Goal: Task Accomplishment & Management: Use online tool/utility

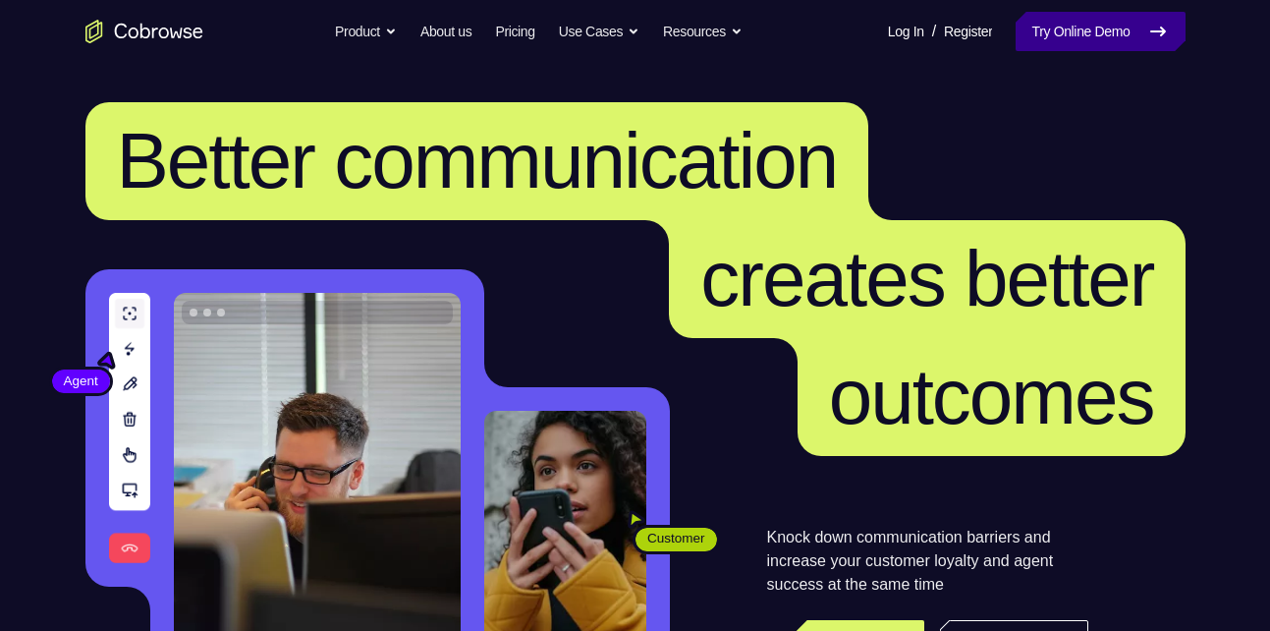
click at [1105, 35] on link "Try Online Demo" at bounding box center [1100, 31] width 169 height 39
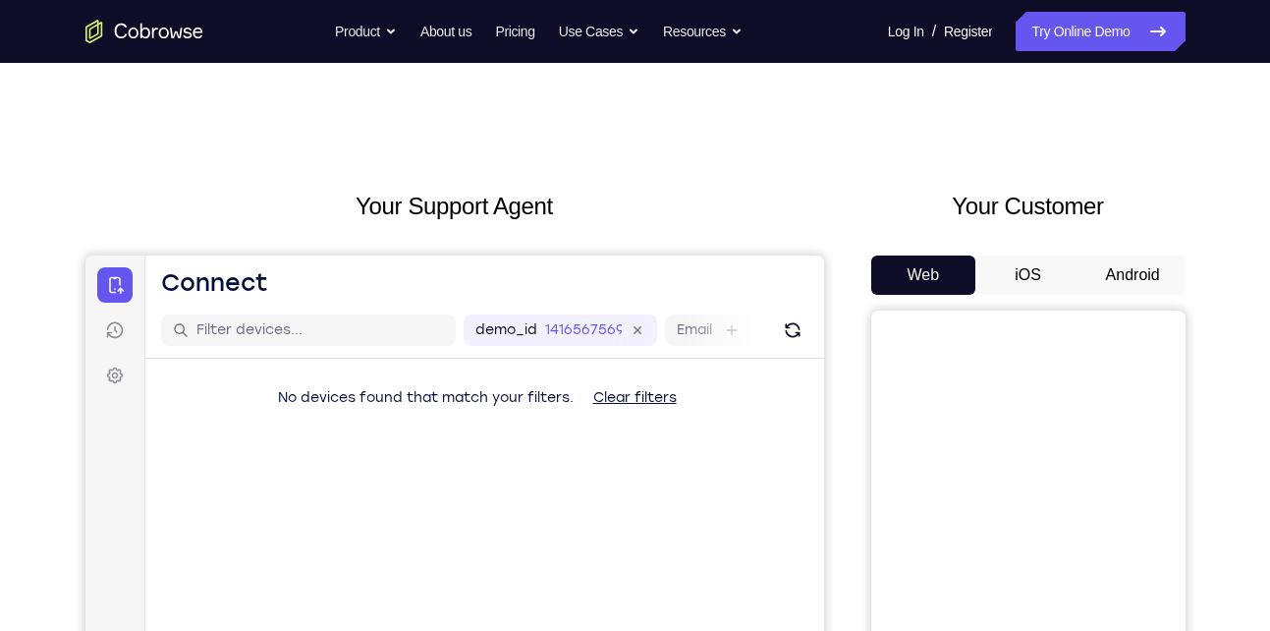
click at [1050, 269] on button "iOS" at bounding box center [1028, 274] width 105 height 39
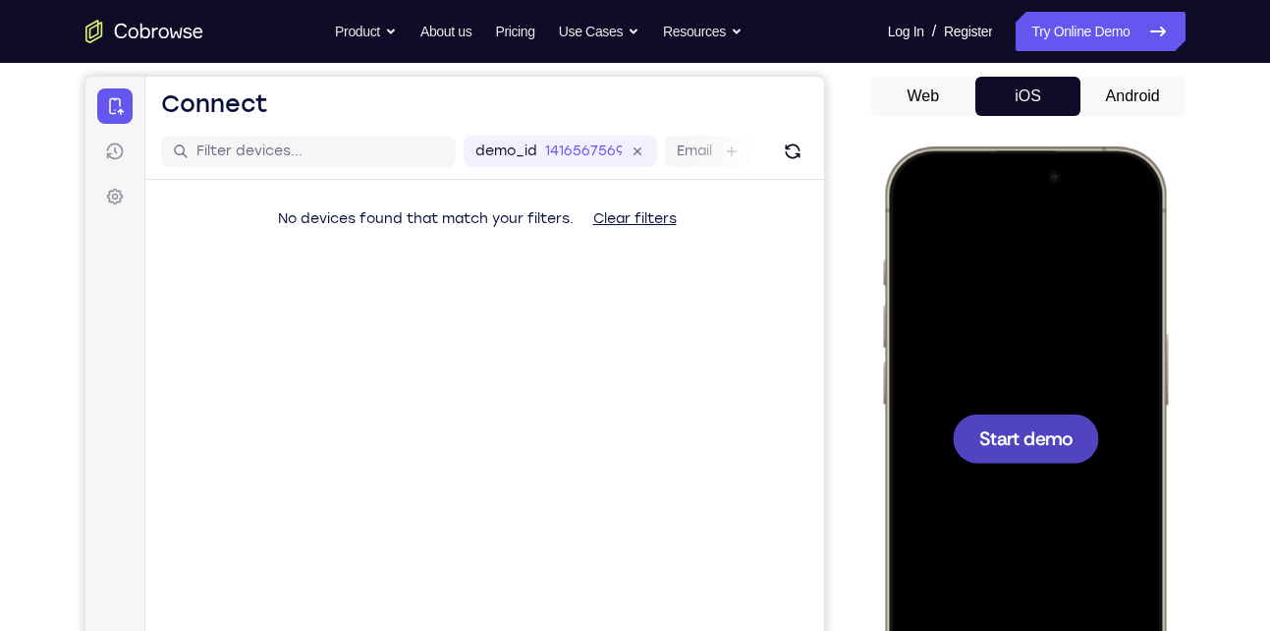
drag, startPoint x: 1891, startPoint y: 189, endPoint x: 1027, endPoint y: 367, distance: 882.9
click at [1027, 367] on div at bounding box center [1024, 437] width 258 height 561
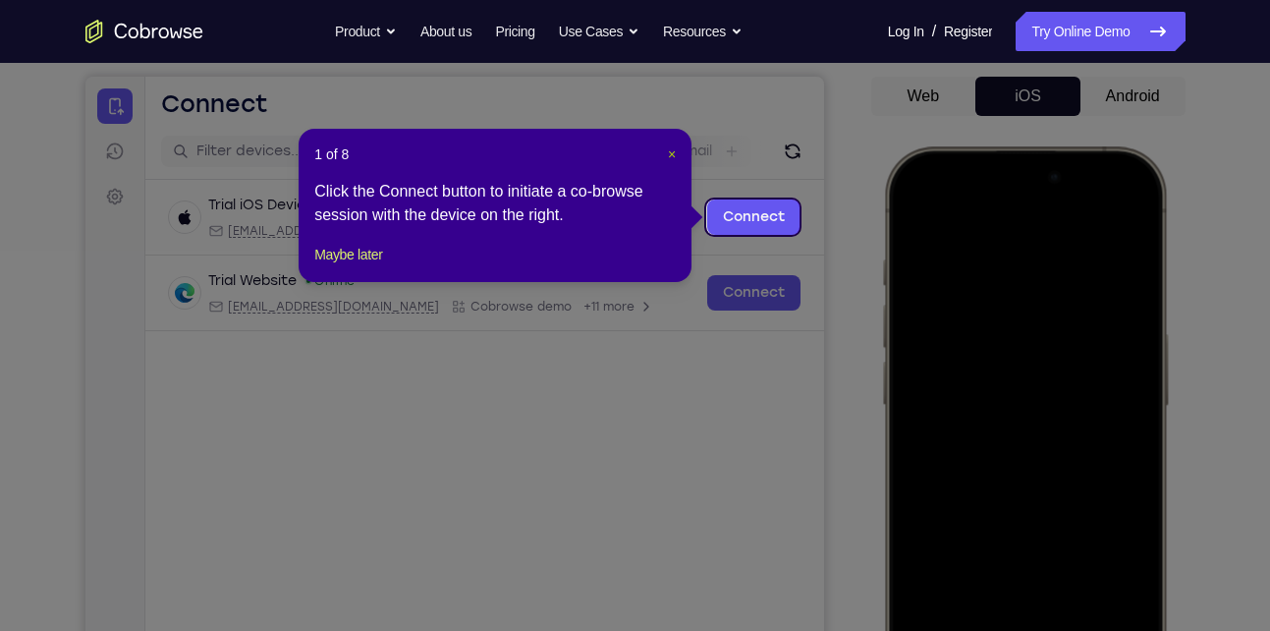
click at [670, 155] on span "×" at bounding box center [672, 154] width 8 height 16
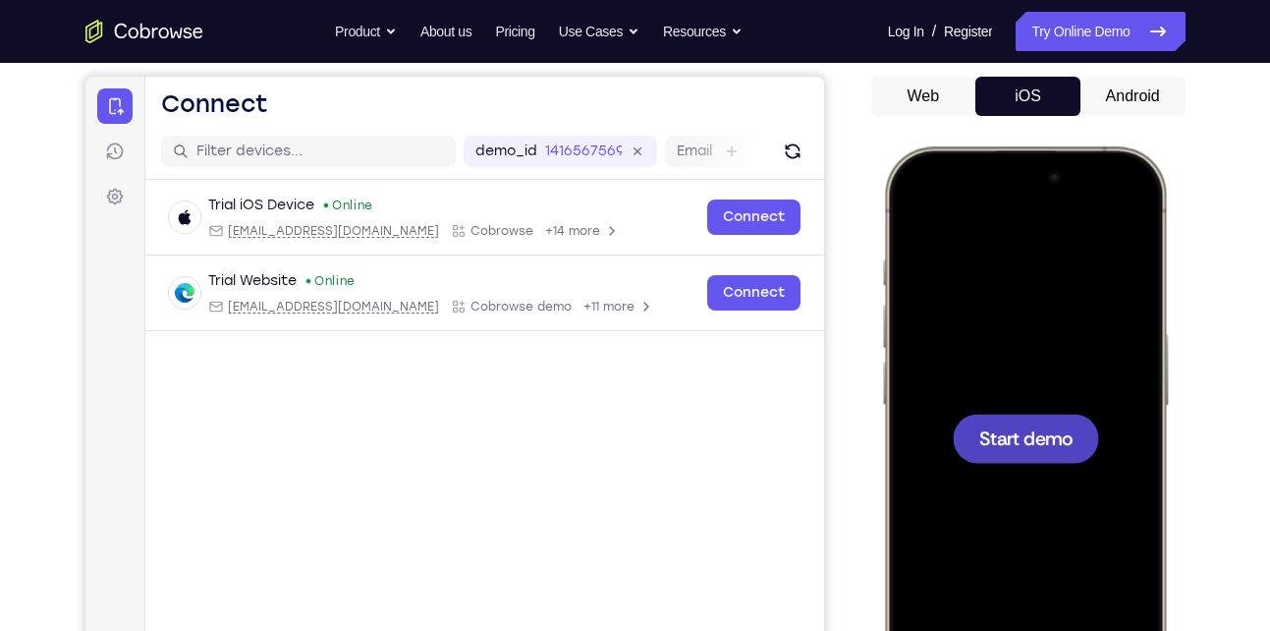
click at [978, 334] on div at bounding box center [1024, 437] width 258 height 561
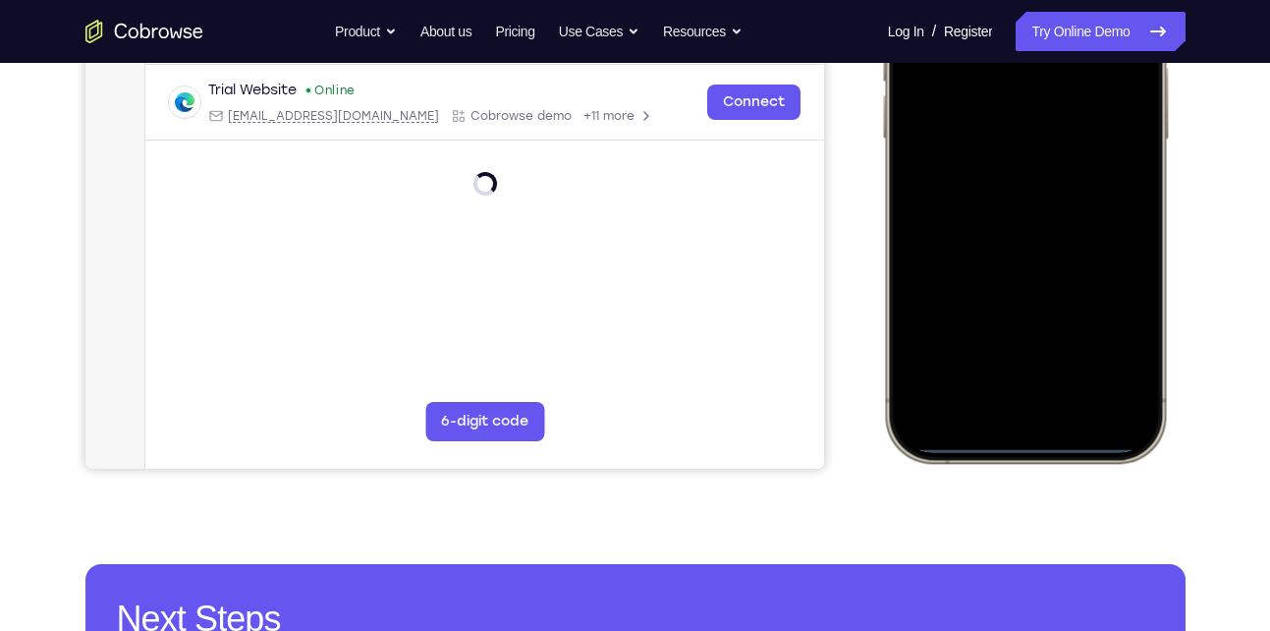
scroll to position [448, 0]
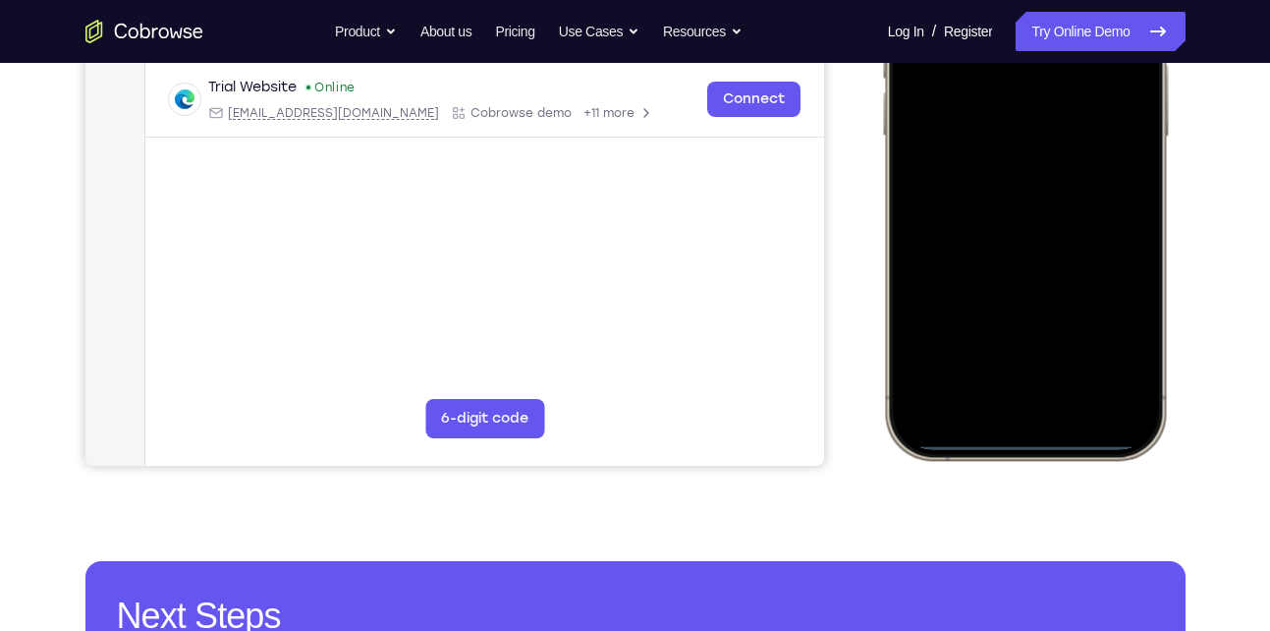
drag, startPoint x: 1012, startPoint y: 441, endPoint x: 1012, endPoint y: 386, distance: 55.0
click at [1012, 386] on div at bounding box center [1024, 168] width 258 height 561
drag, startPoint x: 1017, startPoint y: 435, endPoint x: 1016, endPoint y: 316, distance: 118.9
click at [1016, 316] on div at bounding box center [1024, 168] width 258 height 561
drag, startPoint x: 1023, startPoint y: 236, endPoint x: 1030, endPoint y: 426, distance: 190.7
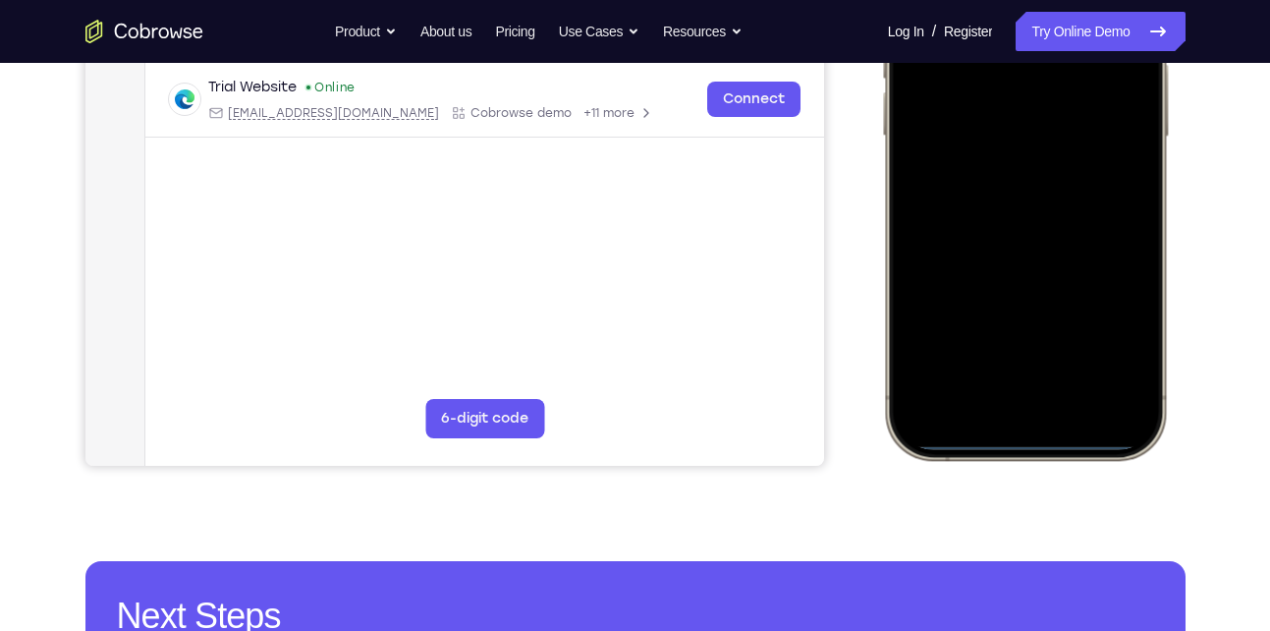
click at [1030, 426] on div at bounding box center [1024, 168] width 258 height 561
drag, startPoint x: 1029, startPoint y: 239, endPoint x: 1063, endPoint y: 681, distance: 443.5
click at [1063, 467] on html "Online web based iOS Simulators and Android Emulators. Run iPhone, iPad, Mobile…" at bounding box center [1027, 172] width 295 height 590
drag, startPoint x: 1026, startPoint y: 231, endPoint x: 1037, endPoint y: 681, distance: 450.1
click at [1037, 467] on html "Online web based iOS Simulators and Android Emulators. Run iPhone, iPad, Mobile…" at bounding box center [1027, 172] width 295 height 590
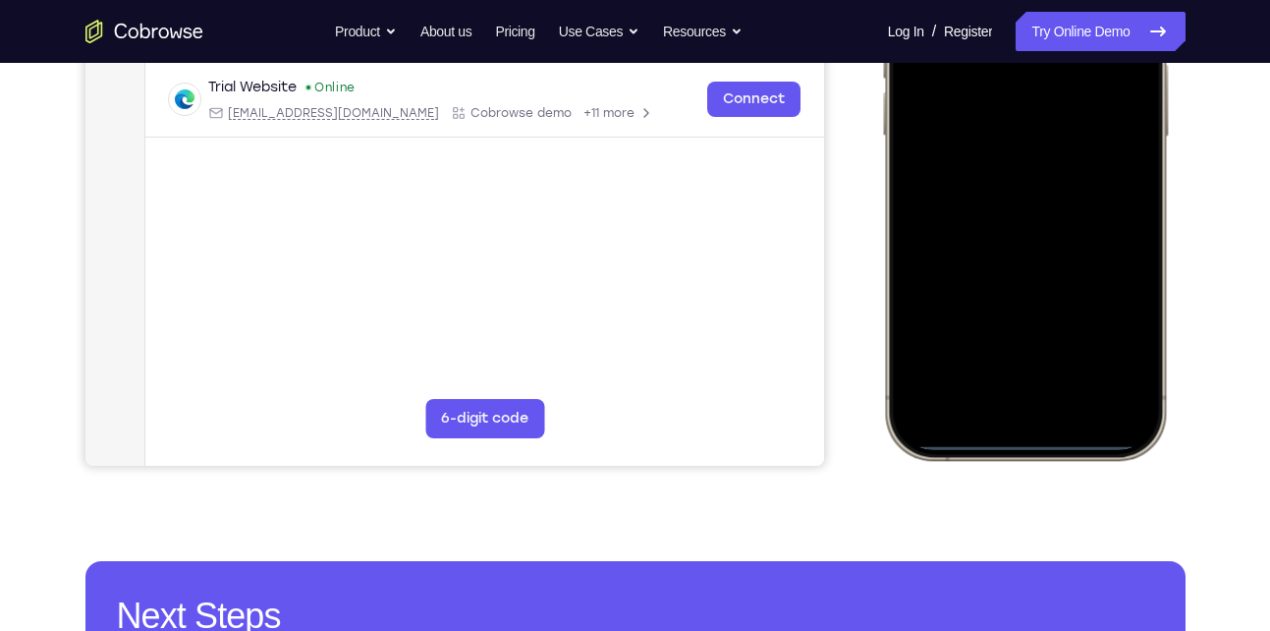
drag, startPoint x: 1018, startPoint y: 441, endPoint x: 1013, endPoint y: 256, distance: 184.8
click at [1013, 256] on div at bounding box center [1024, 168] width 258 height 561
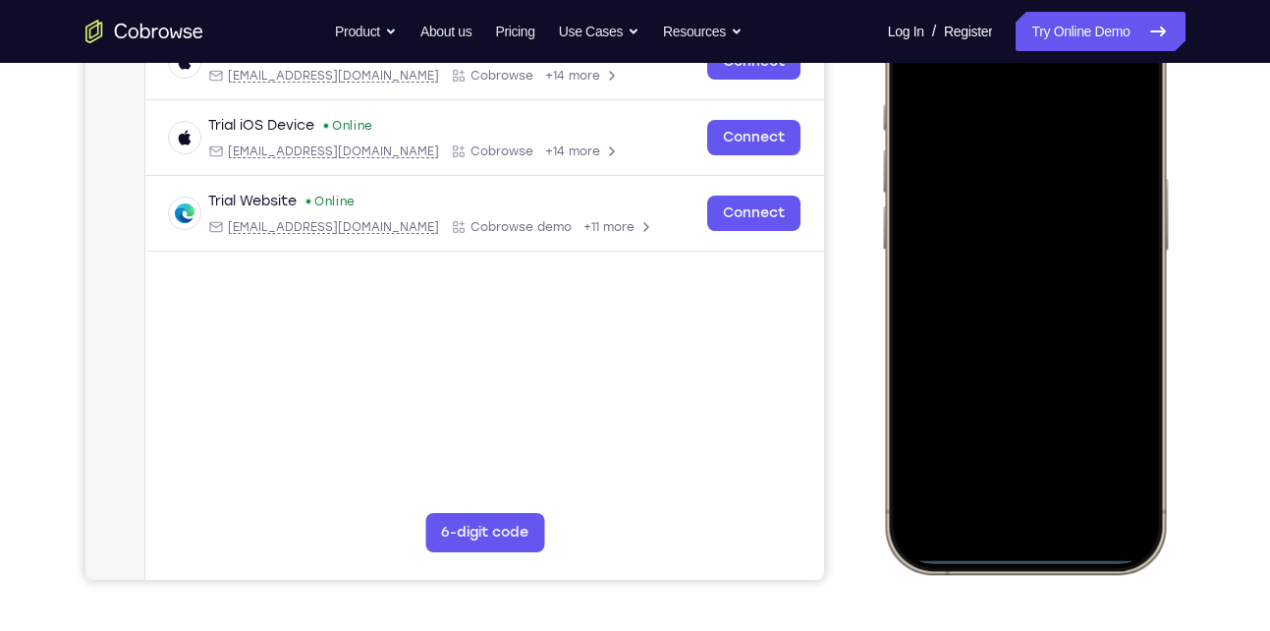
scroll to position [336, 0]
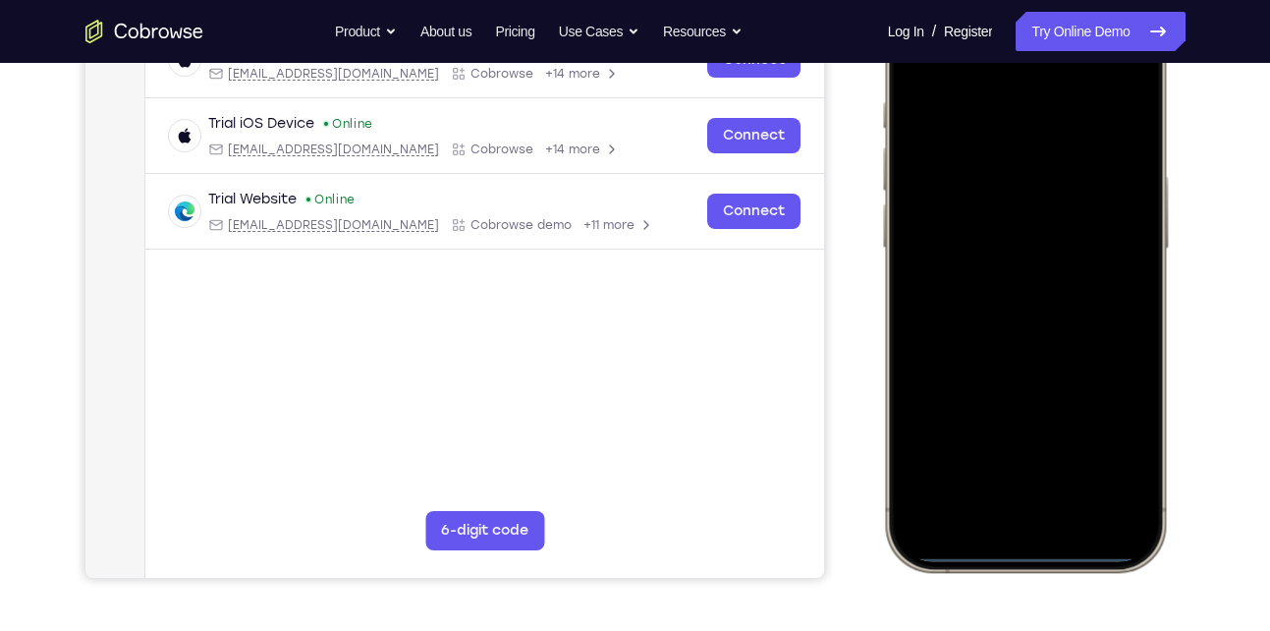
click at [1030, 549] on div at bounding box center [1024, 280] width 258 height 561
click at [1030, 556] on div at bounding box center [1024, 280] width 258 height 561
click at [910, 355] on div at bounding box center [1024, 280] width 258 height 561
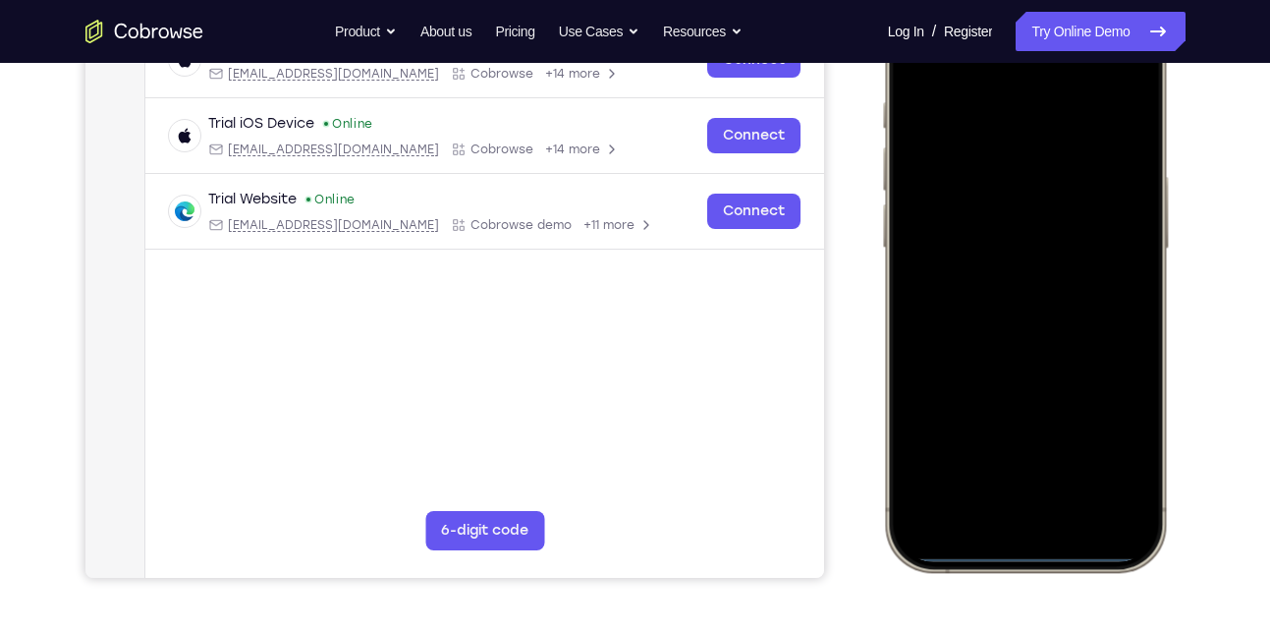
click at [910, 355] on div at bounding box center [1024, 280] width 258 height 561
drag, startPoint x: 961, startPoint y: 411, endPoint x: 1060, endPoint y: 319, distance: 134.9
click at [1060, 319] on div at bounding box center [1024, 280] width 258 height 561
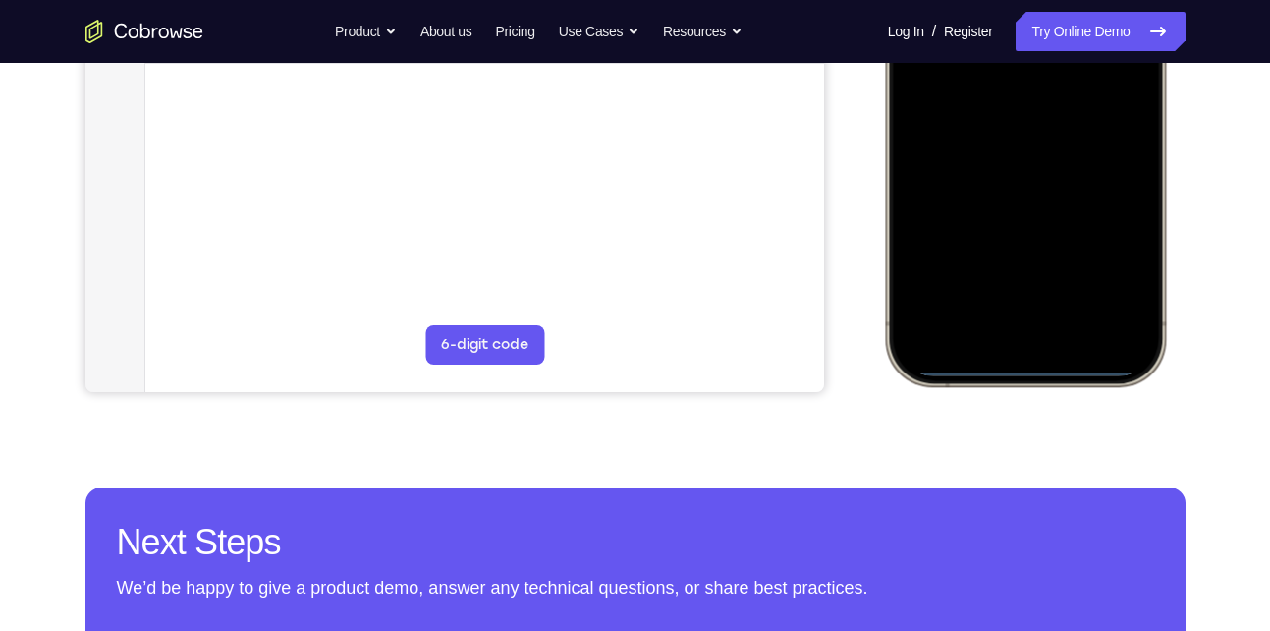
scroll to position [523, 0]
drag, startPoint x: 1028, startPoint y: 365, endPoint x: 1012, endPoint y: 223, distance: 142.4
click at [1012, 223] on div at bounding box center [1024, 93] width 258 height 561
drag, startPoint x: 1003, startPoint y: 370, endPoint x: 1003, endPoint y: 277, distance: 93.3
click at [1003, 277] on div at bounding box center [1024, 93] width 258 height 561
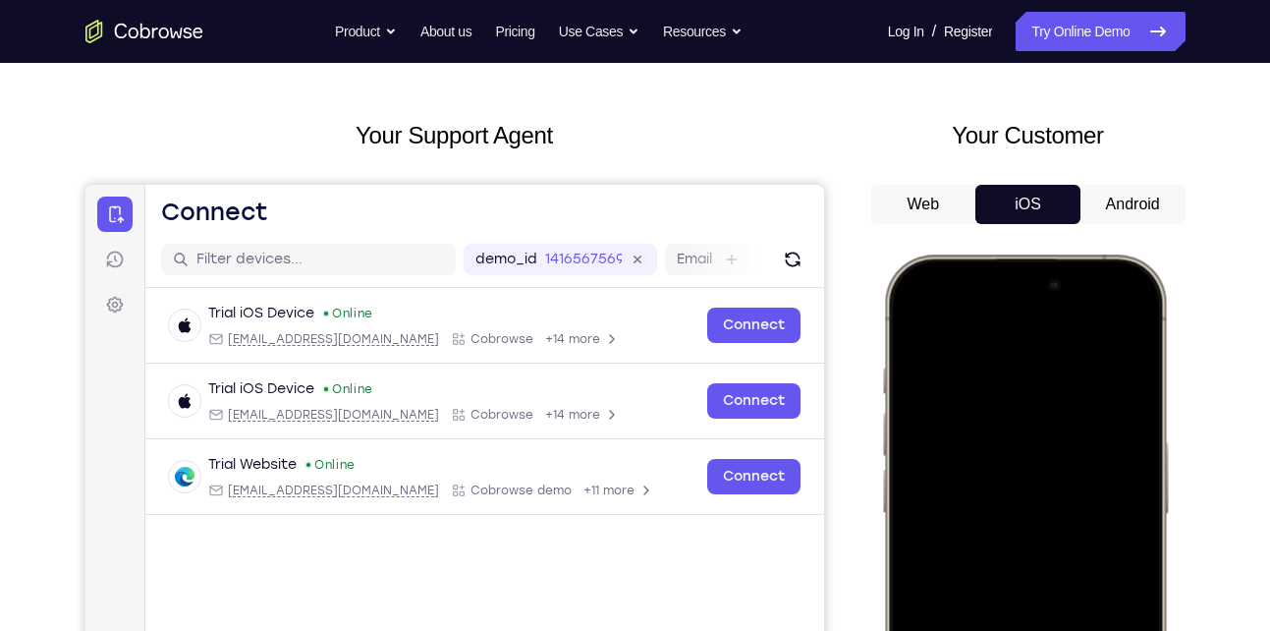
scroll to position [70, 0]
click at [1119, 207] on button "Android" at bounding box center [1133, 205] width 105 height 39
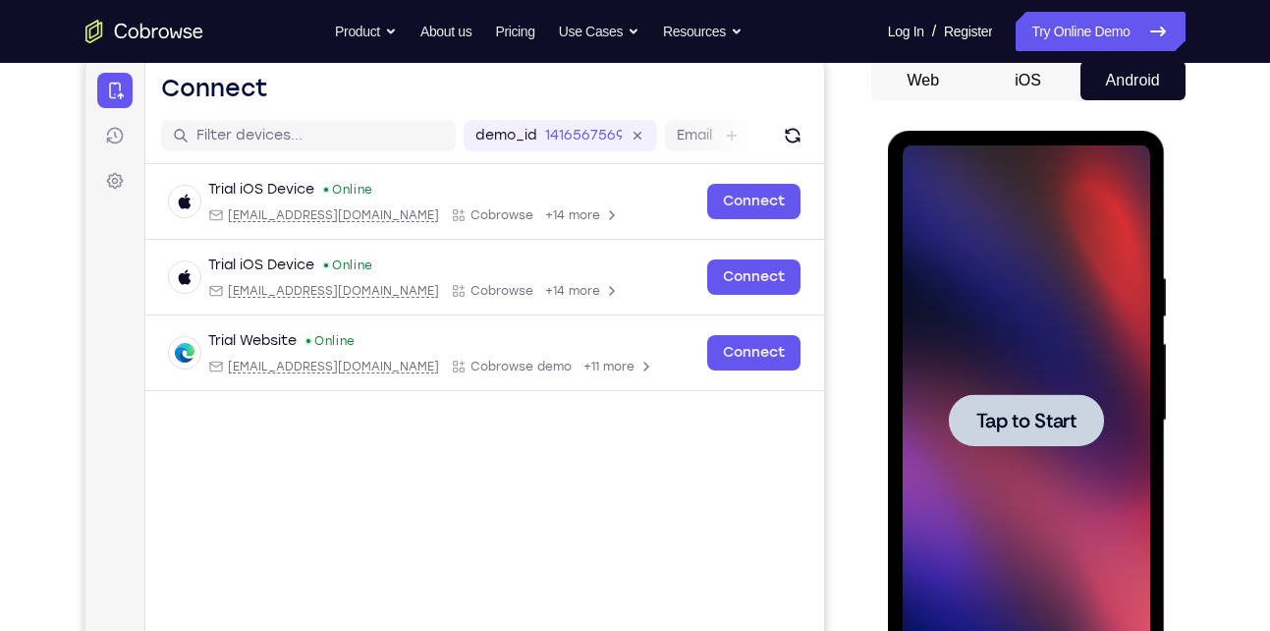
scroll to position [0, 0]
click at [1020, 346] on div at bounding box center [1027, 420] width 248 height 550
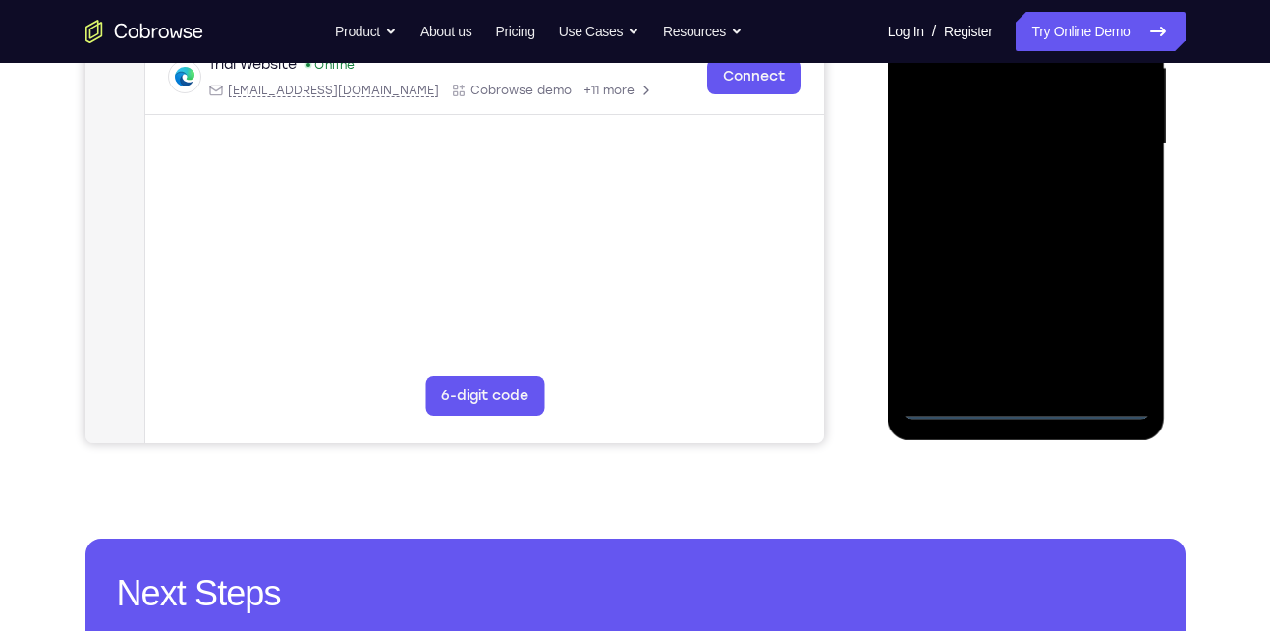
scroll to position [478, 0]
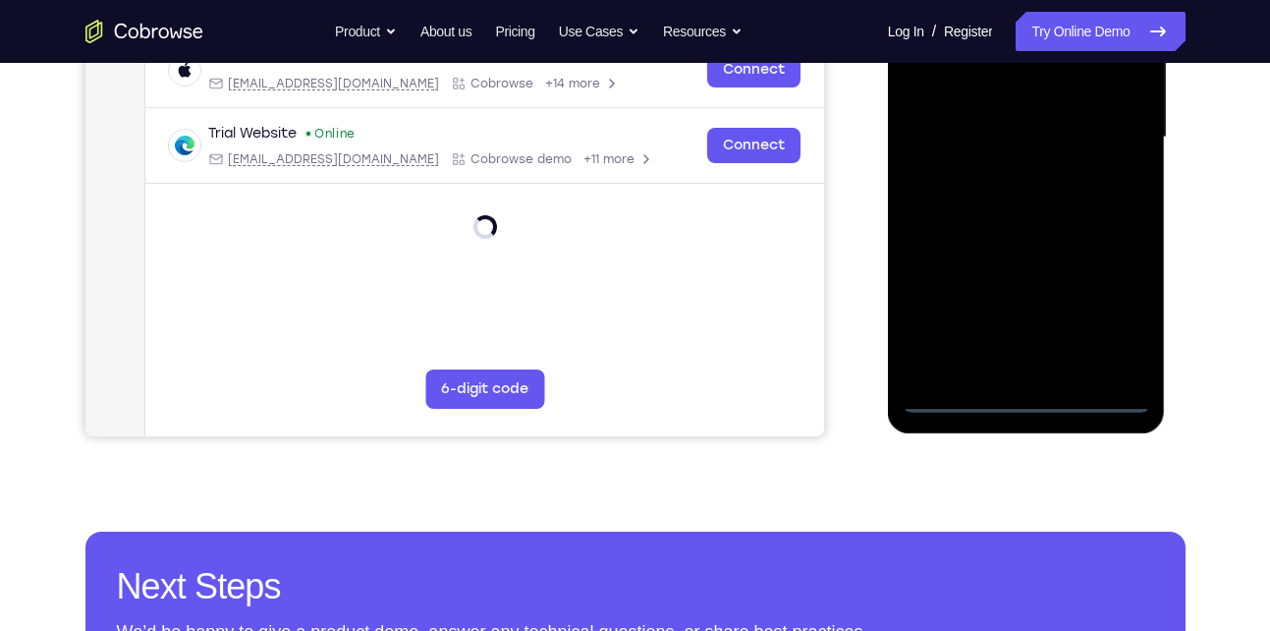
click at [1028, 407] on div at bounding box center [1027, 137] width 248 height 550
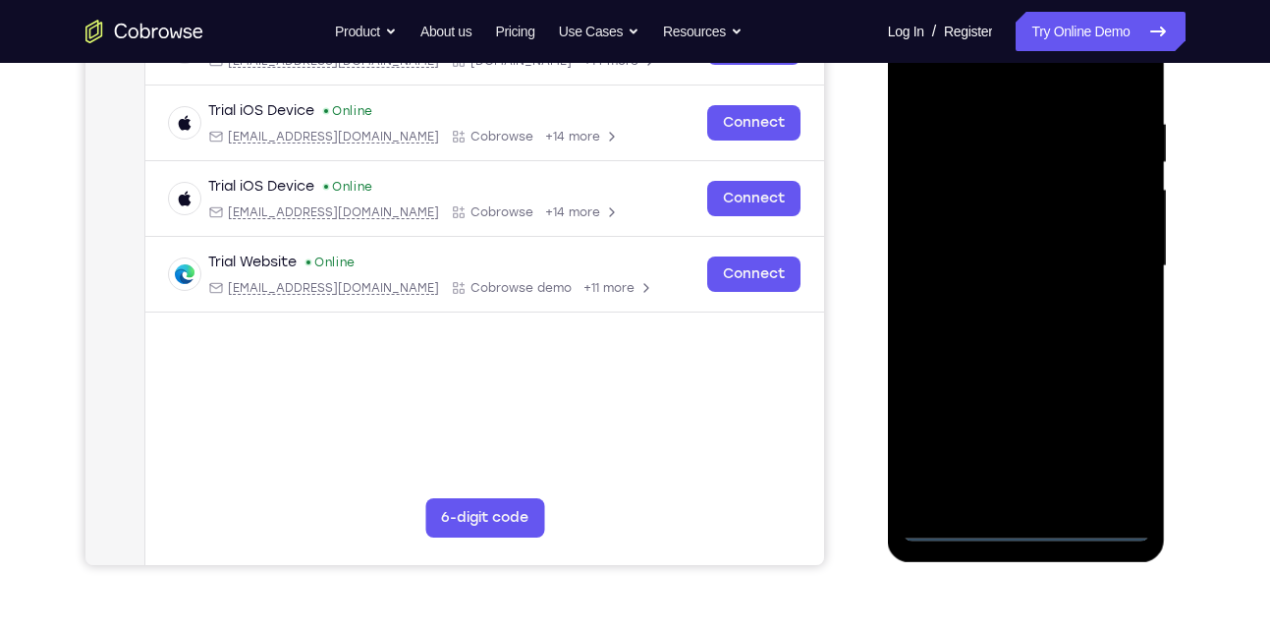
scroll to position [280, 0]
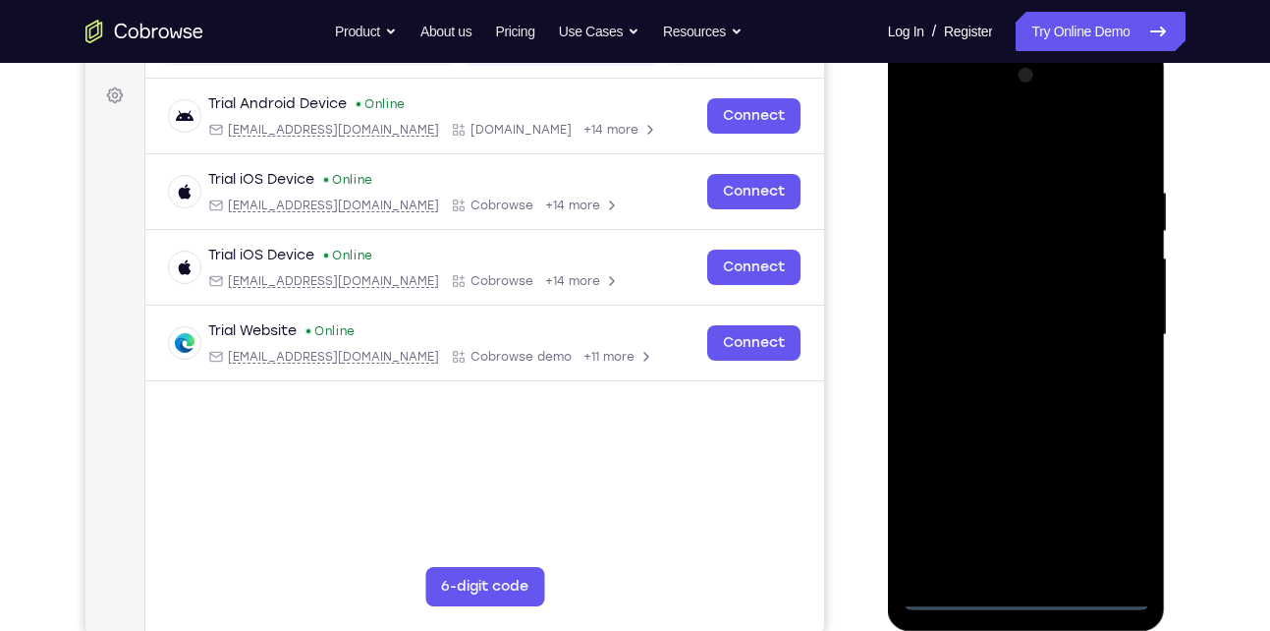
click at [1114, 505] on div at bounding box center [1027, 335] width 248 height 550
click at [989, 150] on div at bounding box center [1027, 335] width 248 height 550
click at [940, 265] on div at bounding box center [1027, 335] width 248 height 550
click at [987, 332] on div at bounding box center [1027, 335] width 248 height 550
click at [1040, 279] on div at bounding box center [1027, 335] width 248 height 550
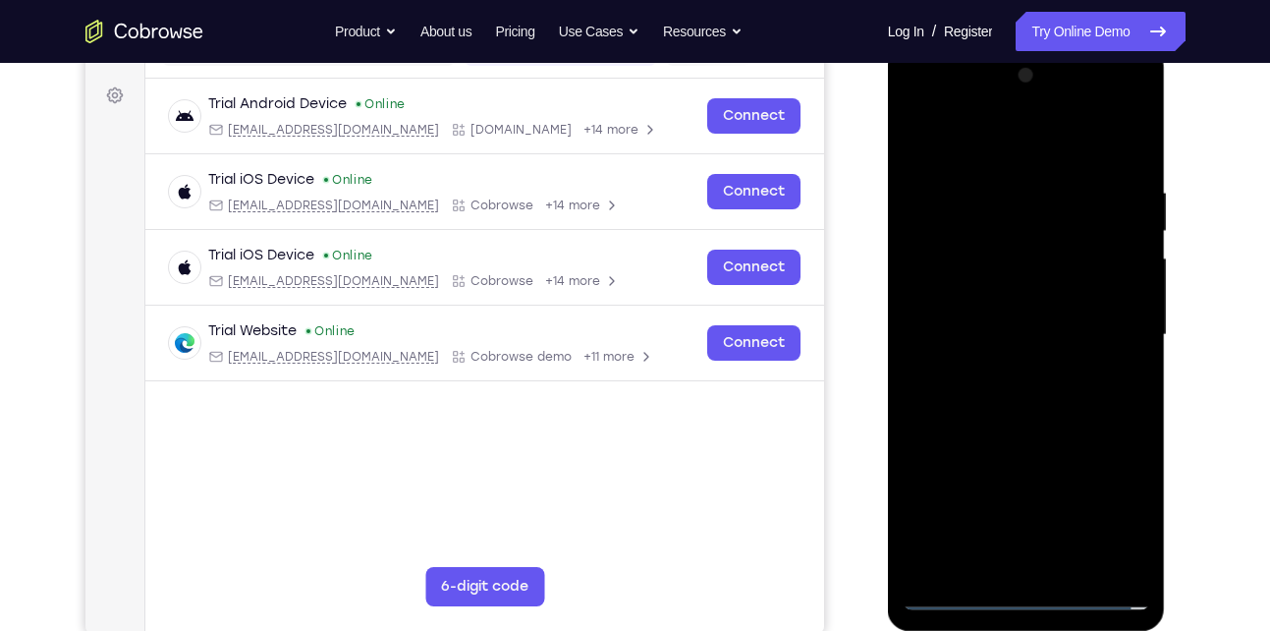
click at [1015, 317] on div at bounding box center [1027, 335] width 248 height 550
click at [997, 355] on div at bounding box center [1027, 335] width 248 height 550
click at [1041, 439] on div at bounding box center [1027, 335] width 248 height 550
click at [1028, 286] on div at bounding box center [1027, 335] width 248 height 550
click at [1029, 367] on div at bounding box center [1027, 335] width 248 height 550
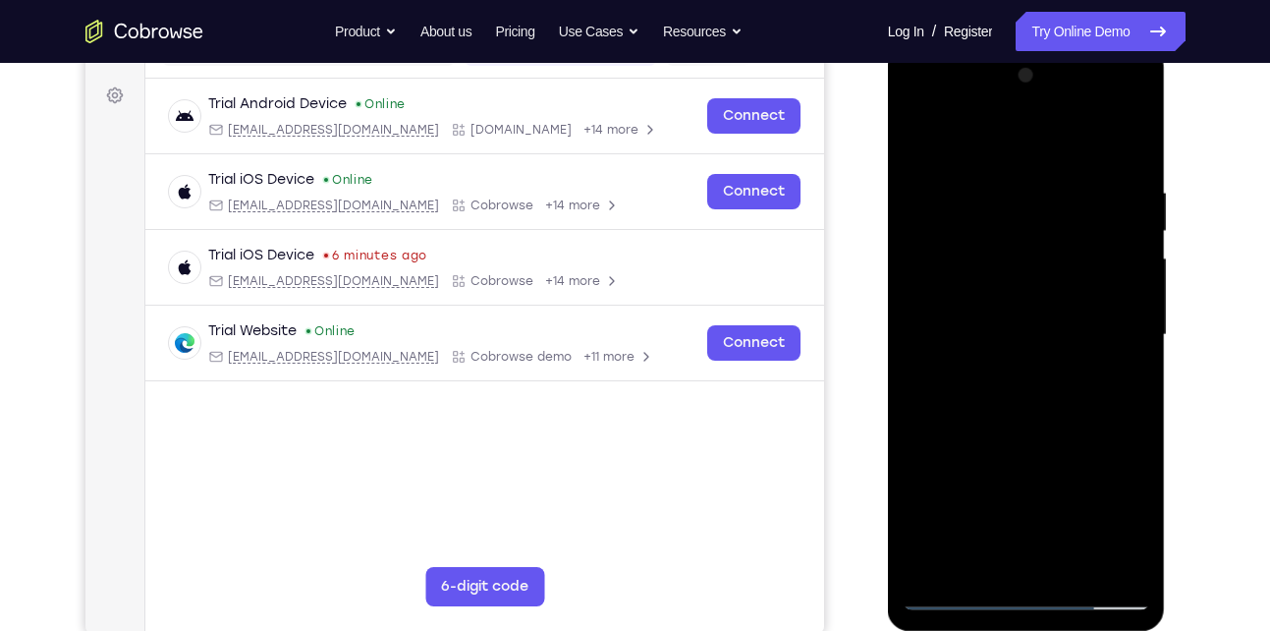
click at [1057, 275] on div at bounding box center [1027, 335] width 248 height 550
click at [920, 140] on div at bounding box center [1027, 335] width 248 height 550
click at [1041, 367] on div at bounding box center [1027, 335] width 248 height 550
click at [1049, 460] on div at bounding box center [1027, 335] width 248 height 550
click at [1066, 292] on div at bounding box center [1027, 335] width 248 height 550
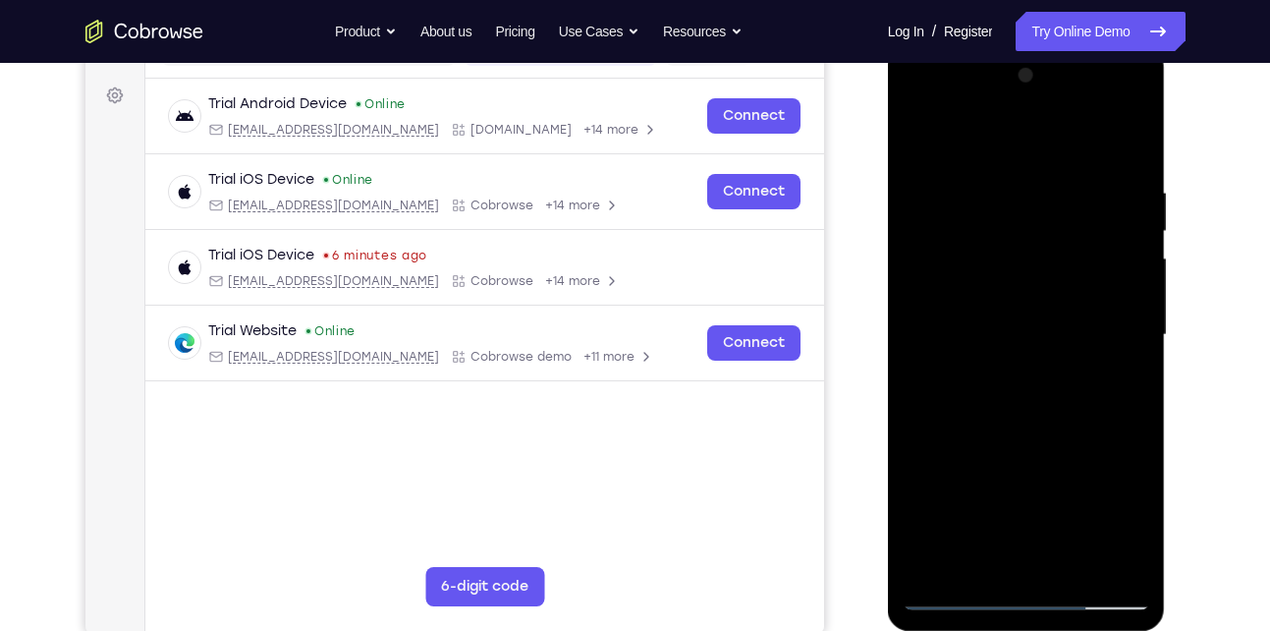
click at [1124, 374] on div at bounding box center [1027, 335] width 248 height 550
click at [1006, 451] on div at bounding box center [1027, 335] width 248 height 550
click at [1046, 177] on div at bounding box center [1027, 335] width 248 height 550
click at [991, 377] on div at bounding box center [1027, 335] width 248 height 550
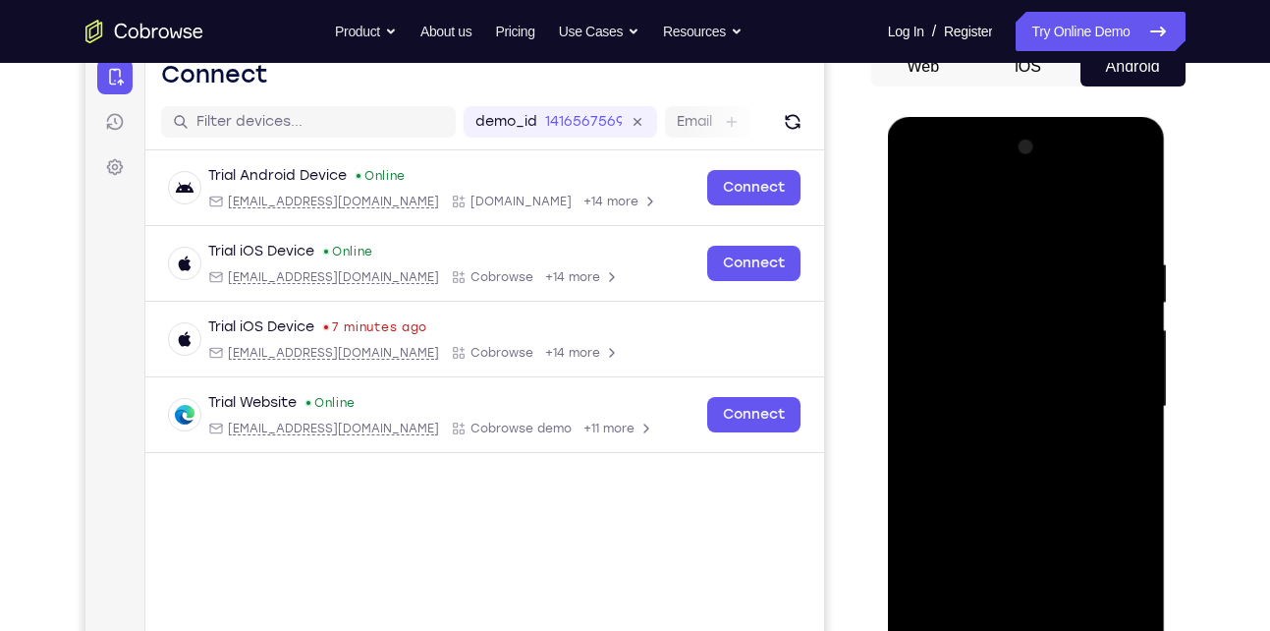
scroll to position [207, 0]
click at [1056, 338] on div at bounding box center [1027, 408] width 248 height 550
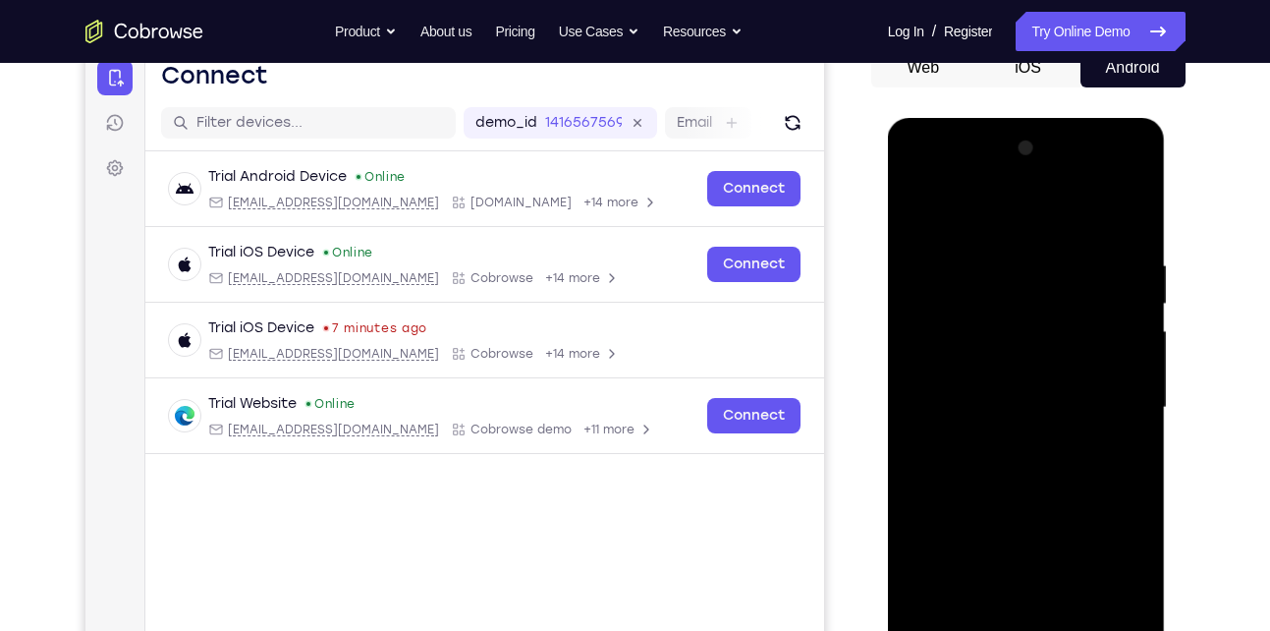
click at [1056, 338] on div at bounding box center [1027, 408] width 248 height 550
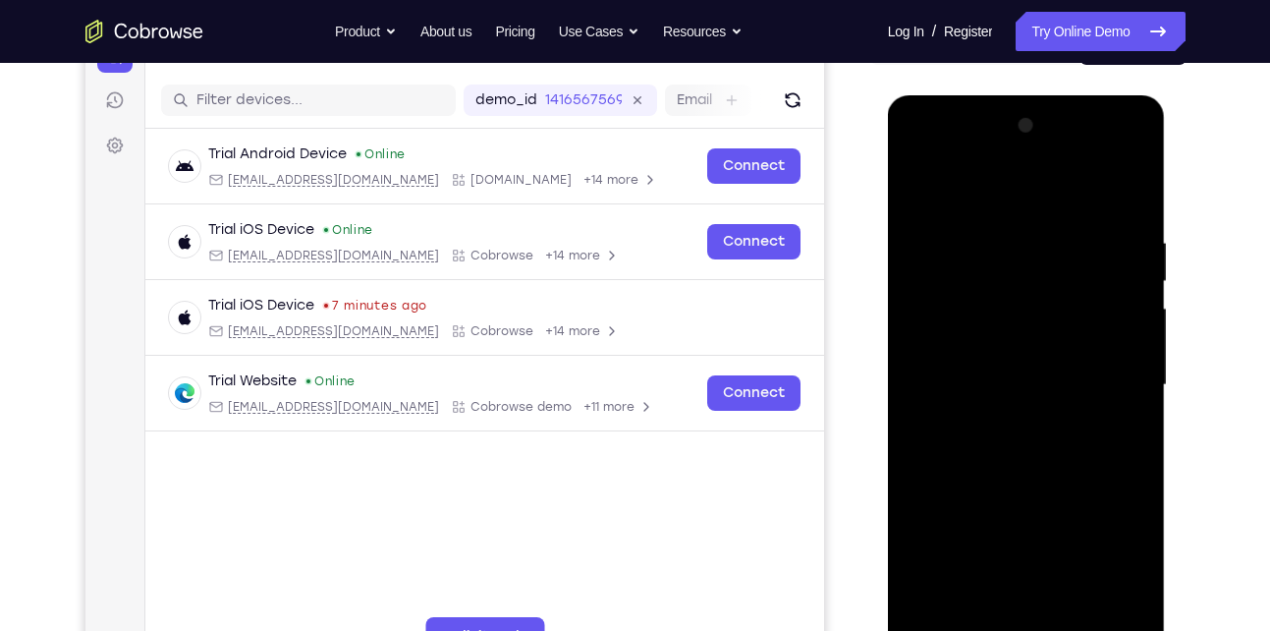
scroll to position [224, 0]
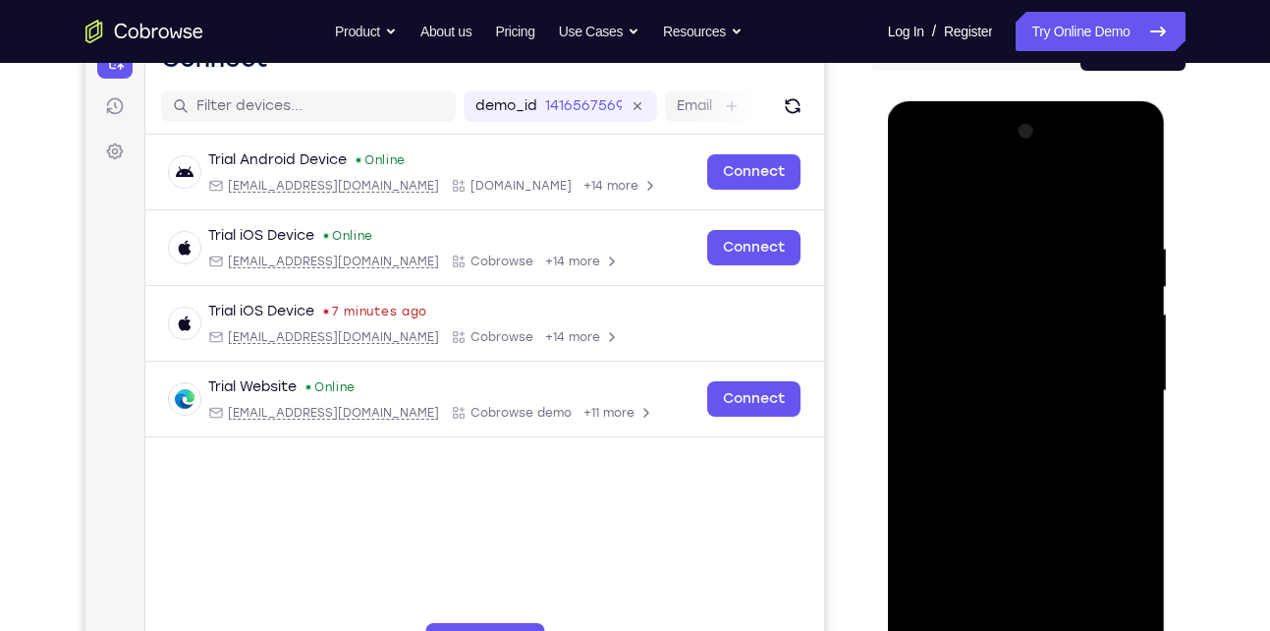
click at [1054, 332] on div at bounding box center [1027, 391] width 248 height 550
click at [927, 191] on div at bounding box center [1027, 391] width 248 height 550
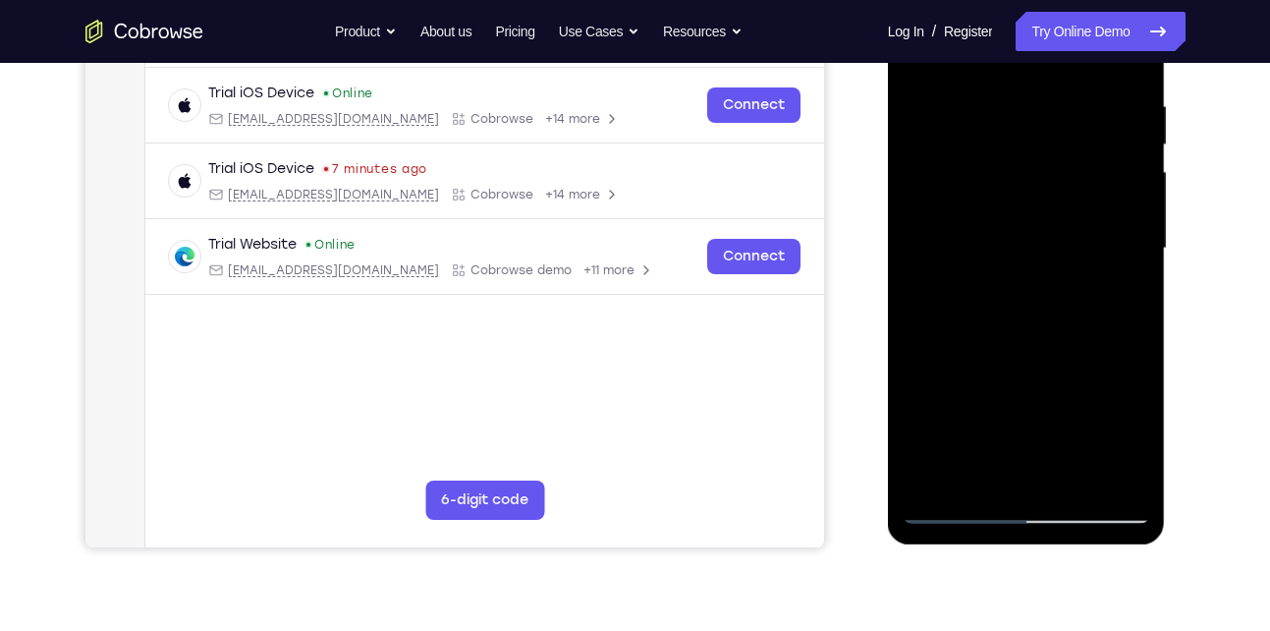
scroll to position [367, 0]
click at [1141, 466] on div at bounding box center [1027, 247] width 248 height 550
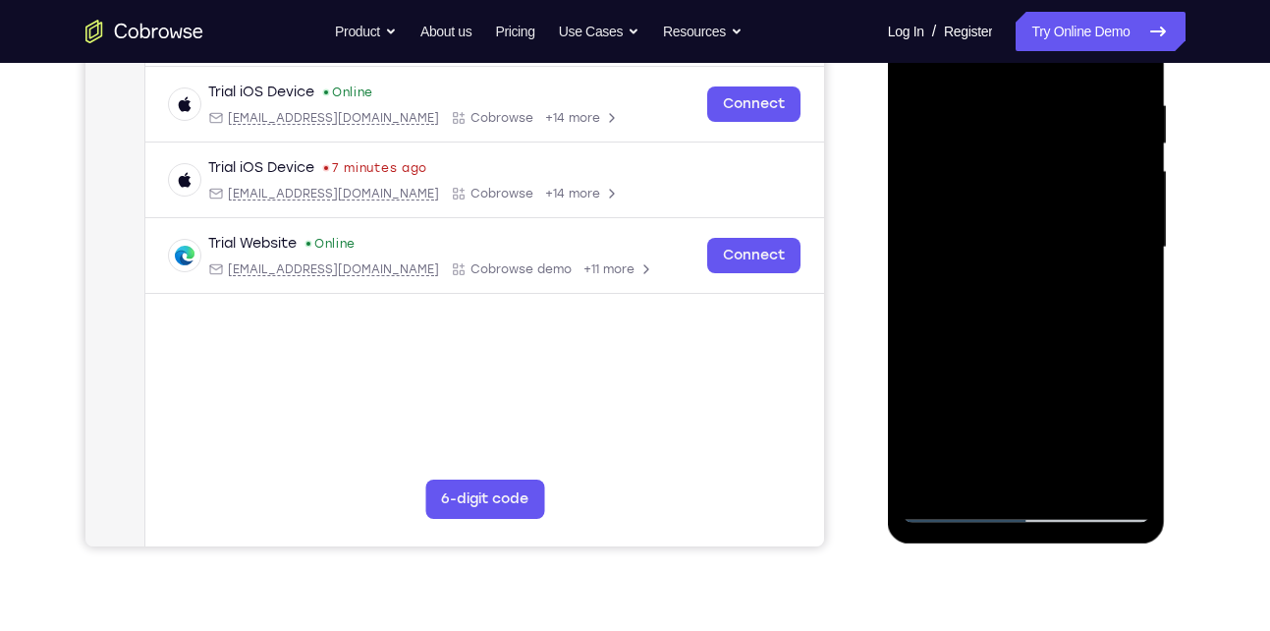
click at [1141, 466] on div at bounding box center [1027, 247] width 248 height 550
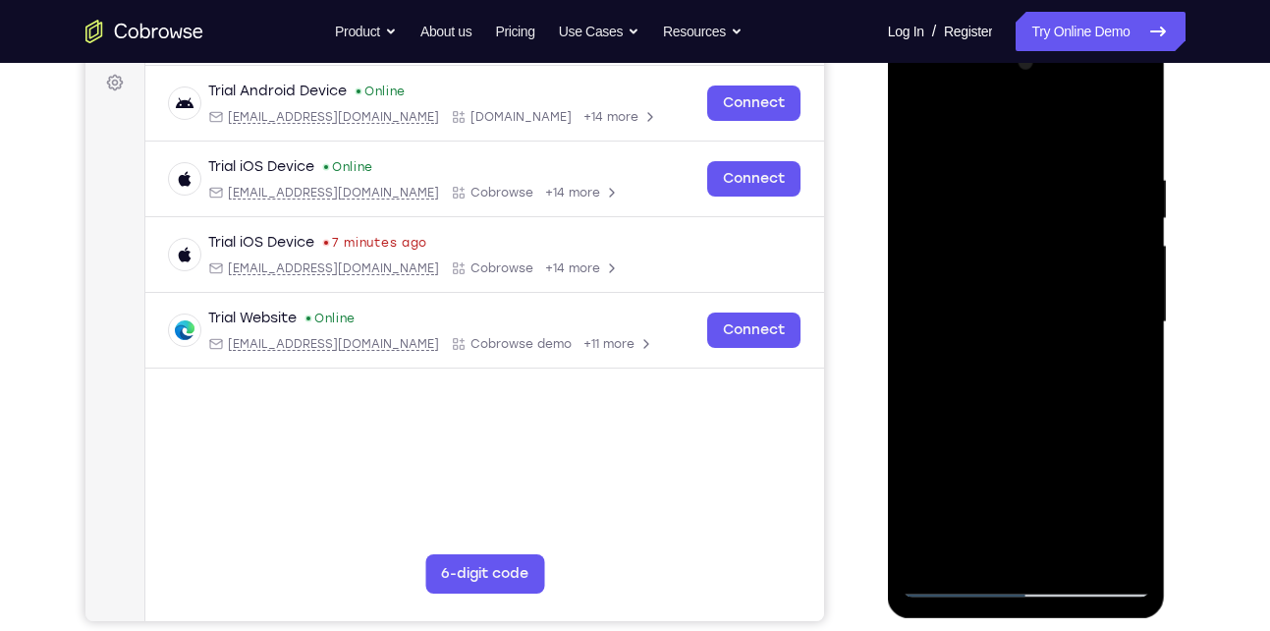
scroll to position [292, 0]
click at [915, 136] on div at bounding box center [1027, 323] width 248 height 550
click at [1042, 408] on div at bounding box center [1027, 323] width 248 height 550
click at [1039, 425] on div at bounding box center [1027, 323] width 248 height 550
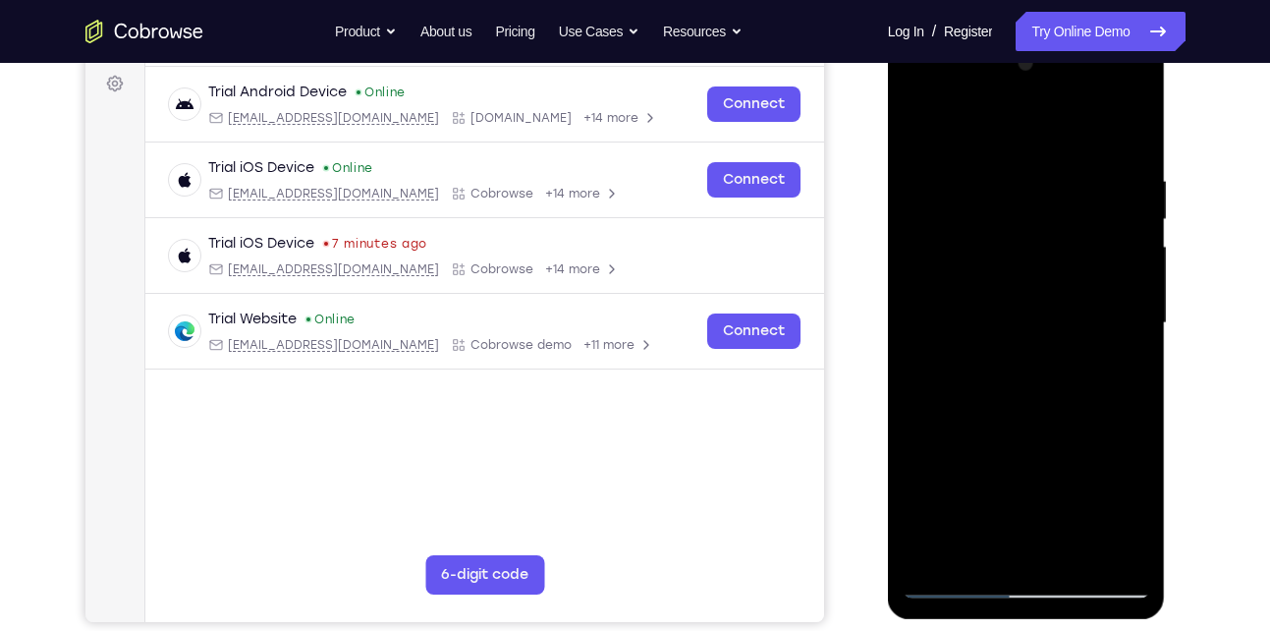
click at [1035, 264] on div at bounding box center [1027, 323] width 248 height 550
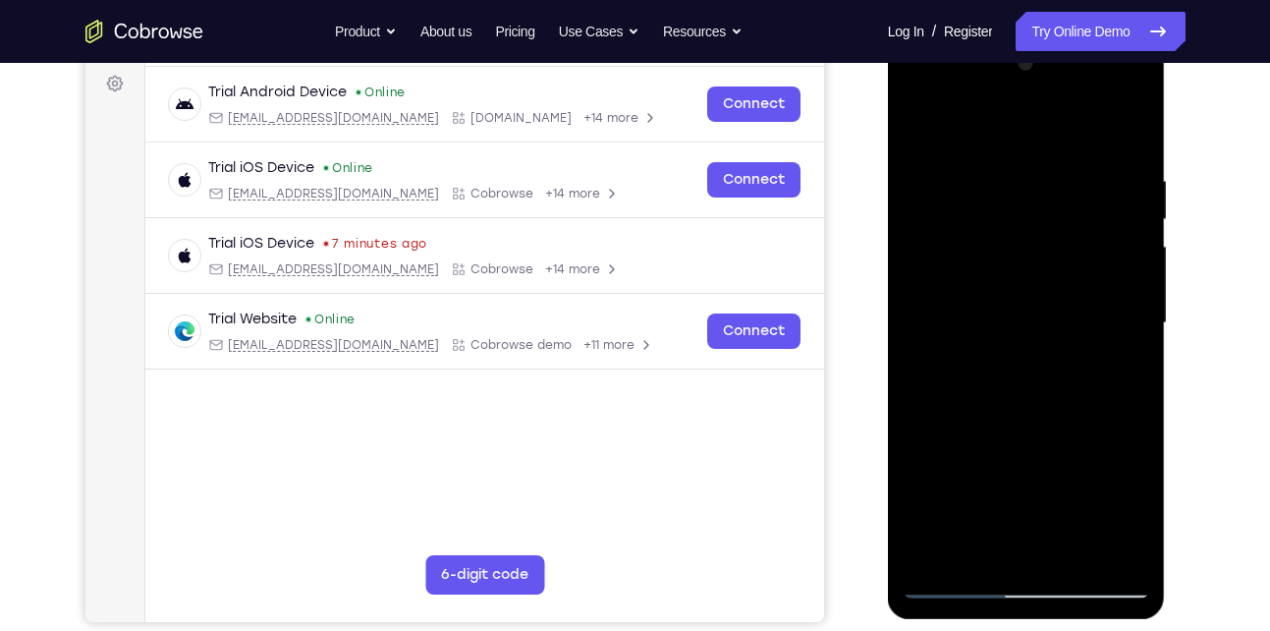
click at [1035, 264] on div at bounding box center [1027, 323] width 248 height 550
click at [1118, 522] on div at bounding box center [1027, 323] width 248 height 550
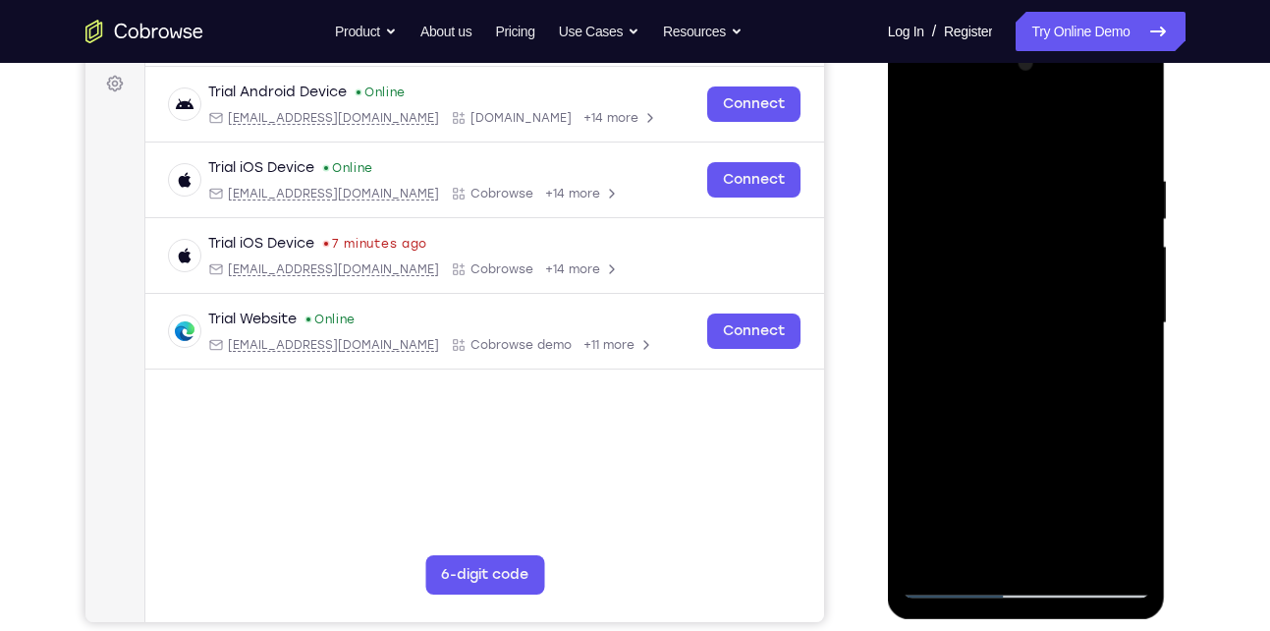
click at [1118, 522] on div at bounding box center [1027, 323] width 248 height 550
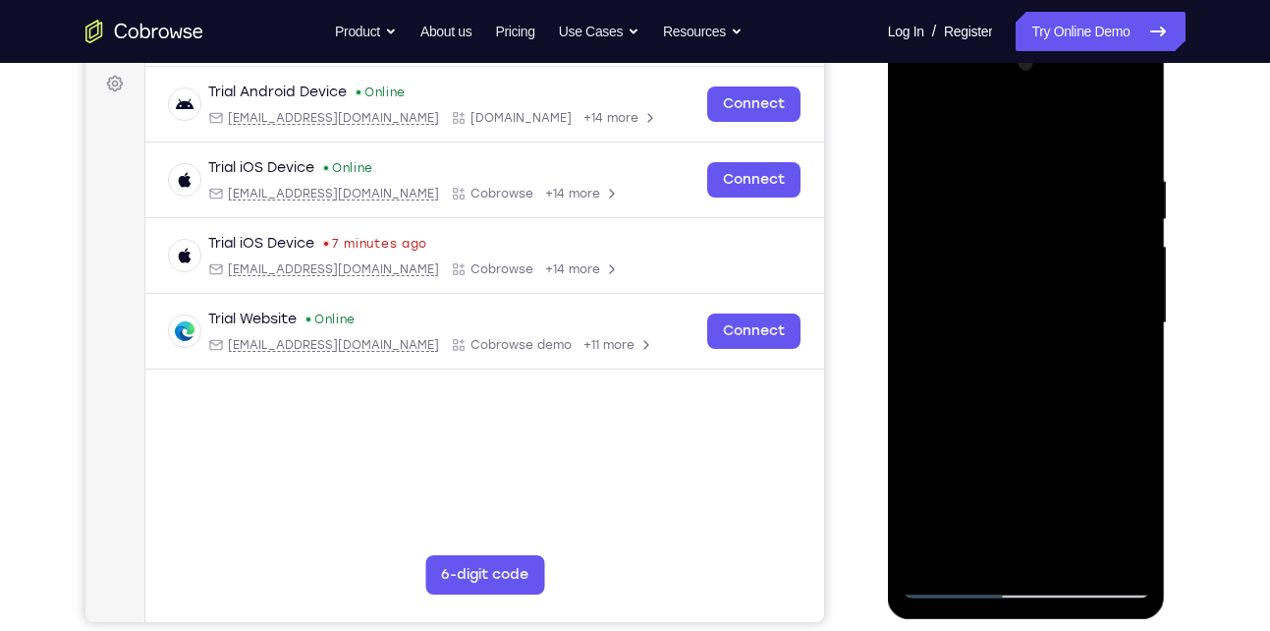
click at [1118, 522] on div at bounding box center [1027, 323] width 248 height 550
click at [1058, 234] on div at bounding box center [1027, 323] width 248 height 550
click at [1069, 272] on div at bounding box center [1027, 323] width 248 height 550
click at [1045, 350] on div at bounding box center [1027, 323] width 248 height 550
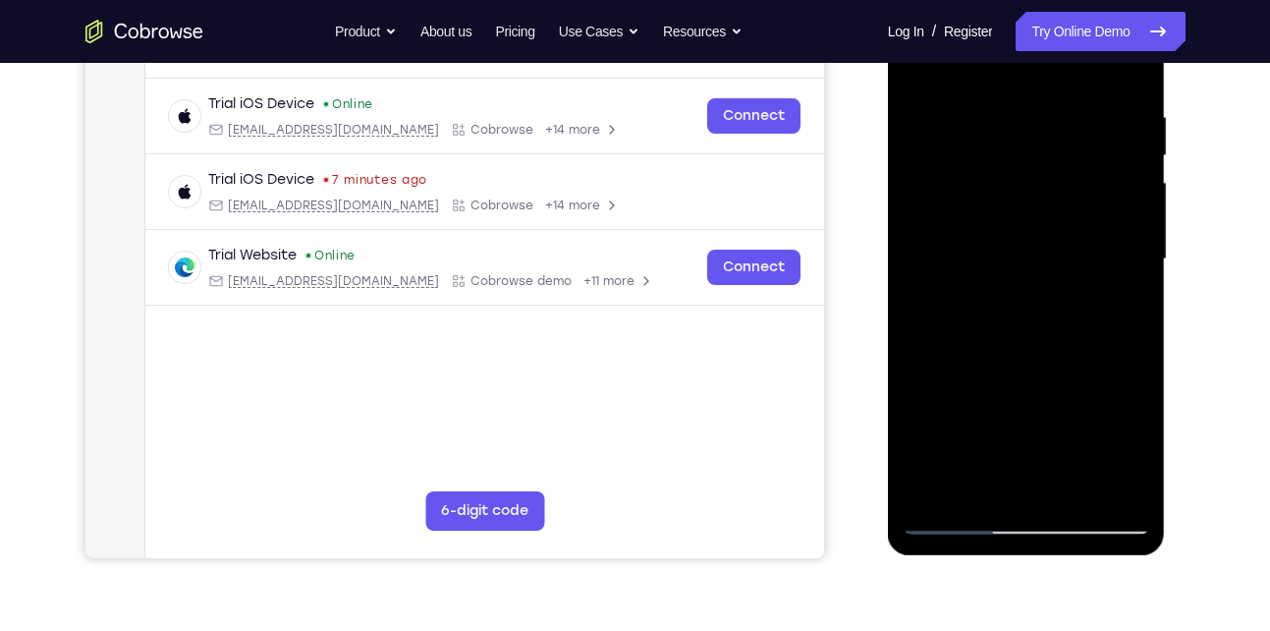
scroll to position [357, 0]
click at [1124, 430] on div at bounding box center [1027, 258] width 248 height 550
drag, startPoint x: 1124, startPoint y: 365, endPoint x: 1124, endPoint y: 430, distance: 64.8
click at [1124, 430] on div at bounding box center [1027, 258] width 248 height 550
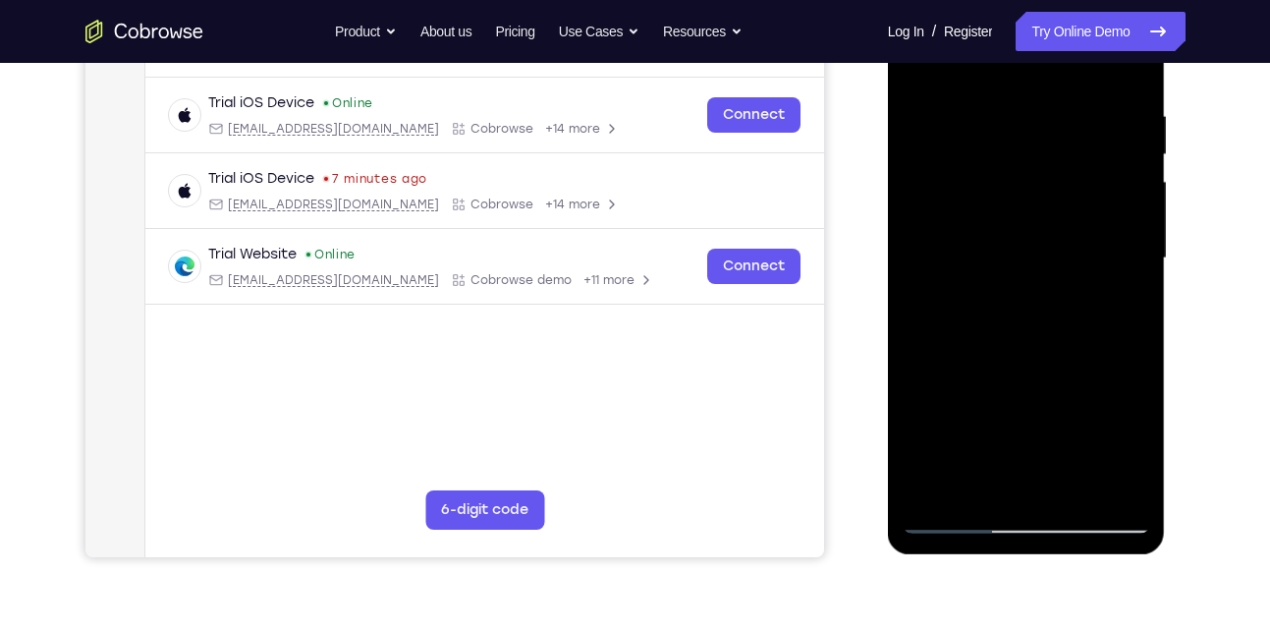
click at [1124, 430] on div at bounding box center [1027, 258] width 248 height 550
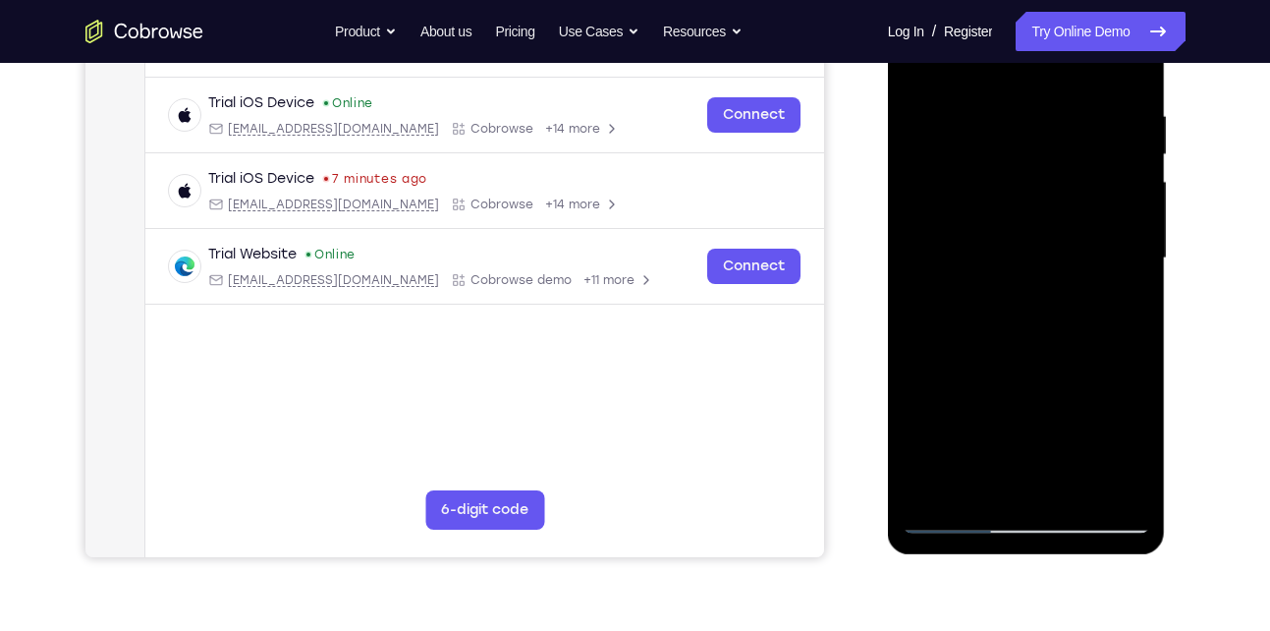
click at [1124, 430] on div at bounding box center [1027, 258] width 248 height 550
click at [1107, 478] on div at bounding box center [1027, 258] width 248 height 550
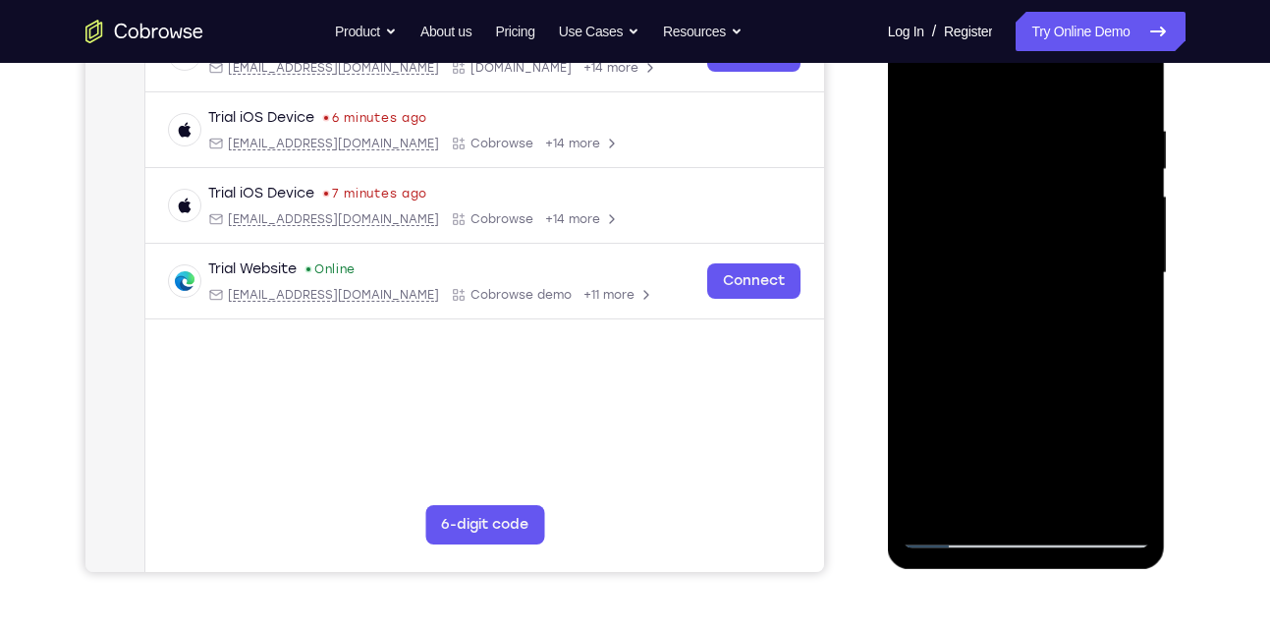
scroll to position [343, 0]
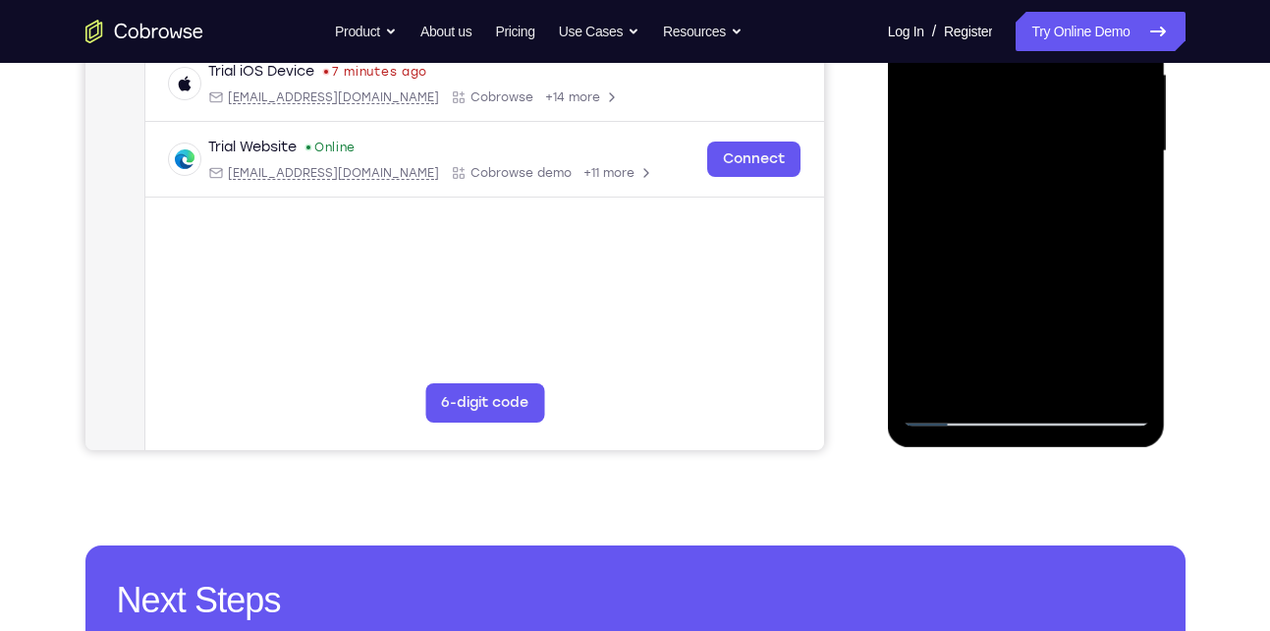
click at [1095, 333] on div at bounding box center [1027, 151] width 248 height 550
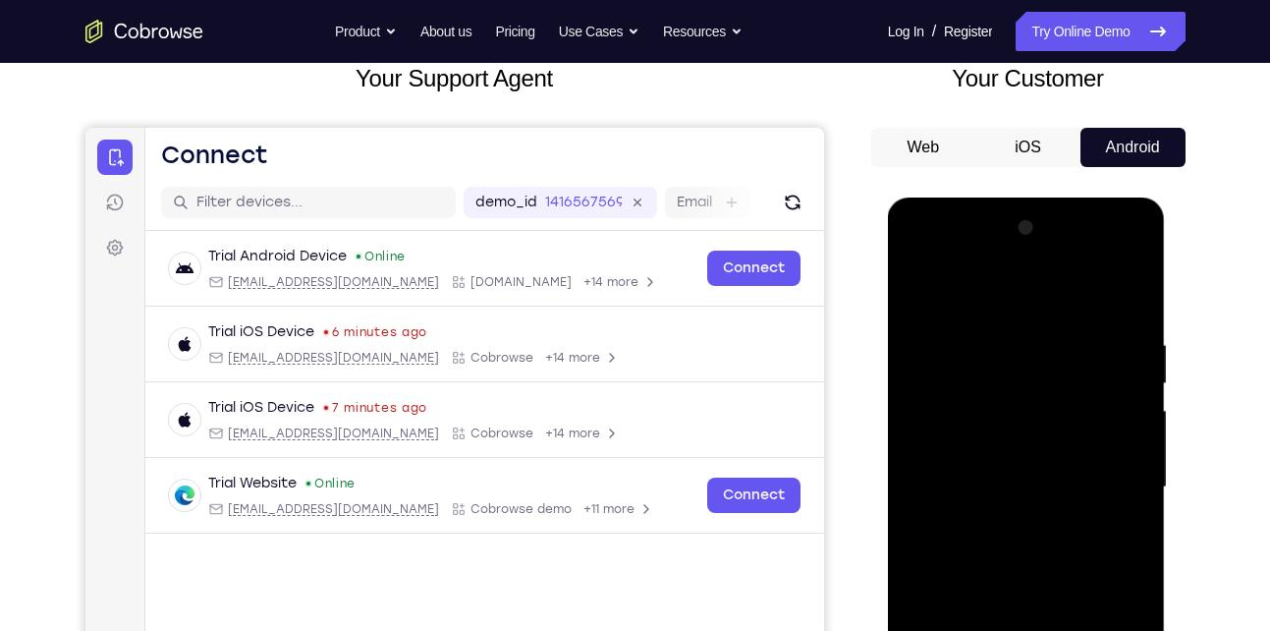
scroll to position [363, 0]
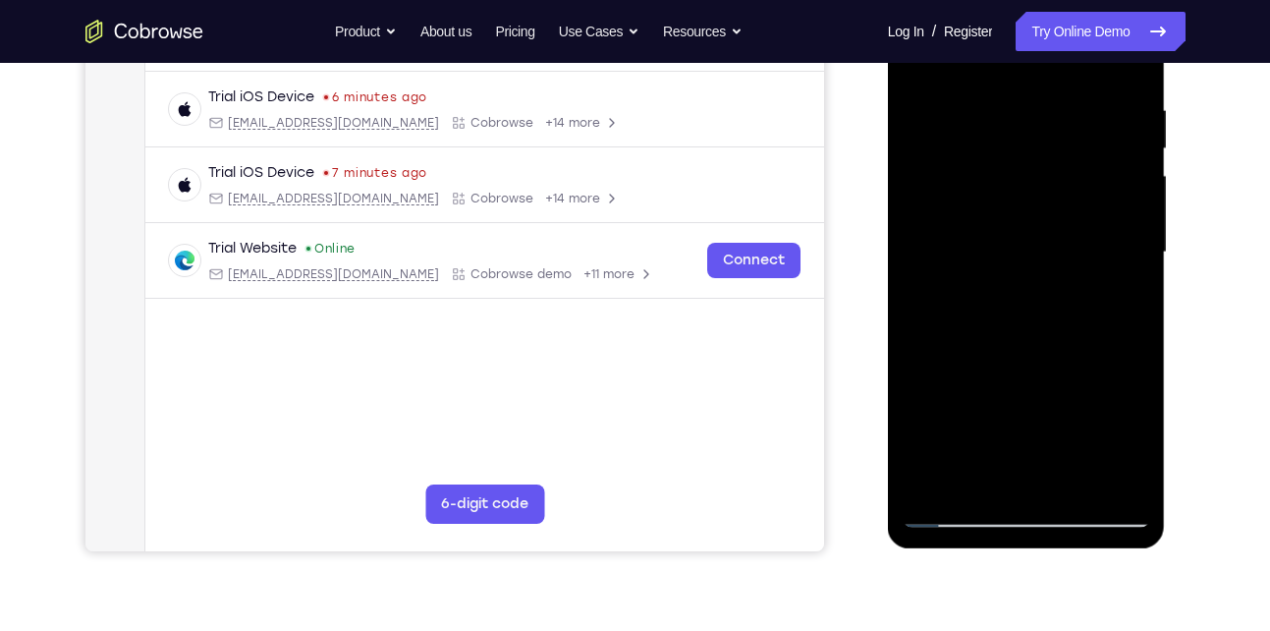
click at [1106, 448] on div at bounding box center [1027, 252] width 248 height 550
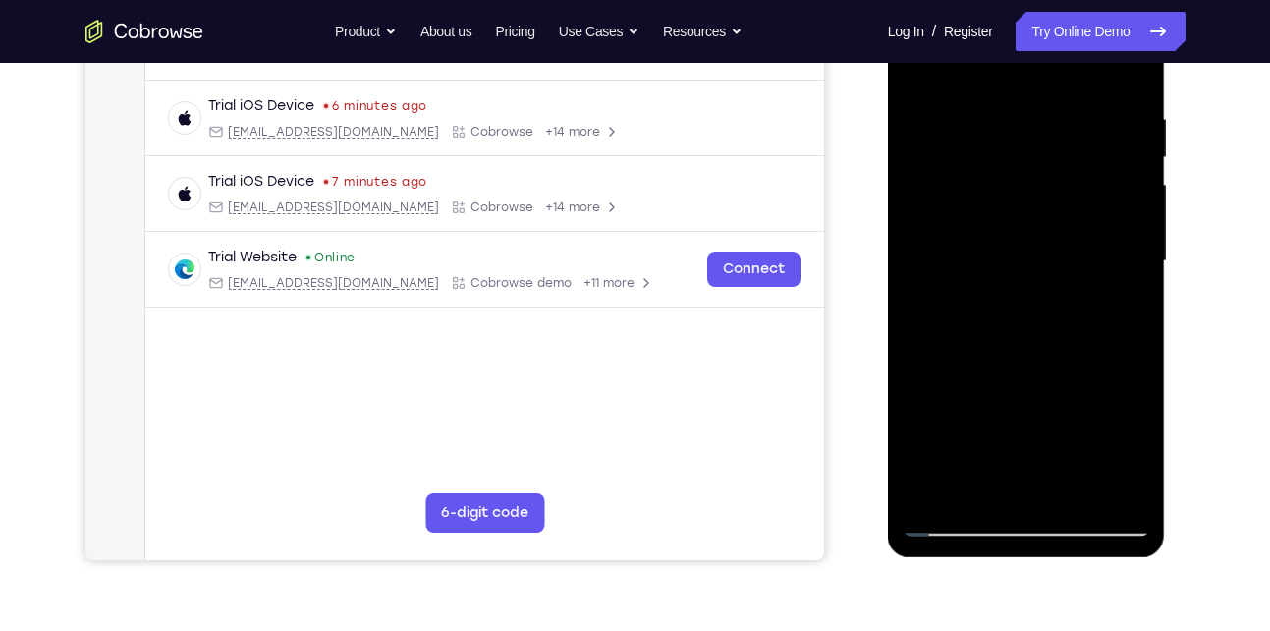
scroll to position [359, 0]
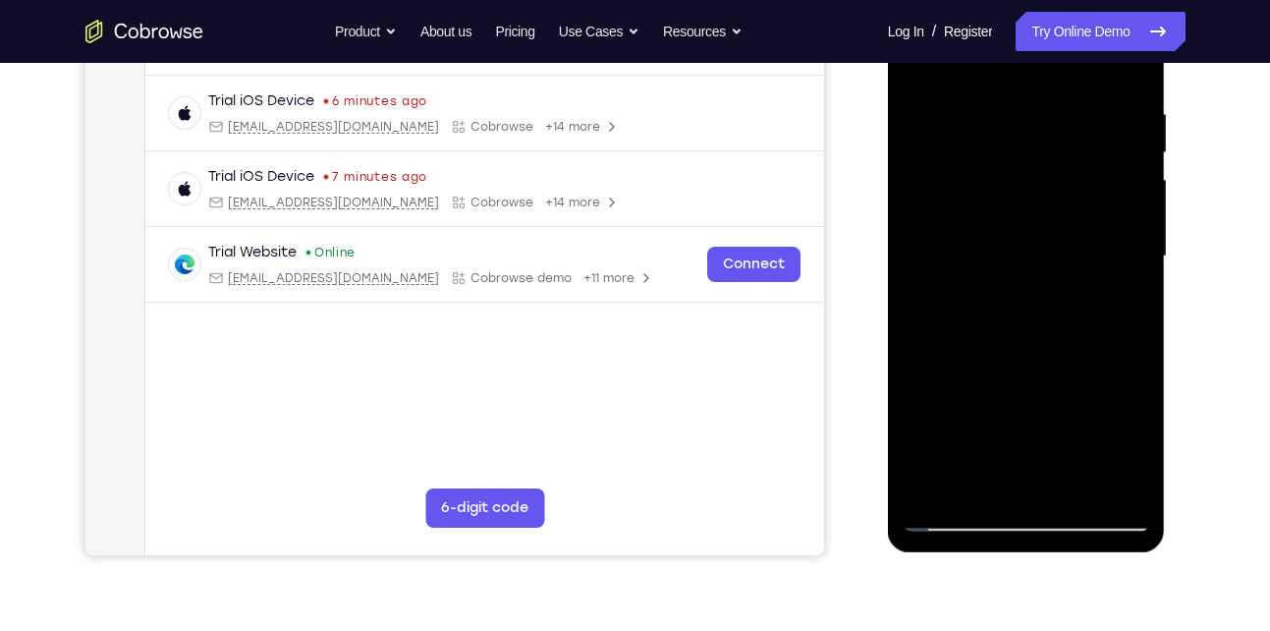
click at [1107, 468] on div at bounding box center [1027, 256] width 248 height 550
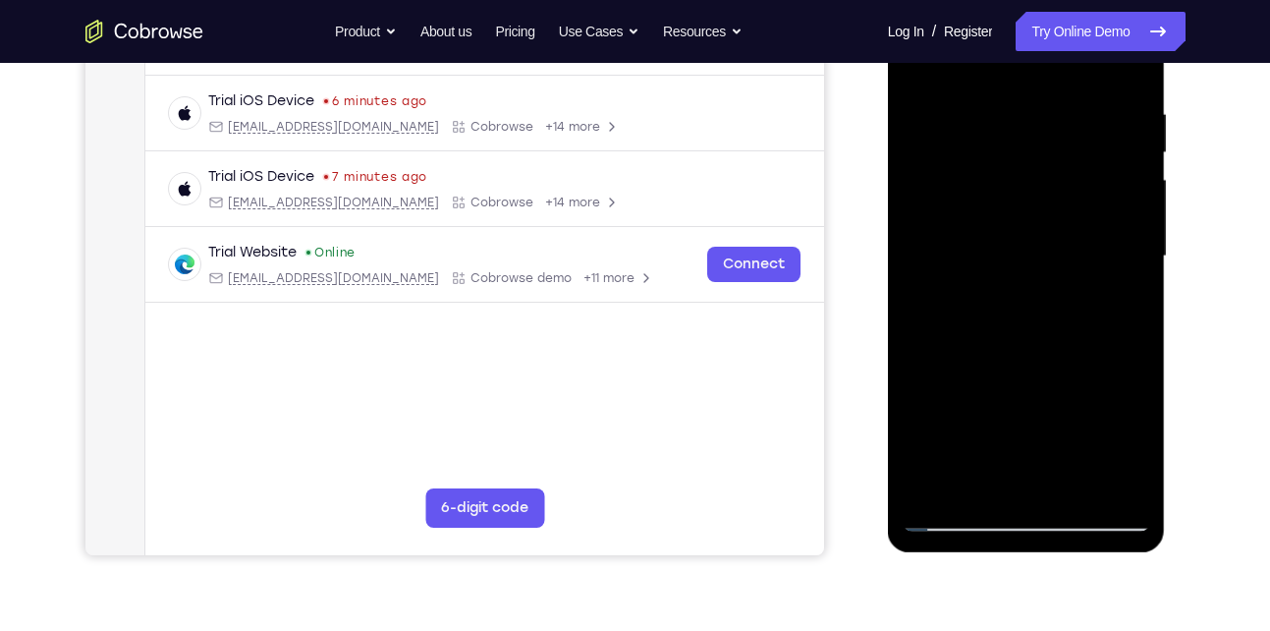
click at [1107, 468] on div at bounding box center [1027, 256] width 248 height 550
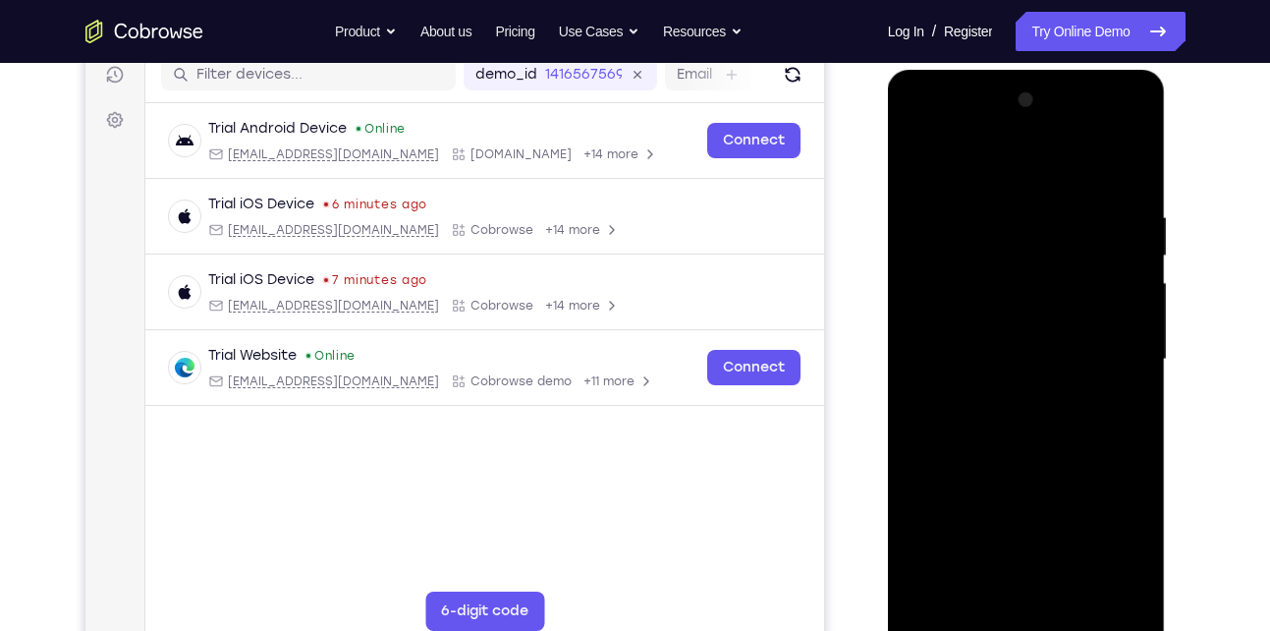
scroll to position [254, 0]
click at [917, 169] on div at bounding box center [1027, 360] width 248 height 550
click at [1109, 123] on div at bounding box center [1027, 360] width 248 height 550
click at [927, 134] on div at bounding box center [1027, 360] width 248 height 550
click at [945, 295] on div at bounding box center [1027, 360] width 248 height 550
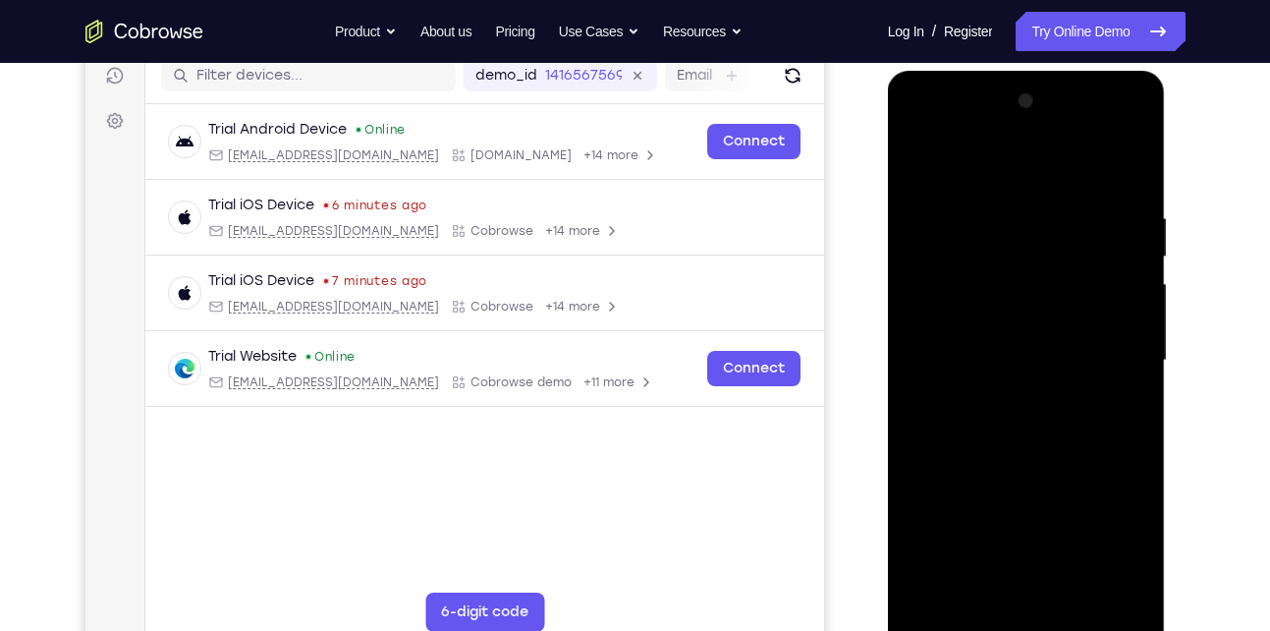
click at [990, 356] on div at bounding box center [1027, 360] width 248 height 550
click at [1028, 272] on div at bounding box center [1027, 360] width 248 height 550
click at [982, 351] on div at bounding box center [1027, 360] width 248 height 550
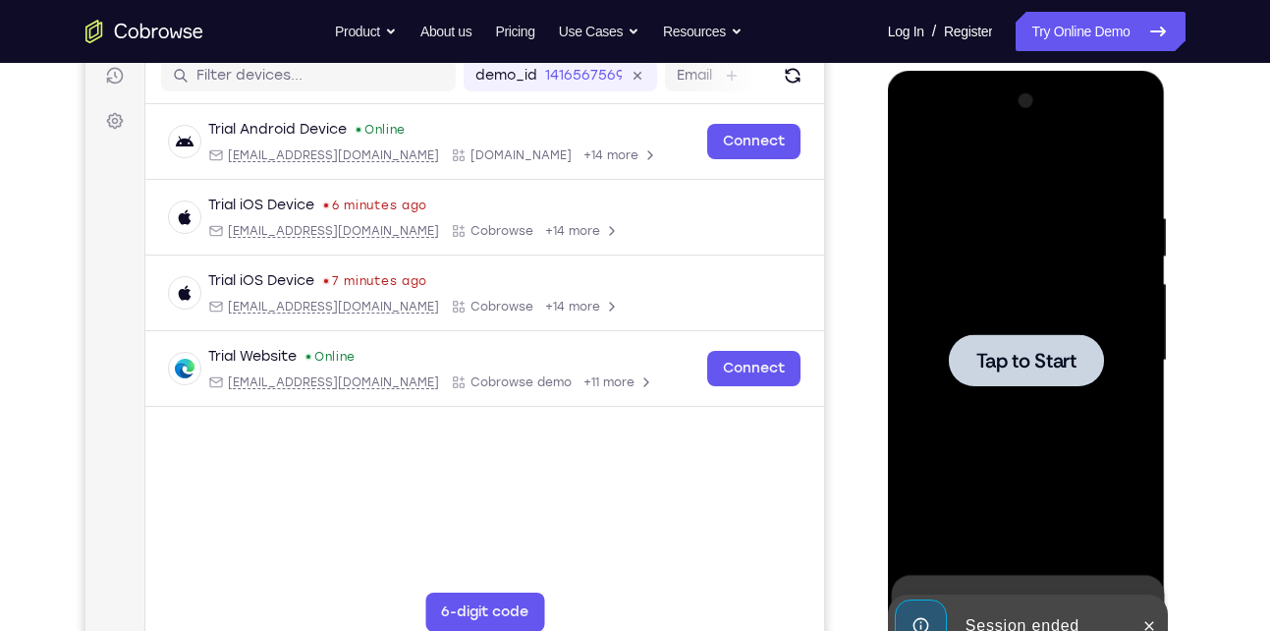
click at [982, 351] on span "Tap to Start" at bounding box center [1027, 361] width 100 height 20
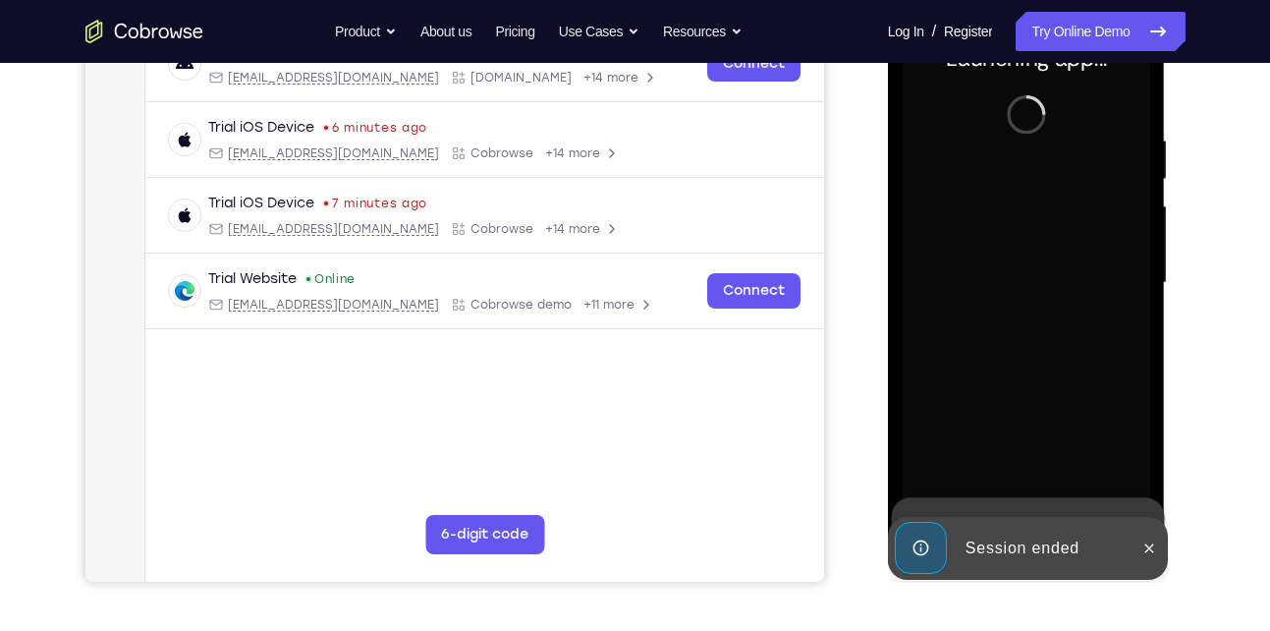
scroll to position [394, 0]
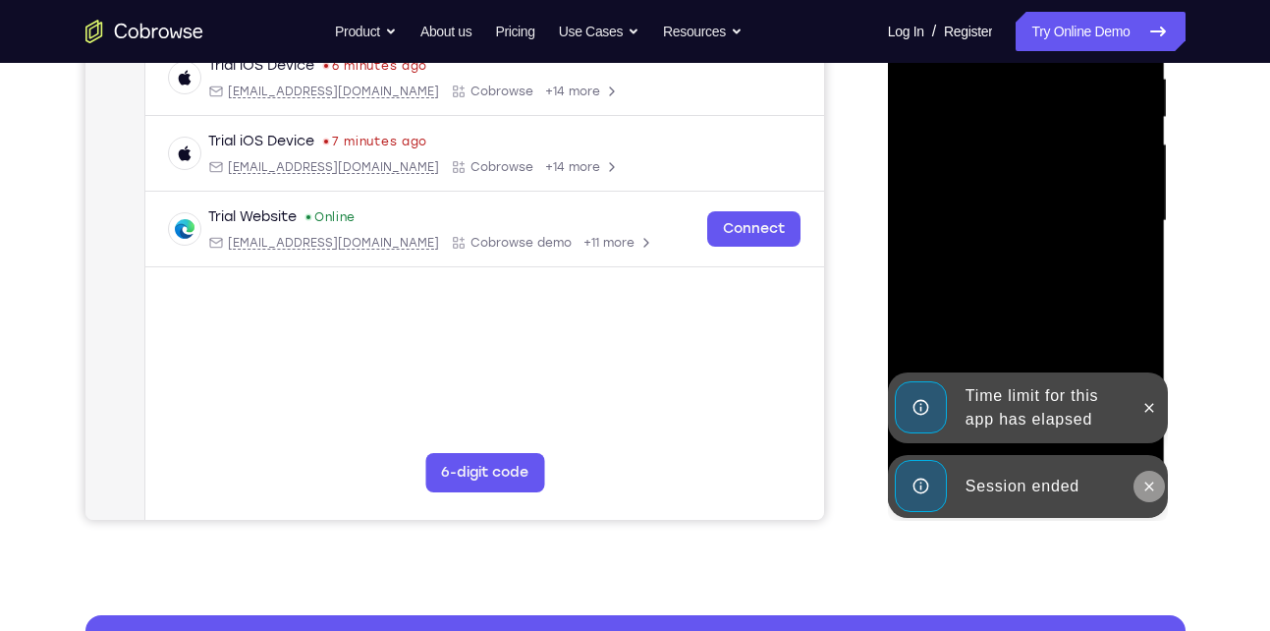
click at [1151, 487] on icon at bounding box center [1150, 485] width 9 height 9
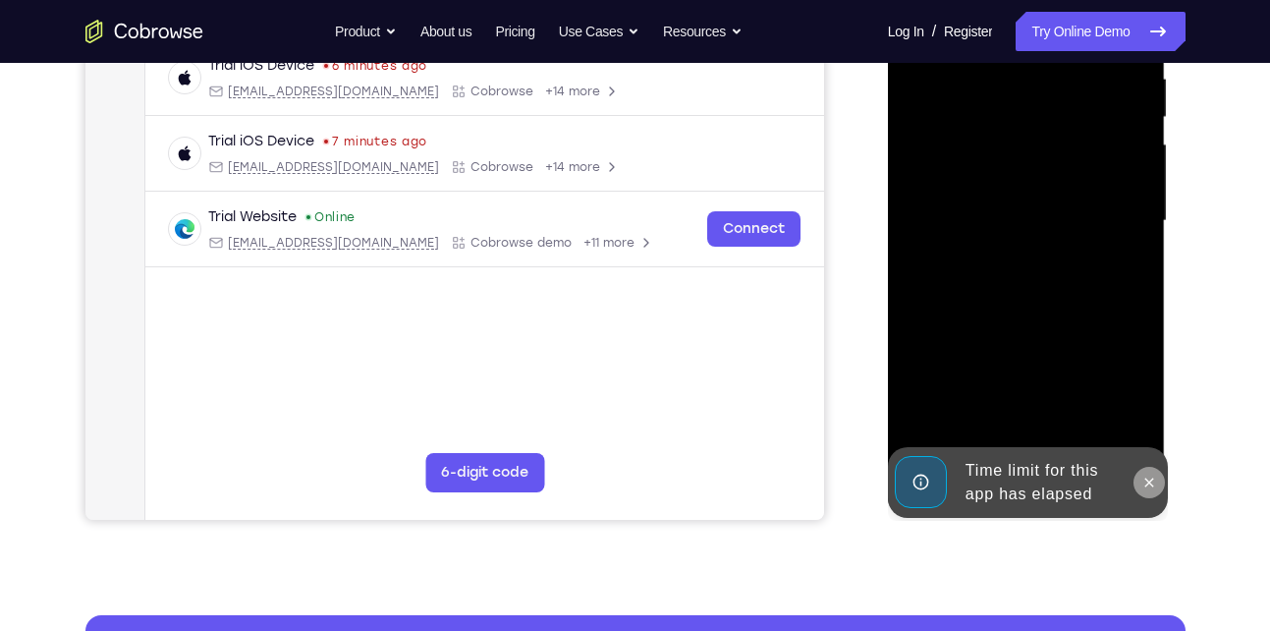
click at [1155, 407] on div at bounding box center [1027, 224] width 278 height 586
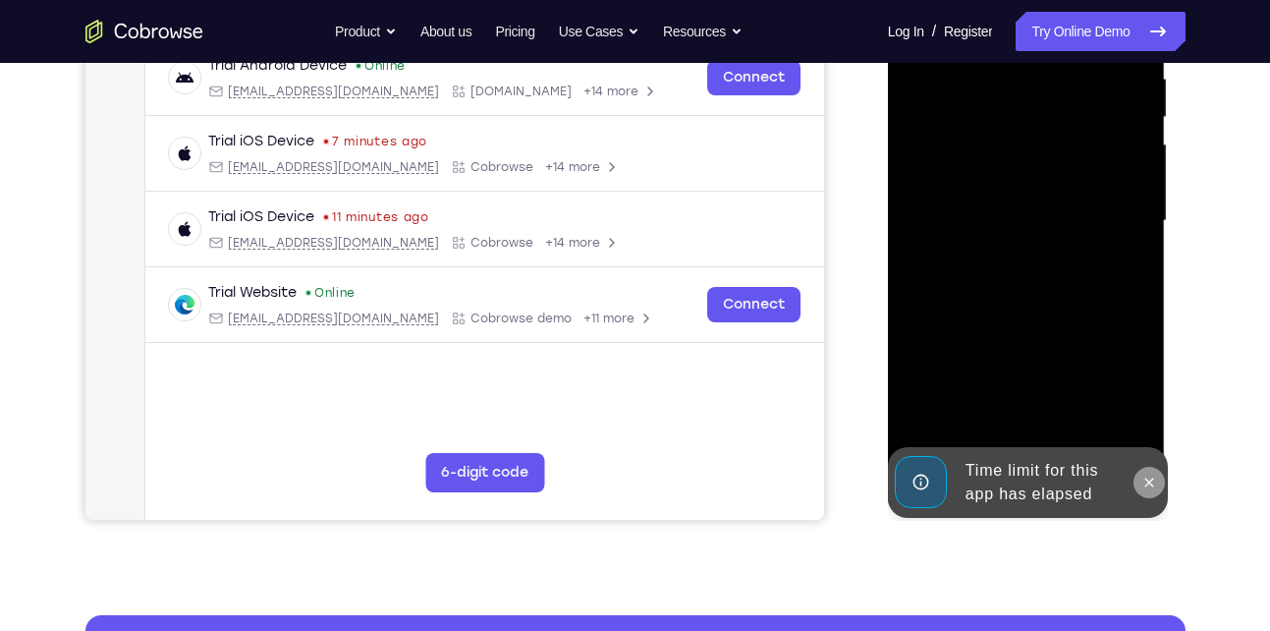
click at [1142, 479] on icon at bounding box center [1150, 483] width 16 height 16
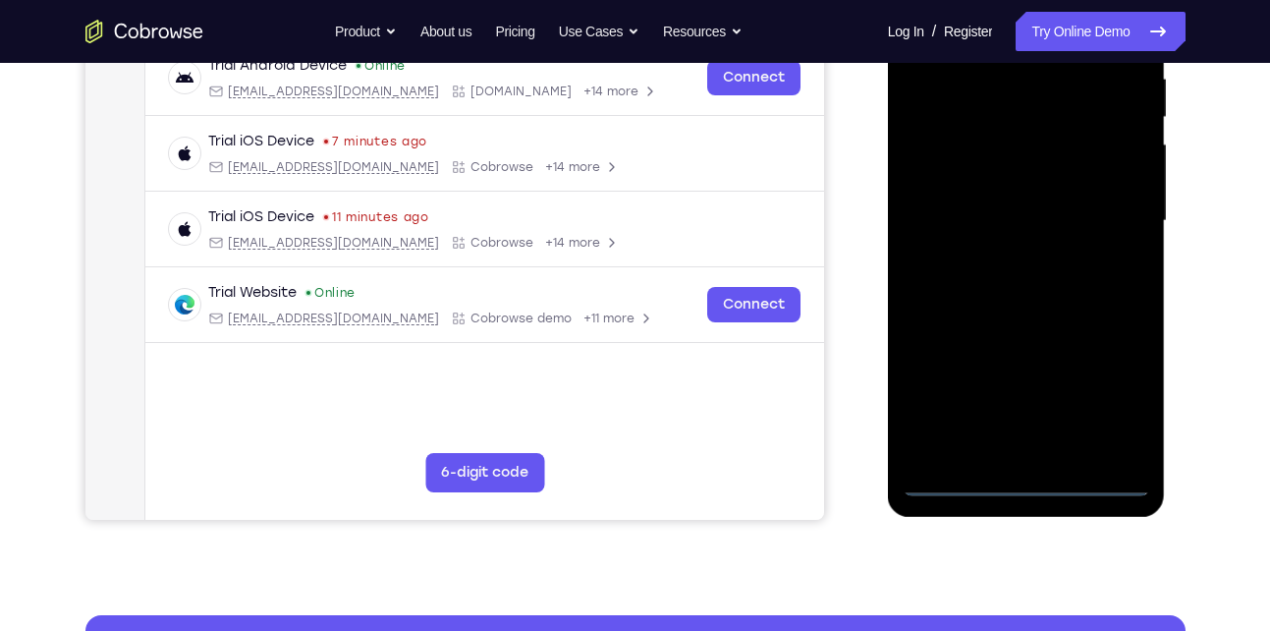
click at [1038, 482] on div at bounding box center [1027, 221] width 248 height 550
click at [1103, 408] on div at bounding box center [1027, 221] width 248 height 550
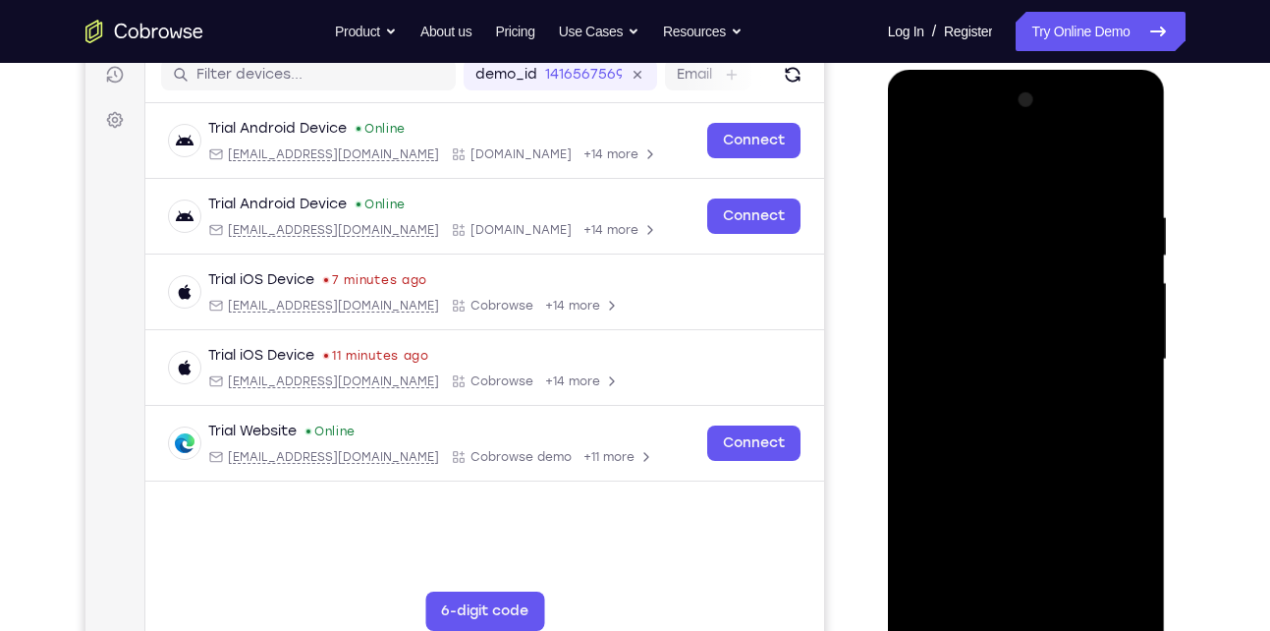
scroll to position [250, 0]
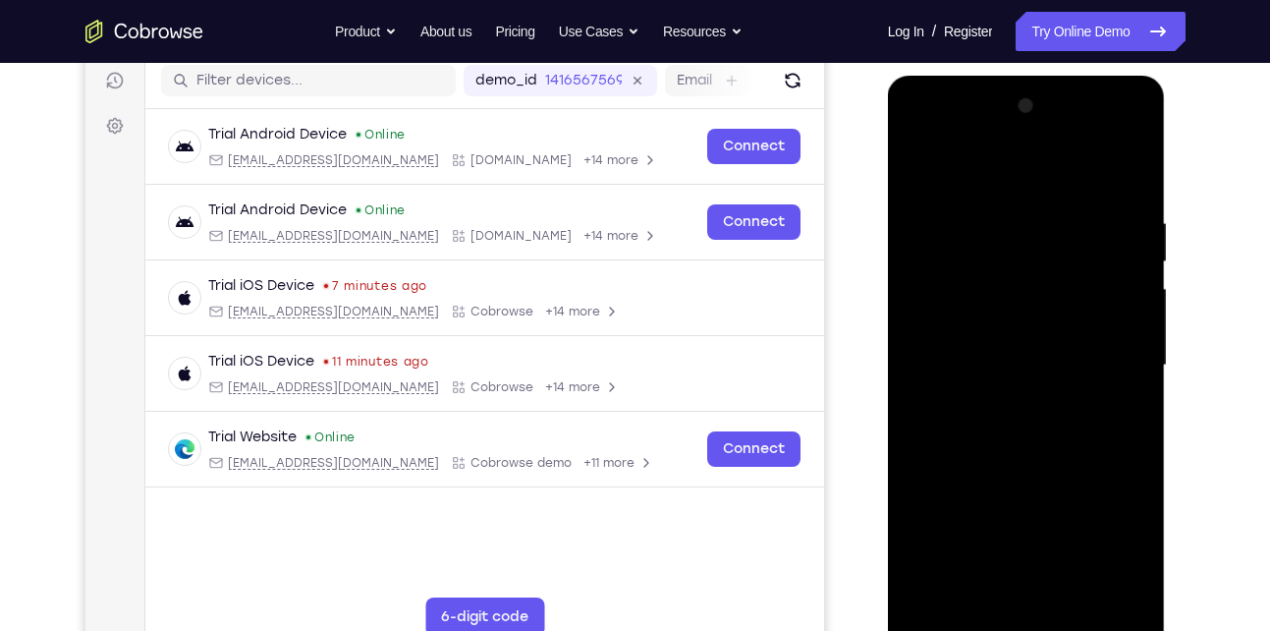
click at [971, 185] on div at bounding box center [1027, 365] width 248 height 550
click at [946, 299] on div at bounding box center [1027, 365] width 248 height 550
click at [1032, 379] on div at bounding box center [1027, 365] width 248 height 550
click at [1007, 355] on div at bounding box center [1027, 365] width 248 height 550
click at [1000, 380] on div at bounding box center [1027, 365] width 248 height 550
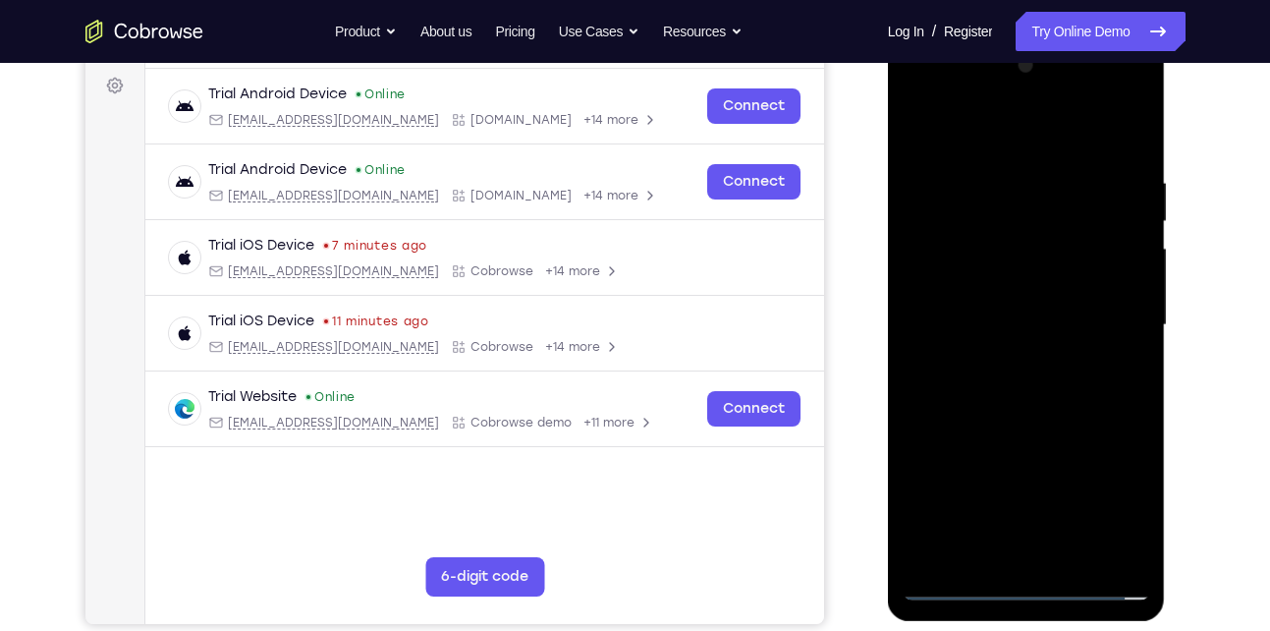
scroll to position [291, 0]
click at [1030, 436] on div at bounding box center [1027, 324] width 248 height 550
click at [1055, 285] on div at bounding box center [1027, 324] width 248 height 550
click at [1102, 411] on div at bounding box center [1027, 324] width 248 height 550
click at [1123, 126] on div at bounding box center [1027, 324] width 248 height 550
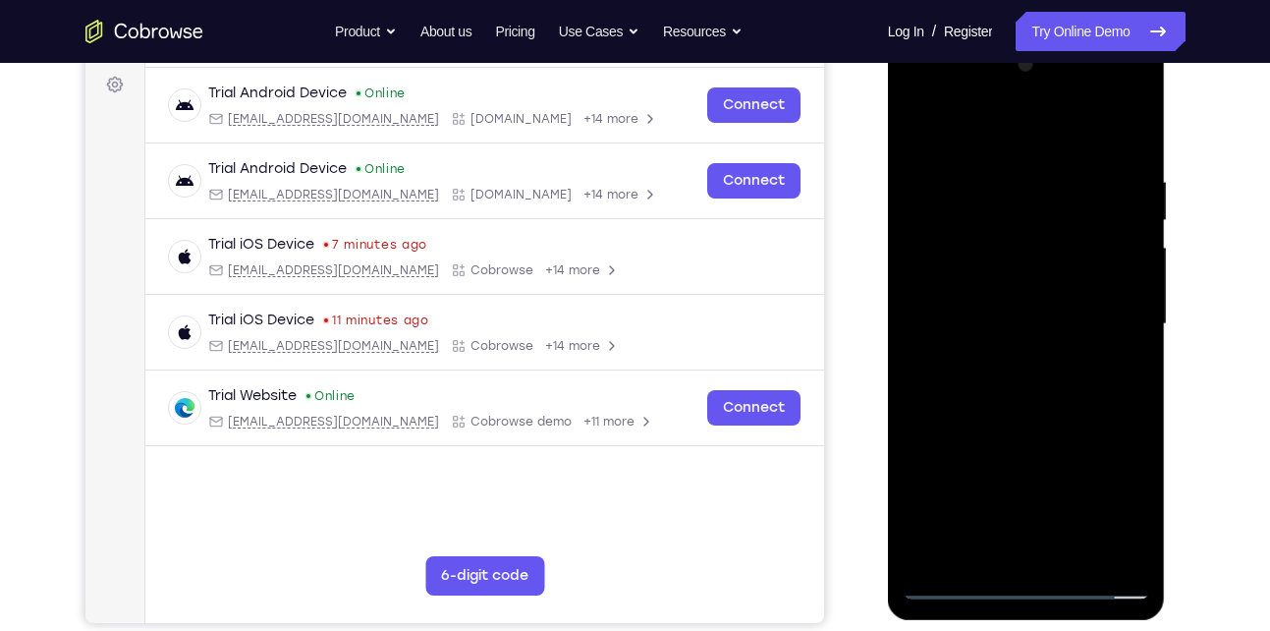
click at [1075, 261] on div at bounding box center [1027, 324] width 248 height 550
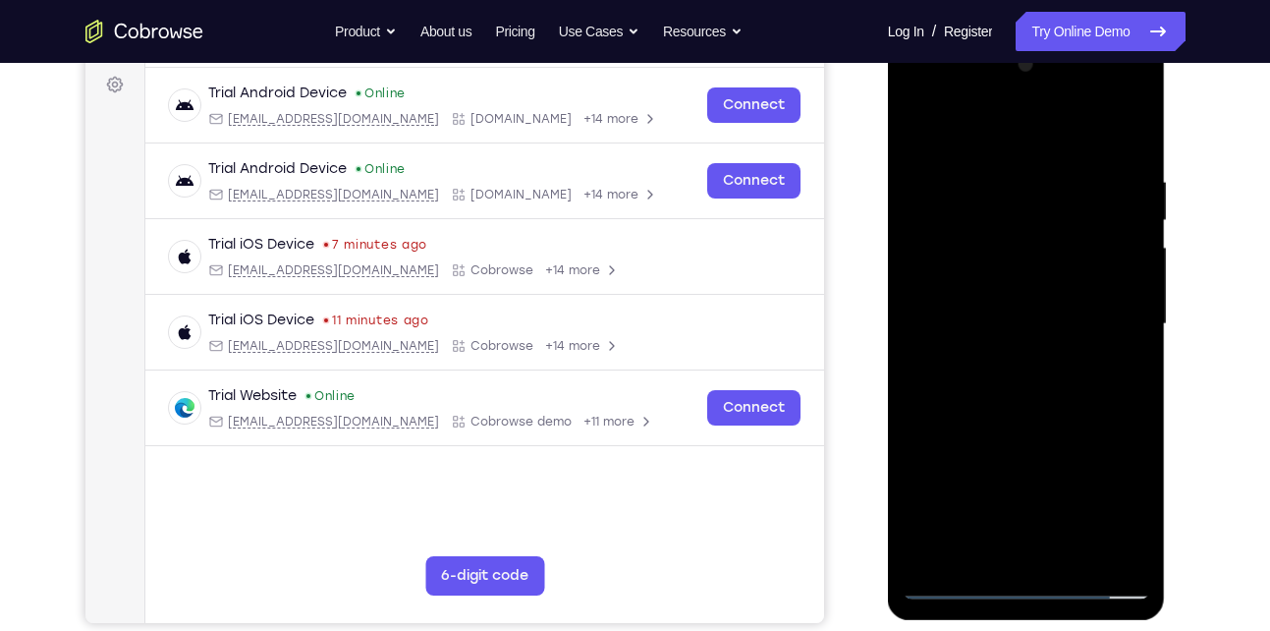
click at [1075, 261] on div at bounding box center [1027, 324] width 248 height 550
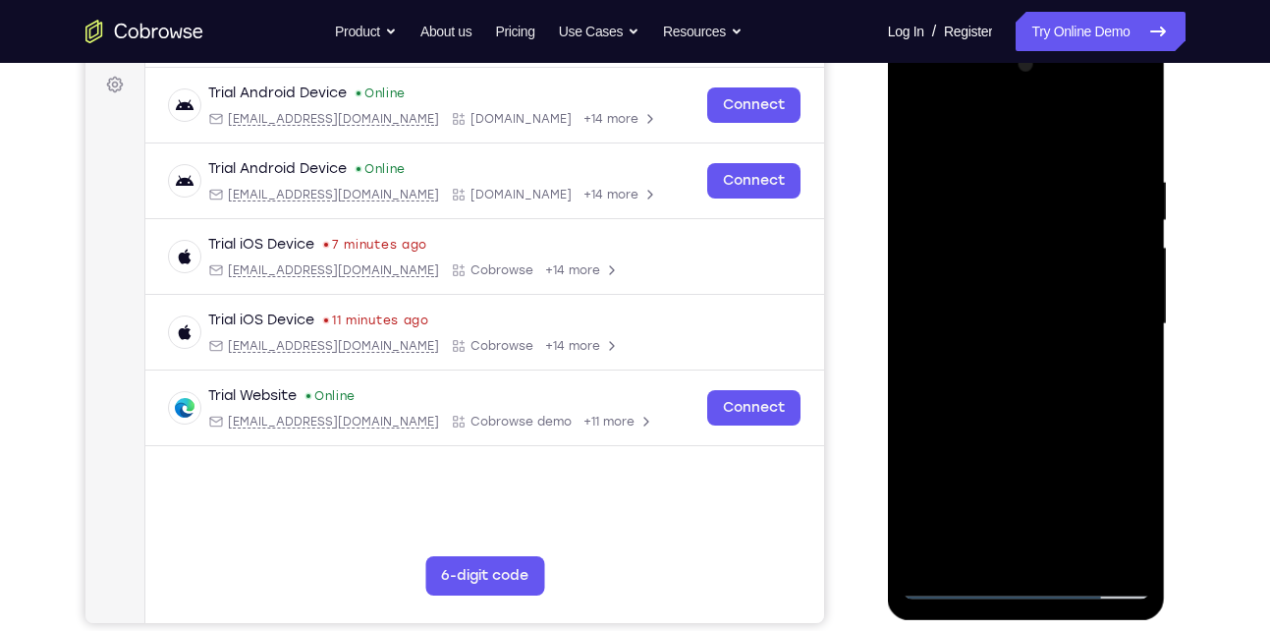
click at [1075, 261] on div at bounding box center [1027, 324] width 248 height 550
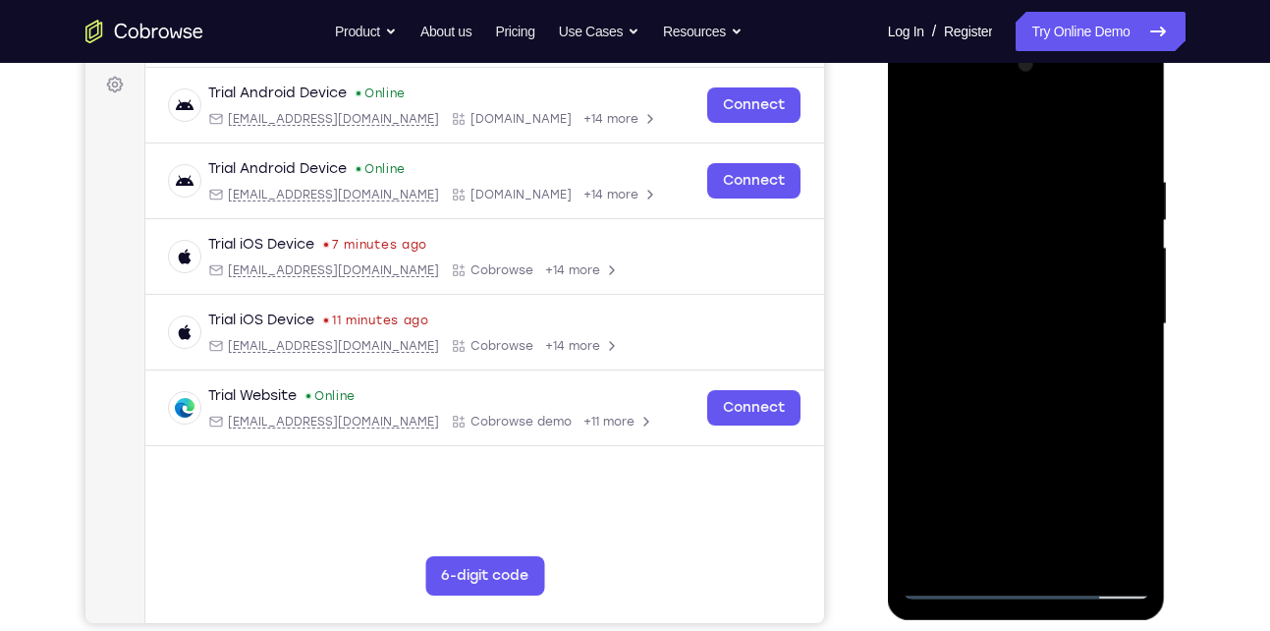
click at [1075, 261] on div at bounding box center [1027, 324] width 248 height 550
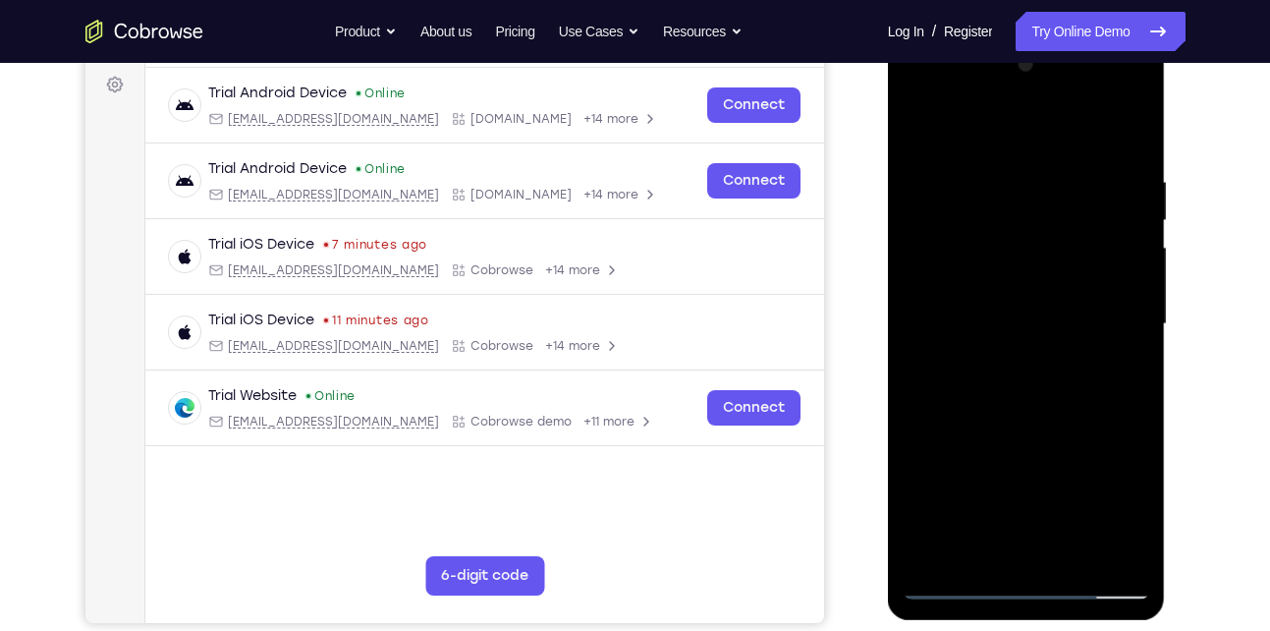
click at [1075, 261] on div at bounding box center [1027, 324] width 248 height 550
click at [1106, 88] on div at bounding box center [1027, 324] width 248 height 550
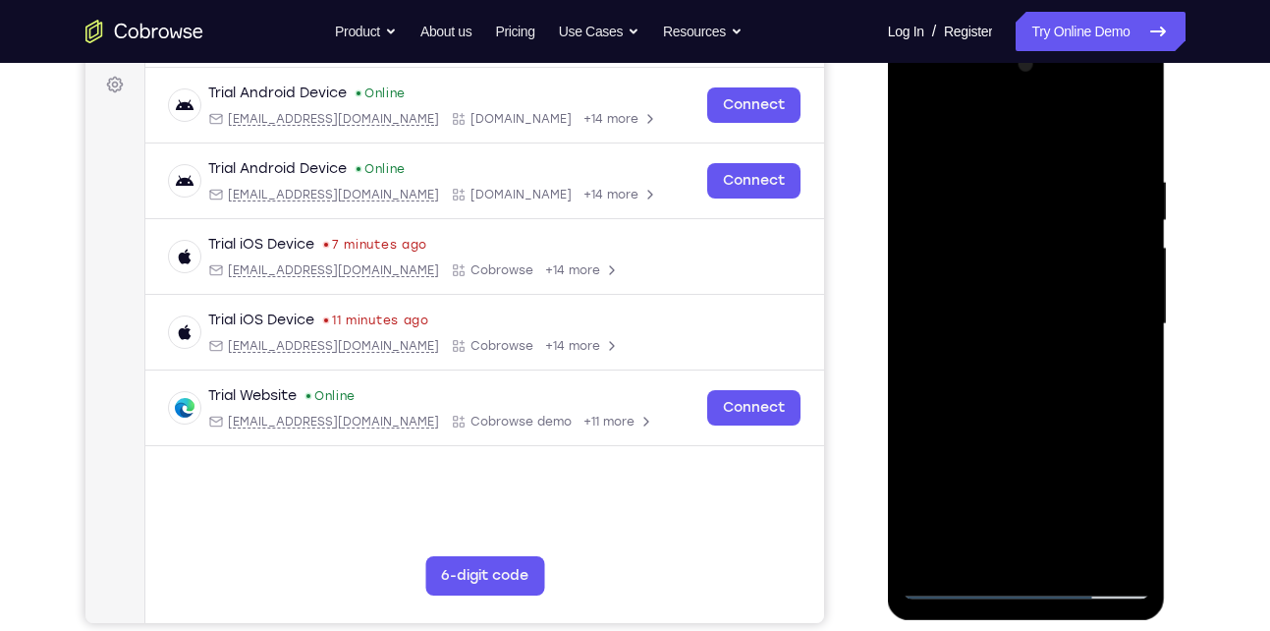
click at [922, 95] on div at bounding box center [1027, 324] width 248 height 550
click at [1096, 317] on div at bounding box center [1027, 324] width 248 height 550
click at [1113, 95] on div at bounding box center [1027, 324] width 248 height 550
click at [983, 136] on div at bounding box center [1027, 324] width 248 height 550
click at [1001, 264] on div at bounding box center [1027, 324] width 248 height 550
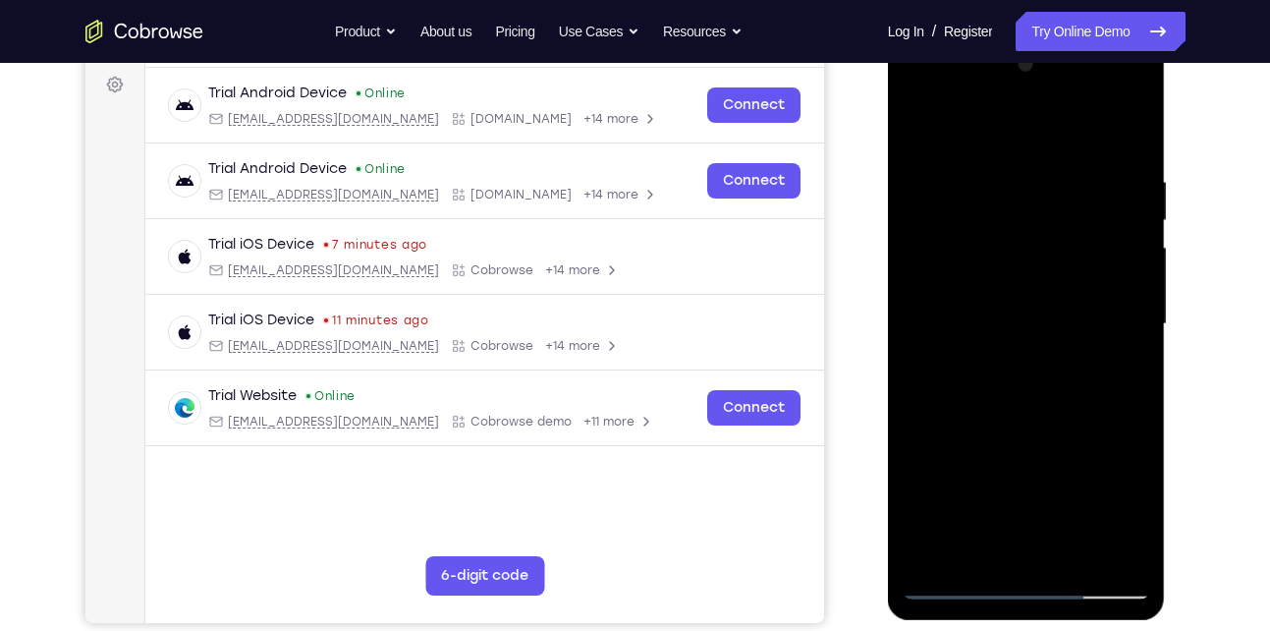
click at [1013, 346] on div at bounding box center [1027, 324] width 248 height 550
click at [1020, 359] on div at bounding box center [1027, 324] width 248 height 550
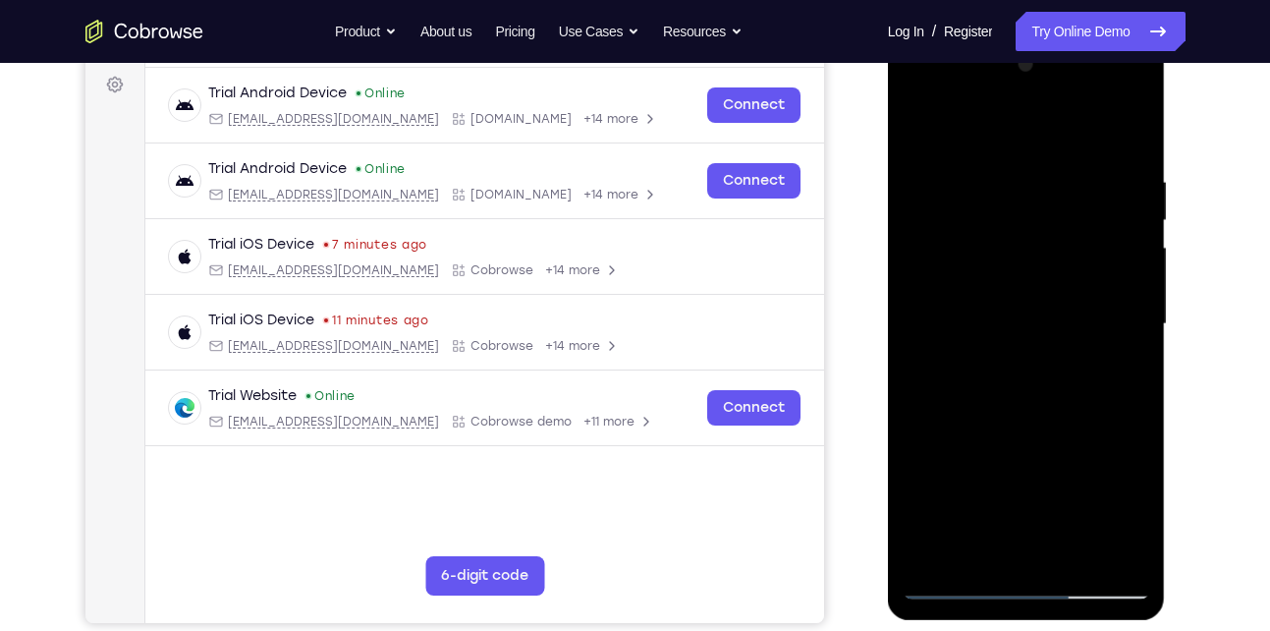
click at [1020, 359] on div at bounding box center [1027, 324] width 248 height 550
click at [1015, 269] on div at bounding box center [1027, 324] width 248 height 550
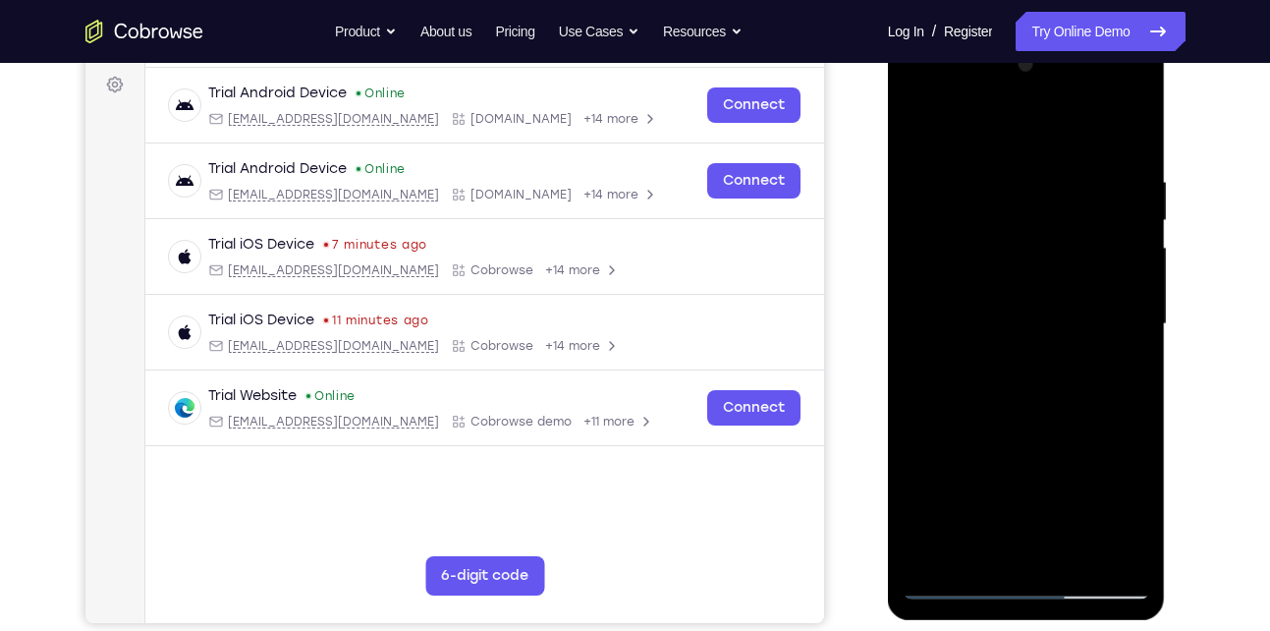
click at [1015, 269] on div at bounding box center [1027, 324] width 248 height 550
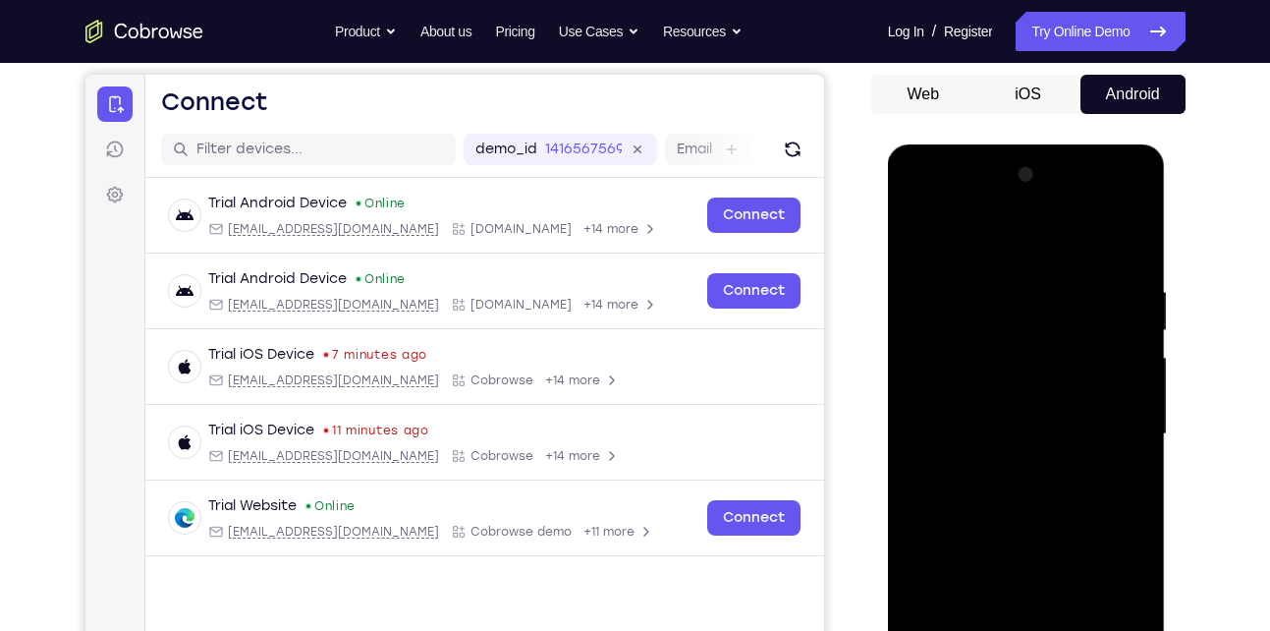
scroll to position [180, 0]
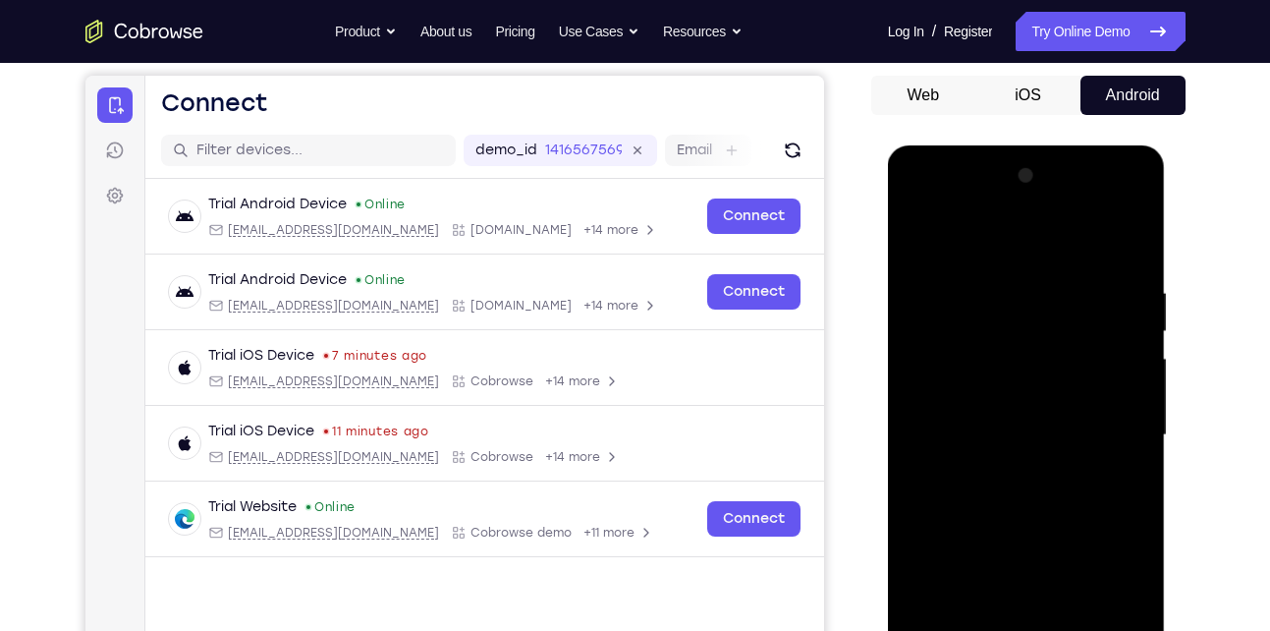
click at [1106, 211] on div at bounding box center [1027, 435] width 248 height 550
click at [1043, 283] on div at bounding box center [1027, 435] width 248 height 550
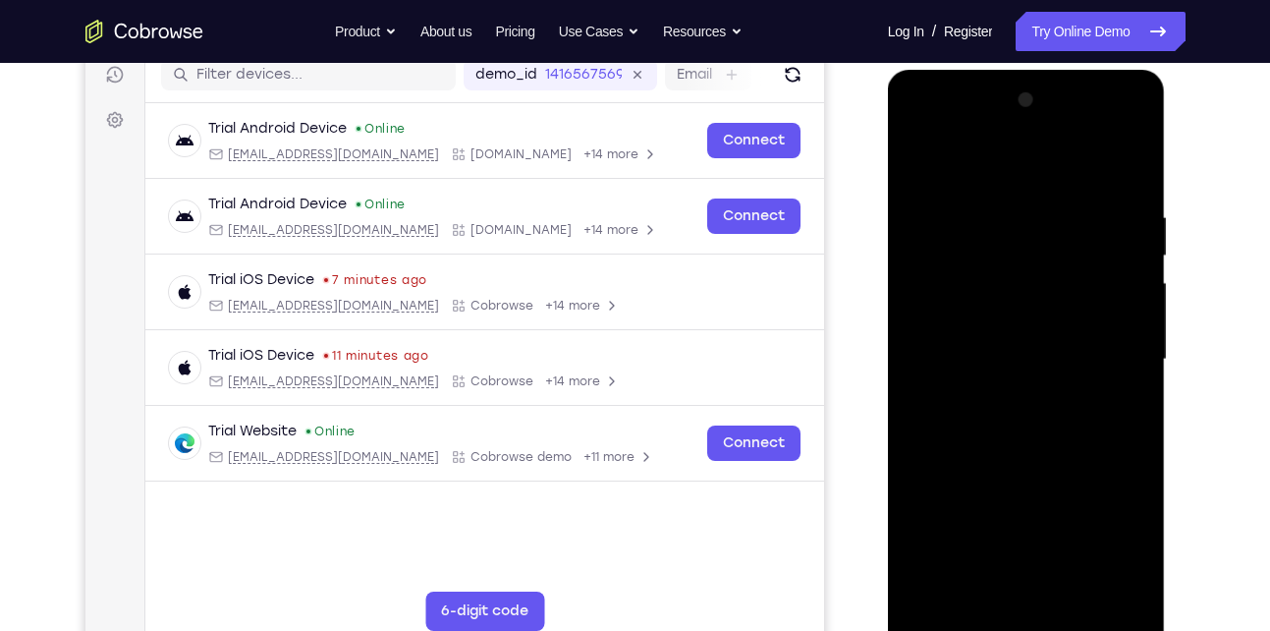
scroll to position [260, 0]
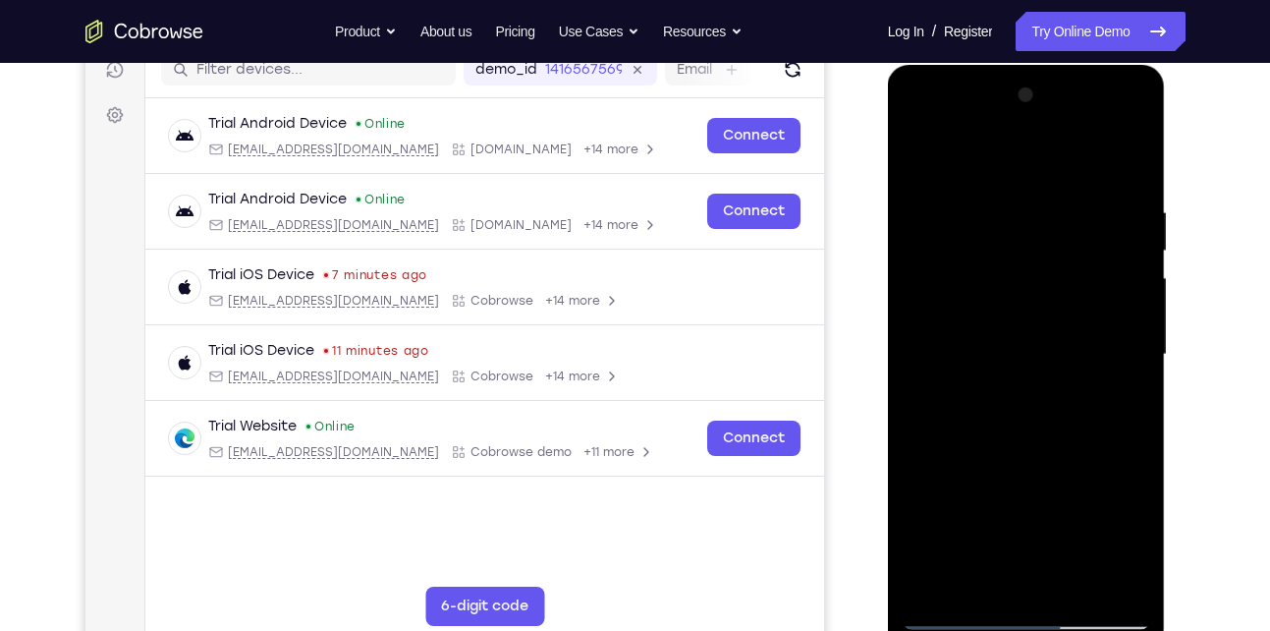
click at [1009, 390] on div at bounding box center [1027, 355] width 248 height 550
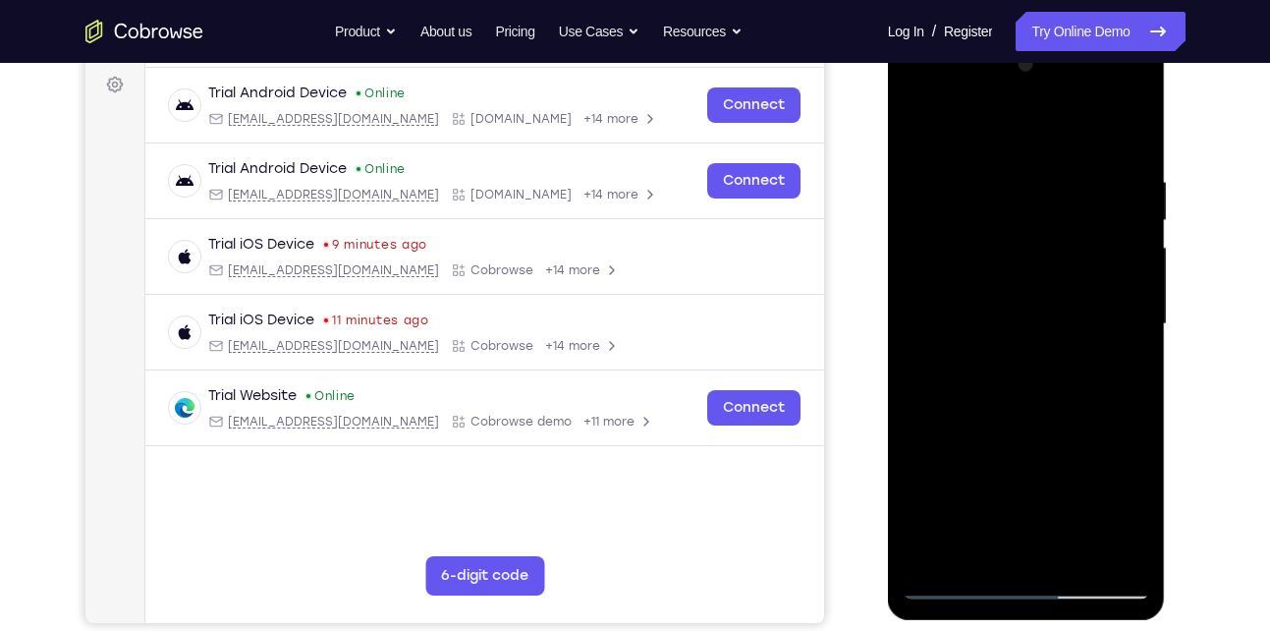
scroll to position [292, 0]
click at [1018, 309] on div at bounding box center [1027, 323] width 248 height 550
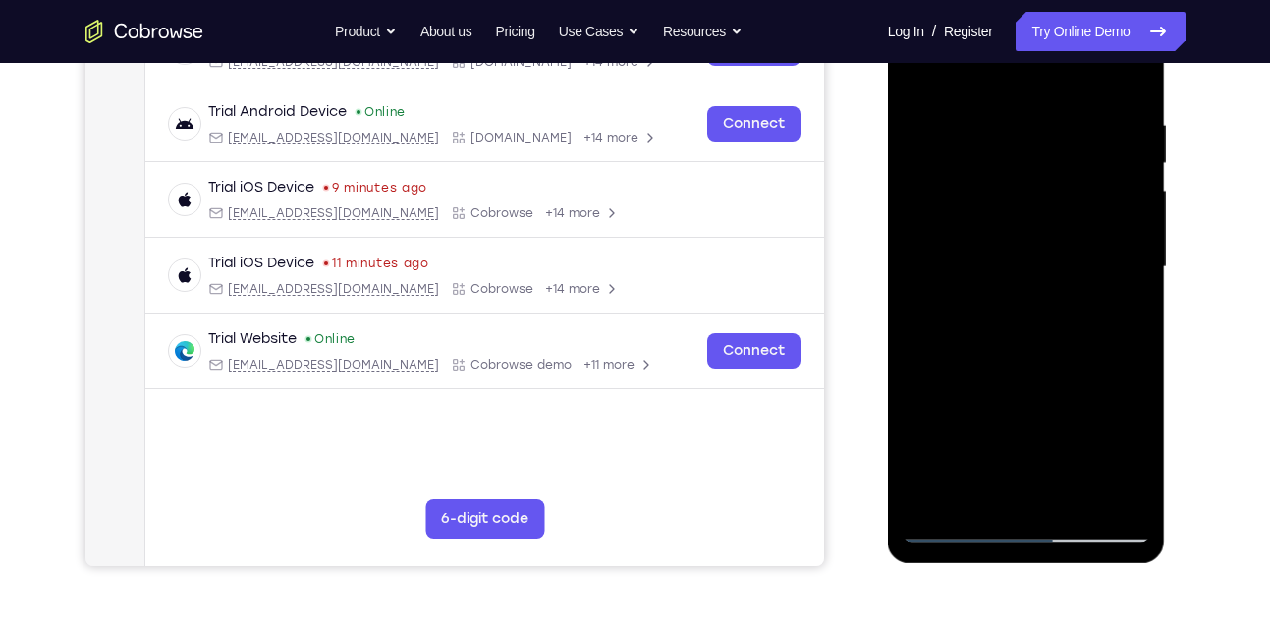
scroll to position [351, 0]
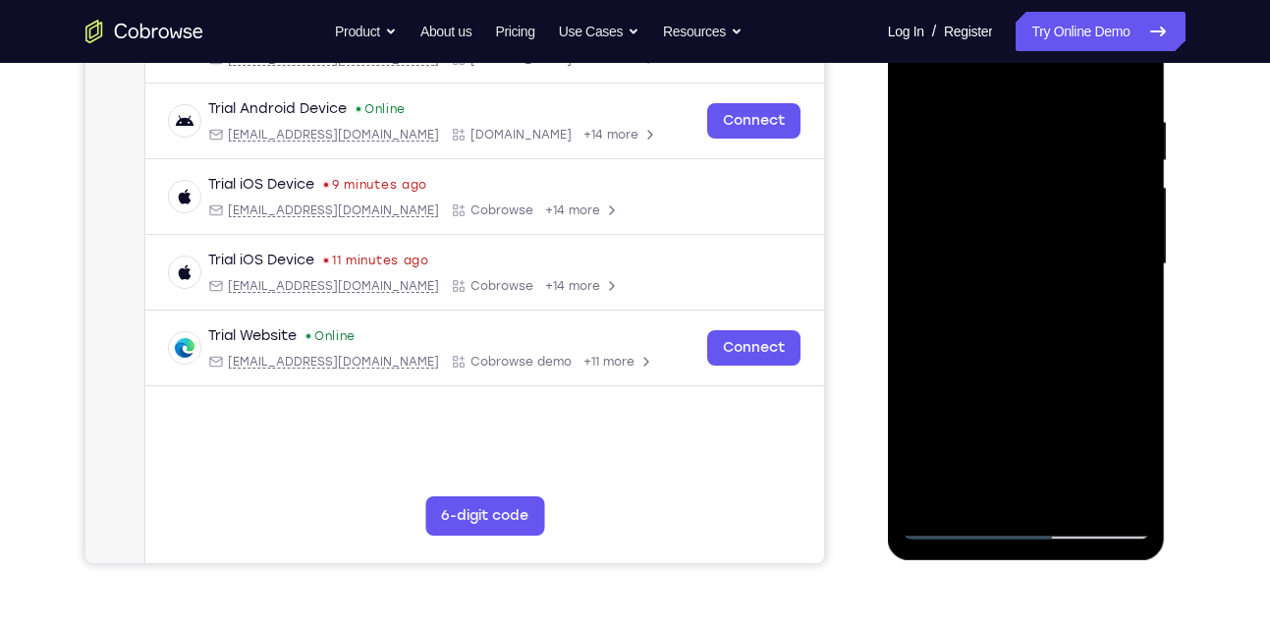
click at [1028, 290] on div at bounding box center [1027, 264] width 248 height 550
click at [1027, 248] on div at bounding box center [1027, 264] width 248 height 550
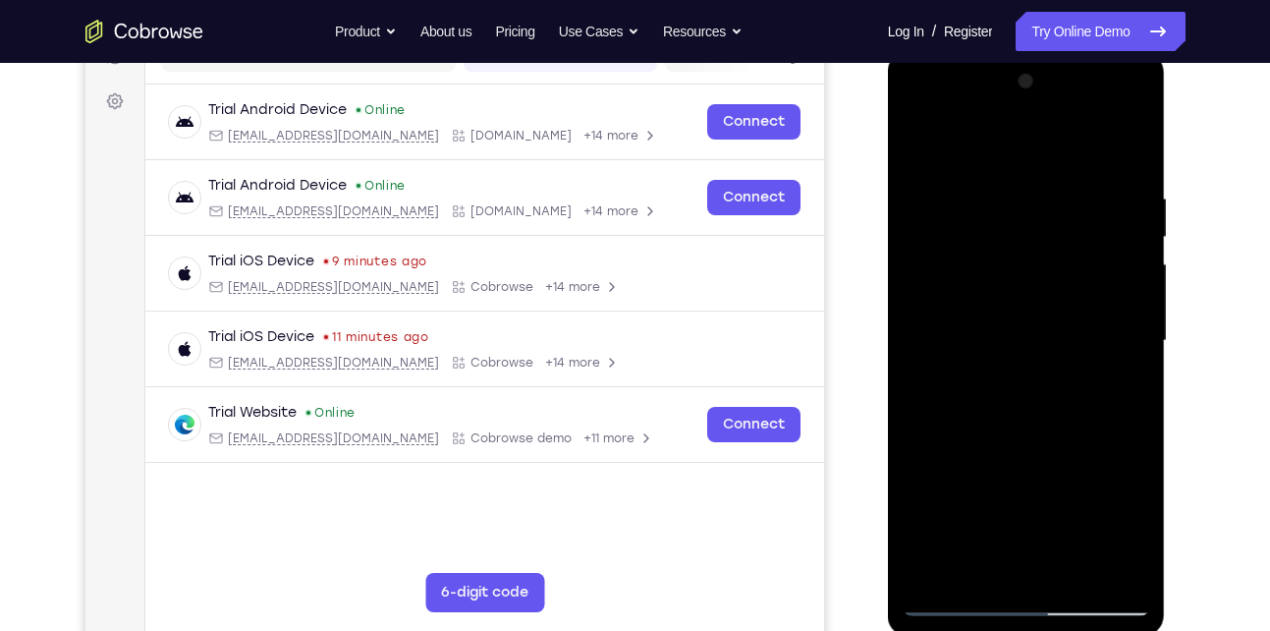
click at [983, 344] on div at bounding box center [1027, 341] width 248 height 550
click at [1028, 558] on div at bounding box center [1027, 341] width 248 height 550
click at [1031, 435] on div at bounding box center [1027, 341] width 248 height 550
click at [1034, 566] on div at bounding box center [1027, 341] width 248 height 550
click at [1048, 281] on div at bounding box center [1027, 341] width 248 height 550
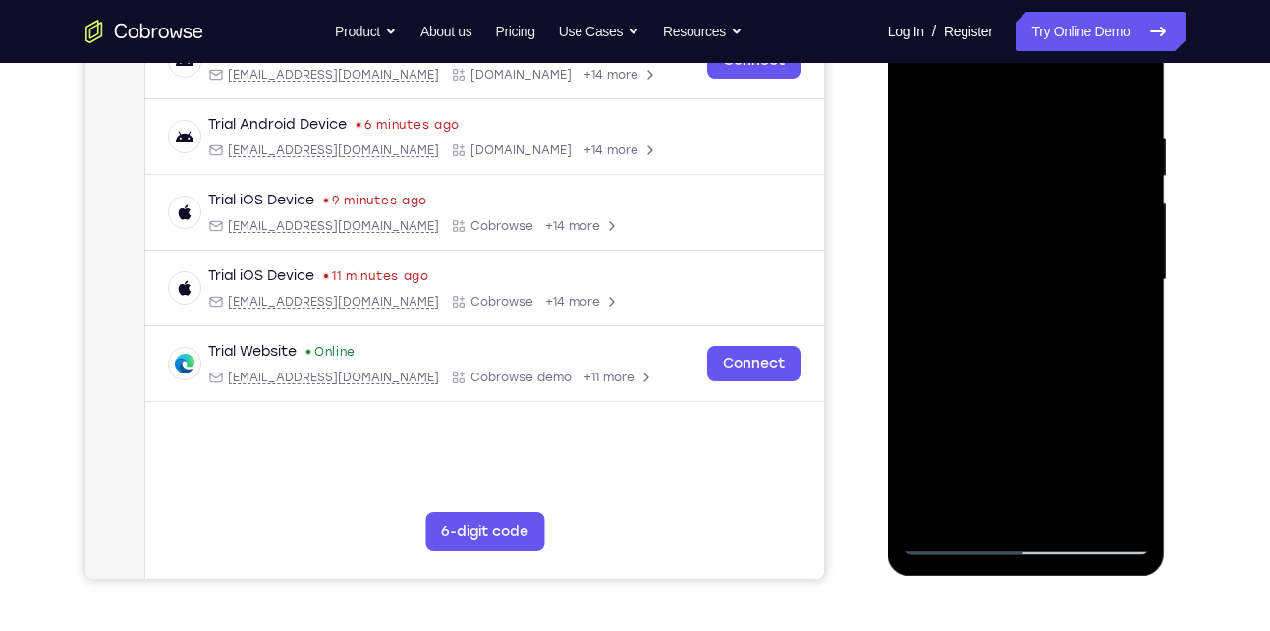
scroll to position [336, 0]
click at [1005, 418] on div at bounding box center [1027, 279] width 248 height 550
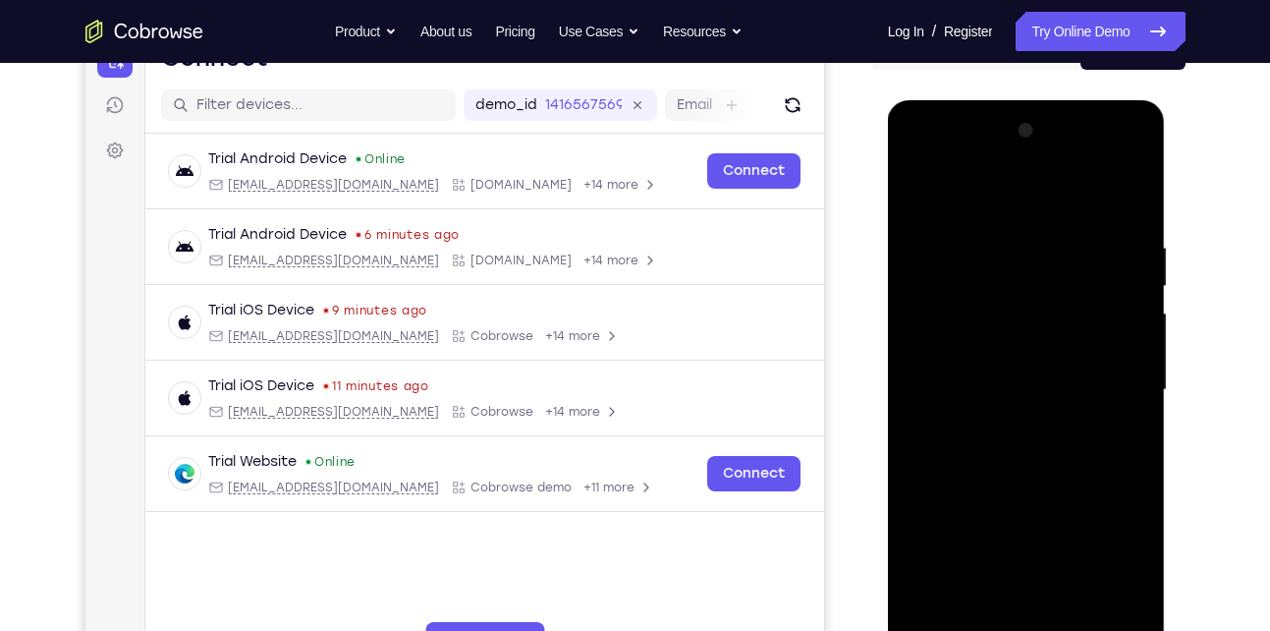
scroll to position [211, 0]
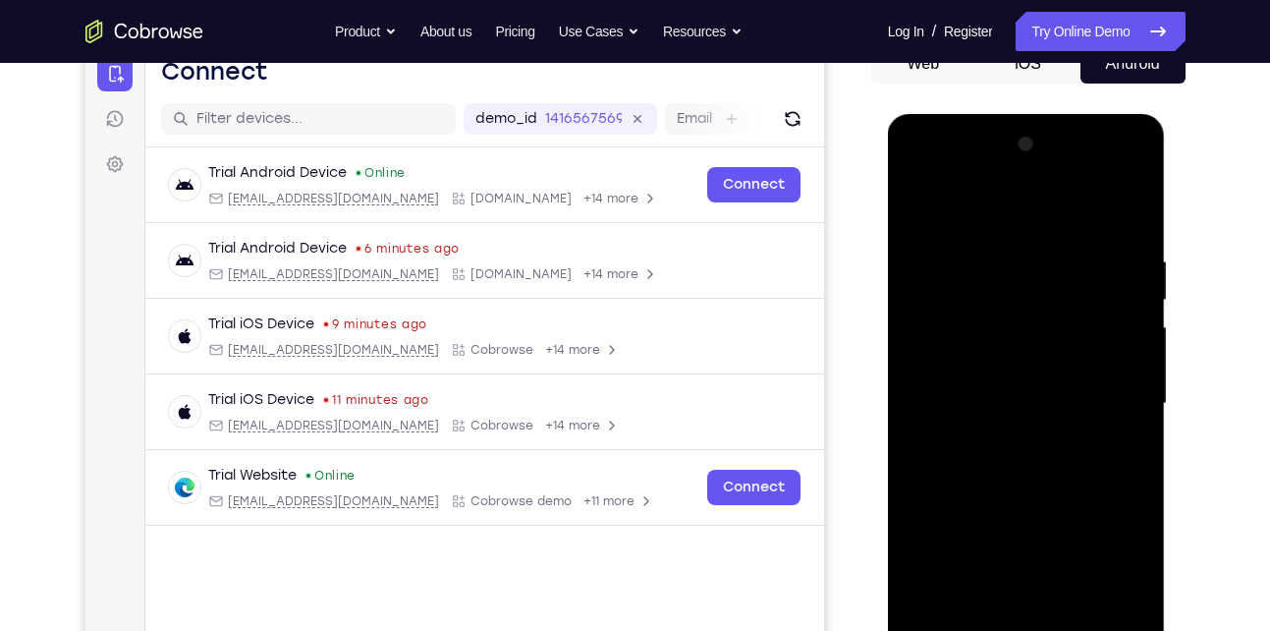
click at [1106, 182] on div at bounding box center [1027, 404] width 248 height 550
click at [949, 178] on div at bounding box center [1027, 404] width 248 height 550
click at [941, 335] on div at bounding box center [1027, 404] width 248 height 550
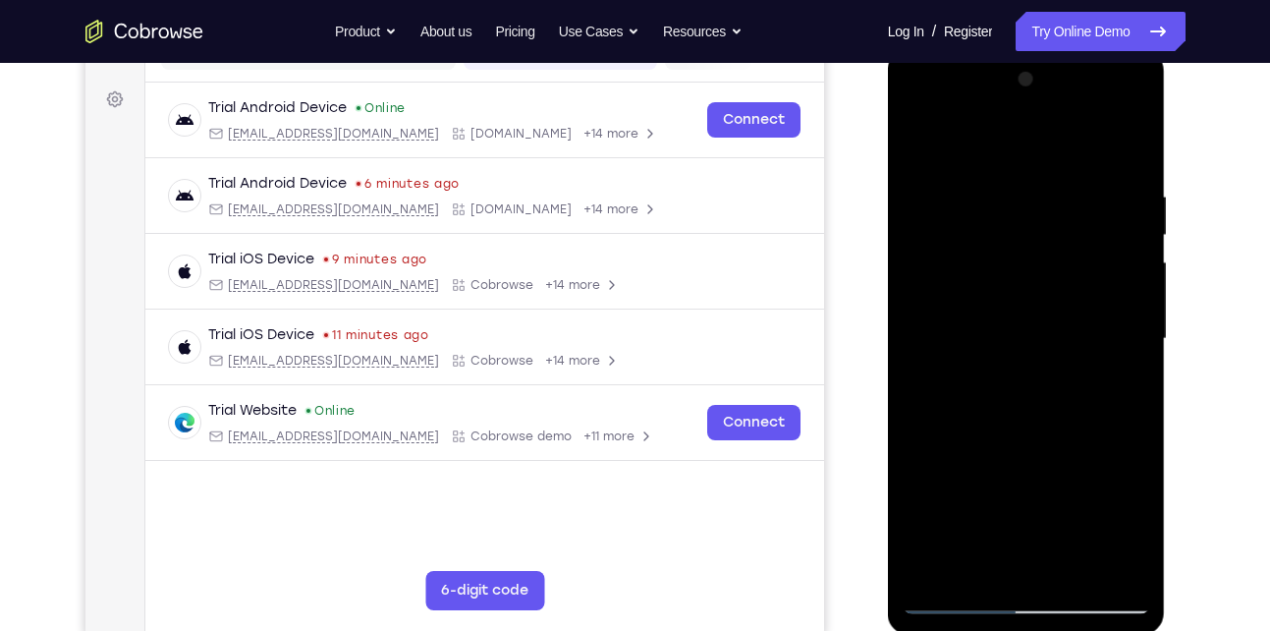
scroll to position [277, 0]
click at [1053, 574] on div at bounding box center [1027, 338] width 248 height 550
click at [1109, 108] on div at bounding box center [1027, 338] width 248 height 550
click at [962, 101] on div at bounding box center [1027, 338] width 248 height 550
click at [943, 277] on div at bounding box center [1027, 338] width 248 height 550
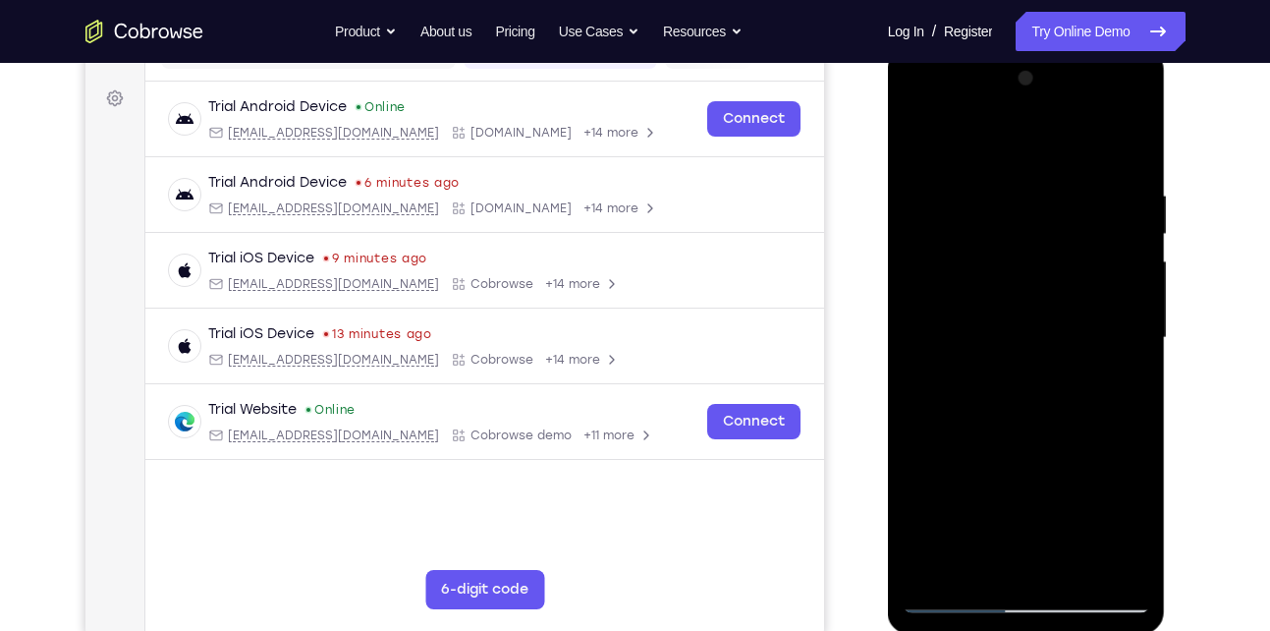
click at [1003, 364] on div at bounding box center [1027, 338] width 248 height 550
click at [1034, 432] on div at bounding box center [1027, 338] width 248 height 550
click at [1044, 314] on div at bounding box center [1027, 338] width 248 height 550
click at [1032, 277] on div at bounding box center [1027, 338] width 248 height 550
click at [1105, 110] on div at bounding box center [1027, 338] width 248 height 550
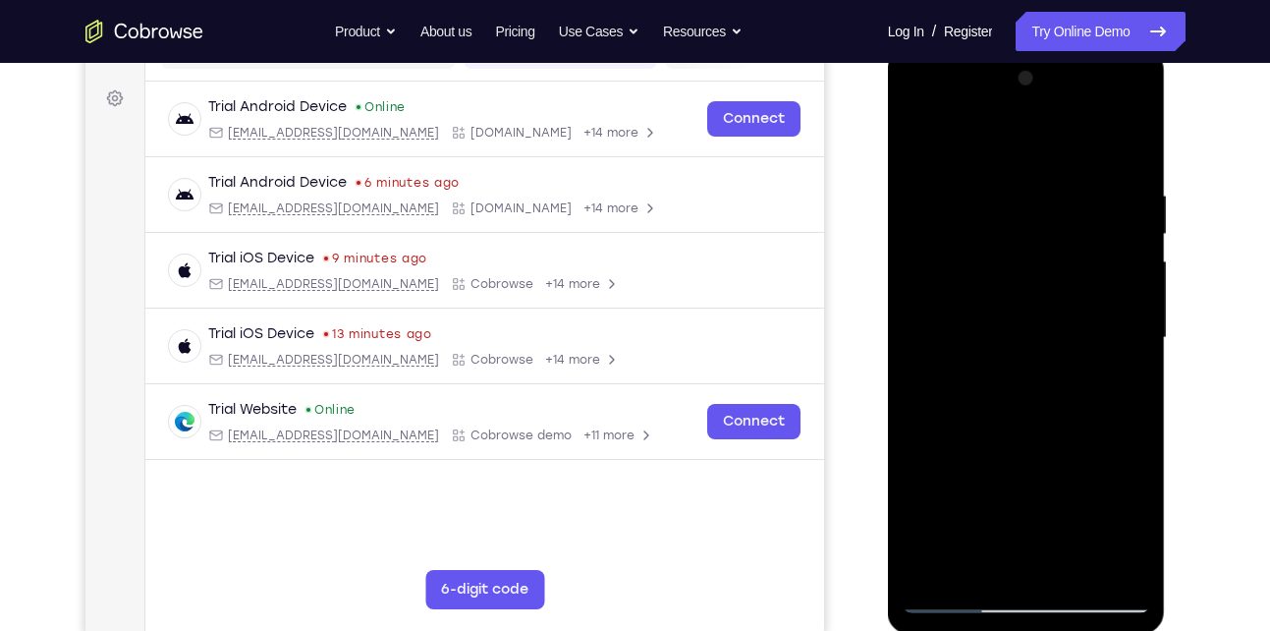
click at [1135, 186] on div at bounding box center [1027, 338] width 248 height 550
click at [1022, 266] on div at bounding box center [1027, 338] width 248 height 550
click at [1012, 251] on div at bounding box center [1027, 338] width 248 height 550
click at [1024, 388] on div at bounding box center [1027, 338] width 248 height 550
click at [1034, 240] on div at bounding box center [1027, 338] width 248 height 550
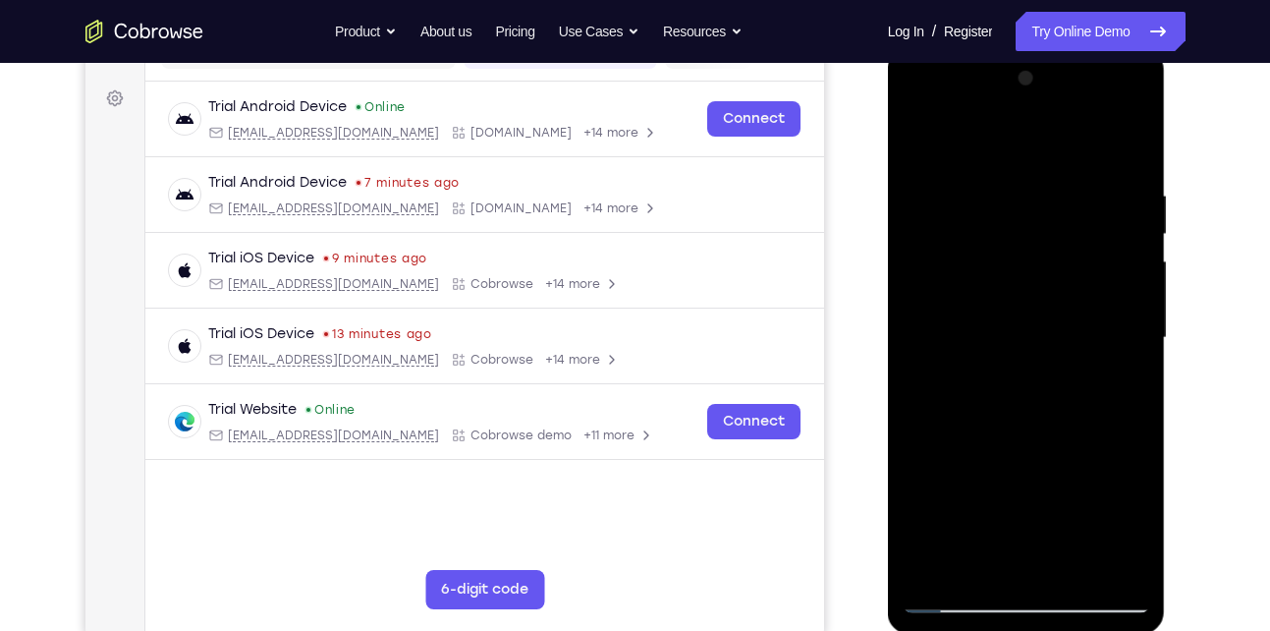
click at [1060, 395] on div at bounding box center [1027, 338] width 248 height 550
click at [1043, 243] on div at bounding box center [1027, 338] width 248 height 550
click at [1109, 101] on div at bounding box center [1027, 338] width 248 height 550
click at [1014, 188] on div at bounding box center [1027, 338] width 248 height 550
drag, startPoint x: 1034, startPoint y: 443, endPoint x: 1024, endPoint y: 209, distance: 234.0
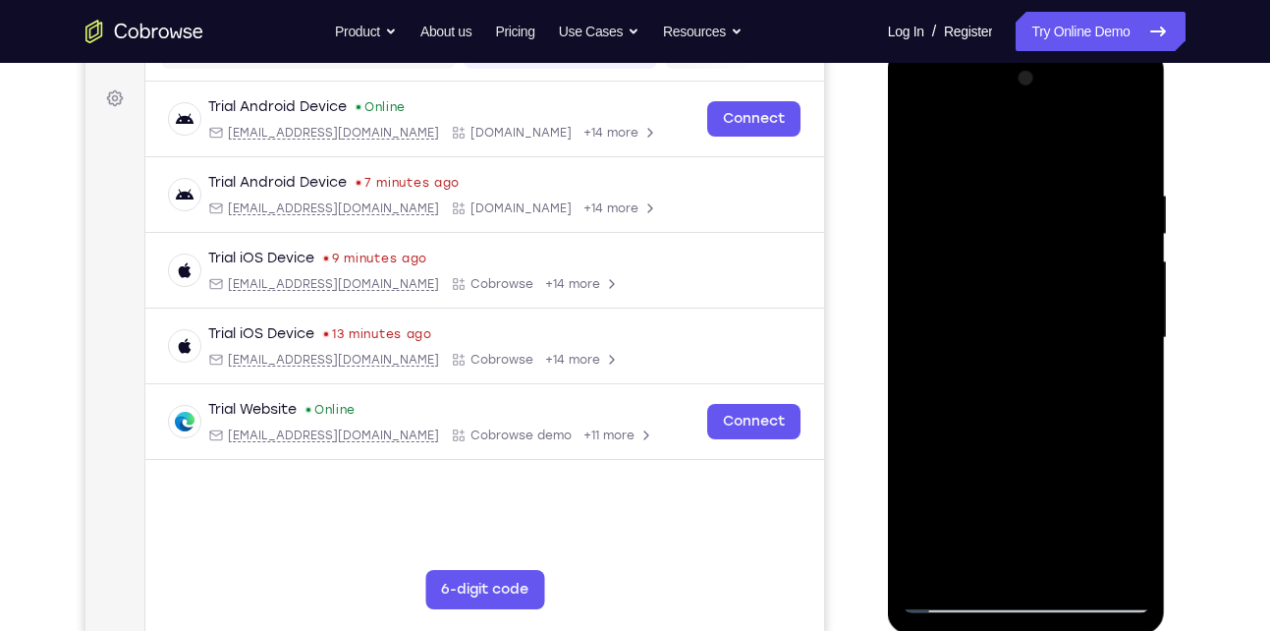
click at [1024, 209] on div at bounding box center [1027, 338] width 248 height 550
drag, startPoint x: 1024, startPoint y: 209, endPoint x: 1045, endPoint y: 464, distance: 255.4
click at [1045, 464] on div at bounding box center [1027, 338] width 248 height 550
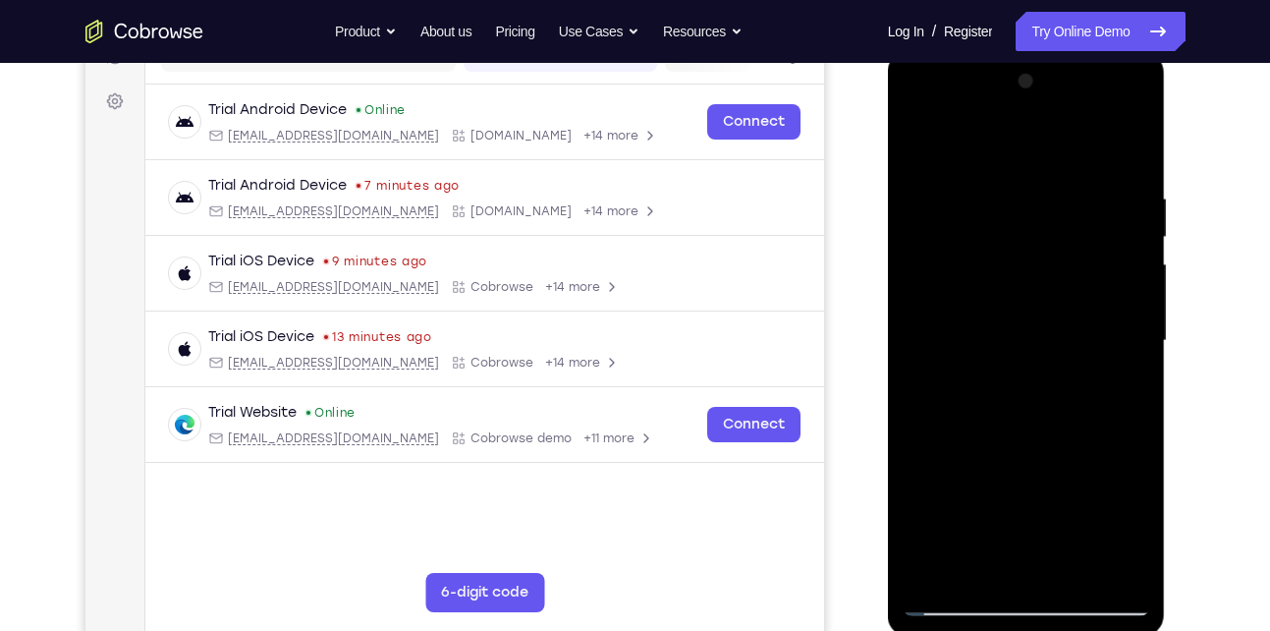
click at [965, 162] on div at bounding box center [1027, 341] width 248 height 550
click at [1131, 137] on div at bounding box center [1027, 341] width 248 height 550
click at [1081, 164] on div at bounding box center [1027, 341] width 248 height 550
click at [1130, 157] on div at bounding box center [1027, 341] width 248 height 550
drag, startPoint x: 1063, startPoint y: 419, endPoint x: 1042, endPoint y: 155, distance: 264.1
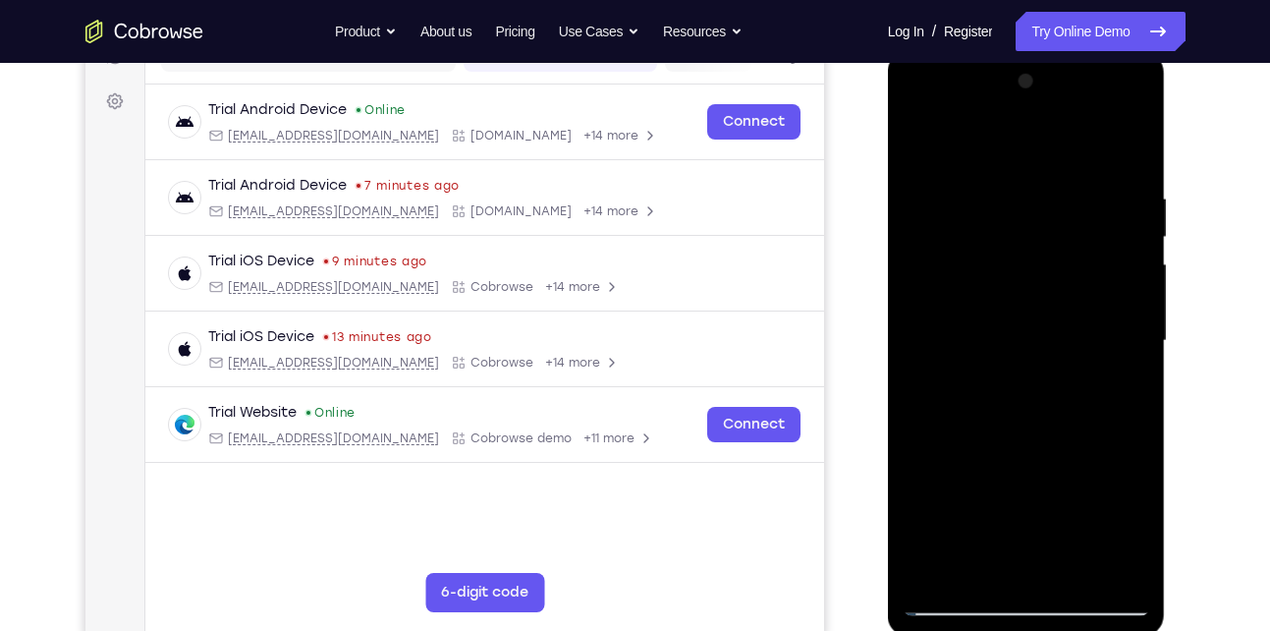
click at [1042, 155] on div at bounding box center [1027, 341] width 248 height 550
drag, startPoint x: 1008, startPoint y: 370, endPoint x: 1034, endPoint y: 168, distance: 204.0
click at [1034, 168] on div at bounding box center [1027, 341] width 248 height 550
drag, startPoint x: 992, startPoint y: 473, endPoint x: 1031, endPoint y: 157, distance: 317.7
click at [1031, 157] on div at bounding box center [1027, 341] width 248 height 550
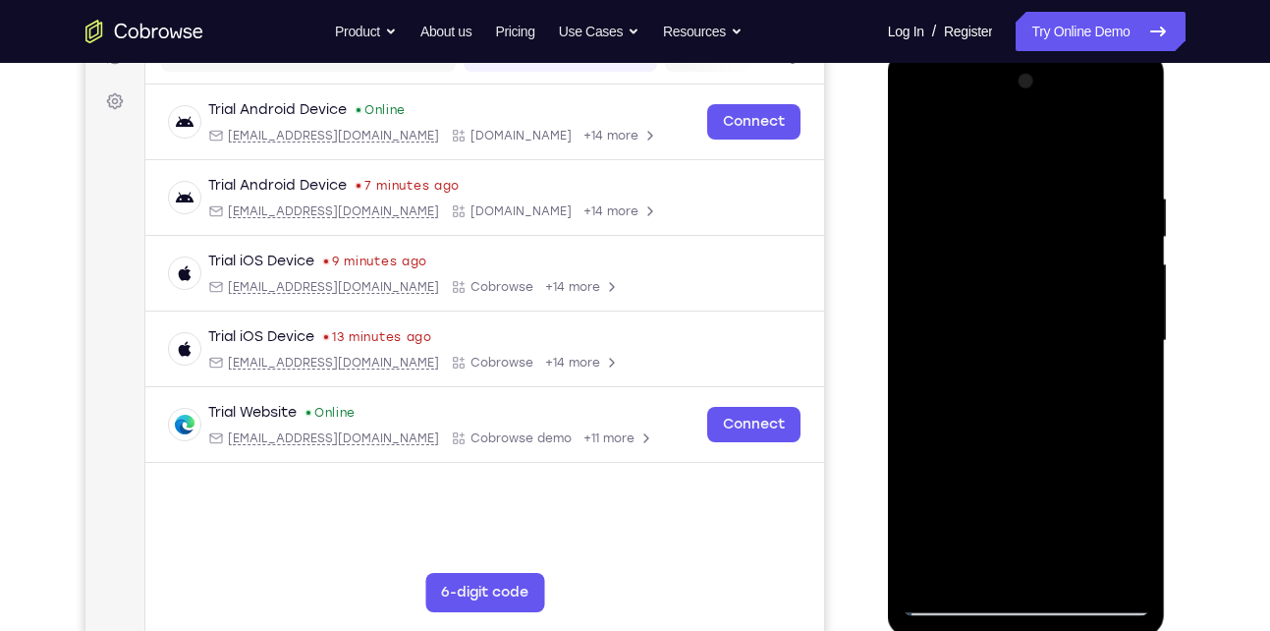
drag, startPoint x: 1010, startPoint y: 445, endPoint x: 1024, endPoint y: 220, distance: 225.4
click at [1024, 220] on div at bounding box center [1027, 341] width 248 height 550
drag, startPoint x: 1015, startPoint y: 407, endPoint x: 1048, endPoint y: 199, distance: 210.0
click at [1048, 199] on div at bounding box center [1027, 341] width 248 height 550
drag, startPoint x: 1033, startPoint y: 420, endPoint x: 1048, endPoint y: 224, distance: 196.2
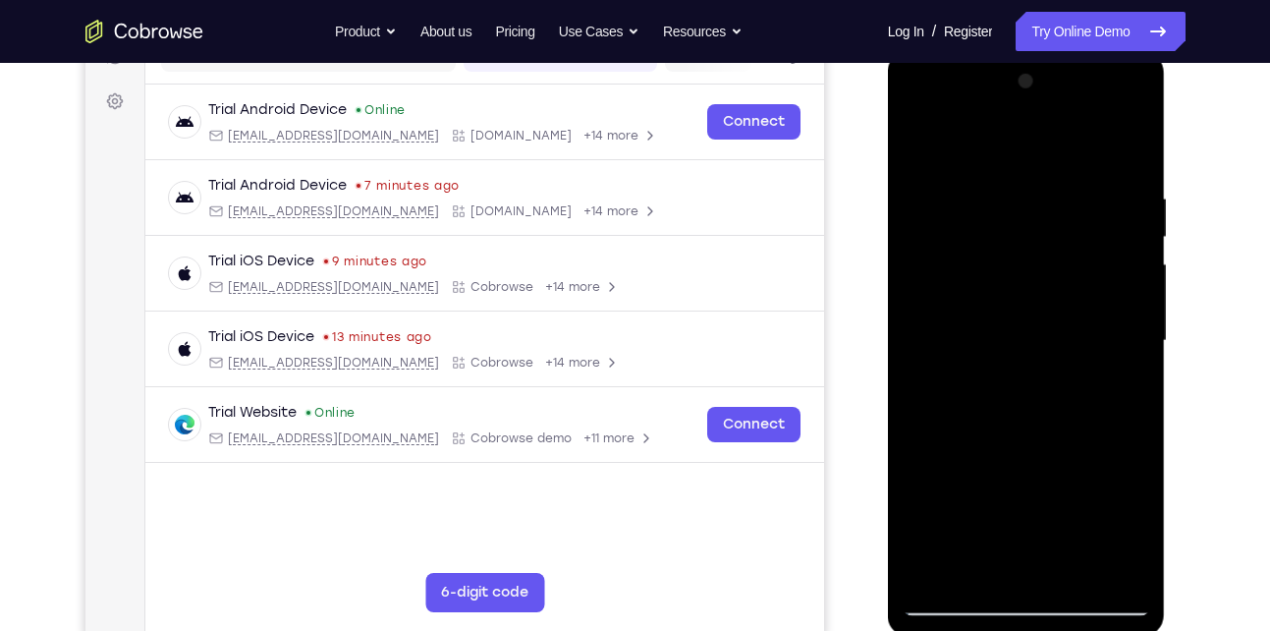
click at [1048, 224] on div at bounding box center [1027, 341] width 248 height 550
drag, startPoint x: 1046, startPoint y: 308, endPoint x: 1046, endPoint y: 368, distance: 60.9
click at [1046, 368] on div at bounding box center [1027, 341] width 248 height 550
drag, startPoint x: 1046, startPoint y: 368, endPoint x: 1058, endPoint y: 497, distance: 129.2
click at [1058, 497] on div at bounding box center [1027, 341] width 248 height 550
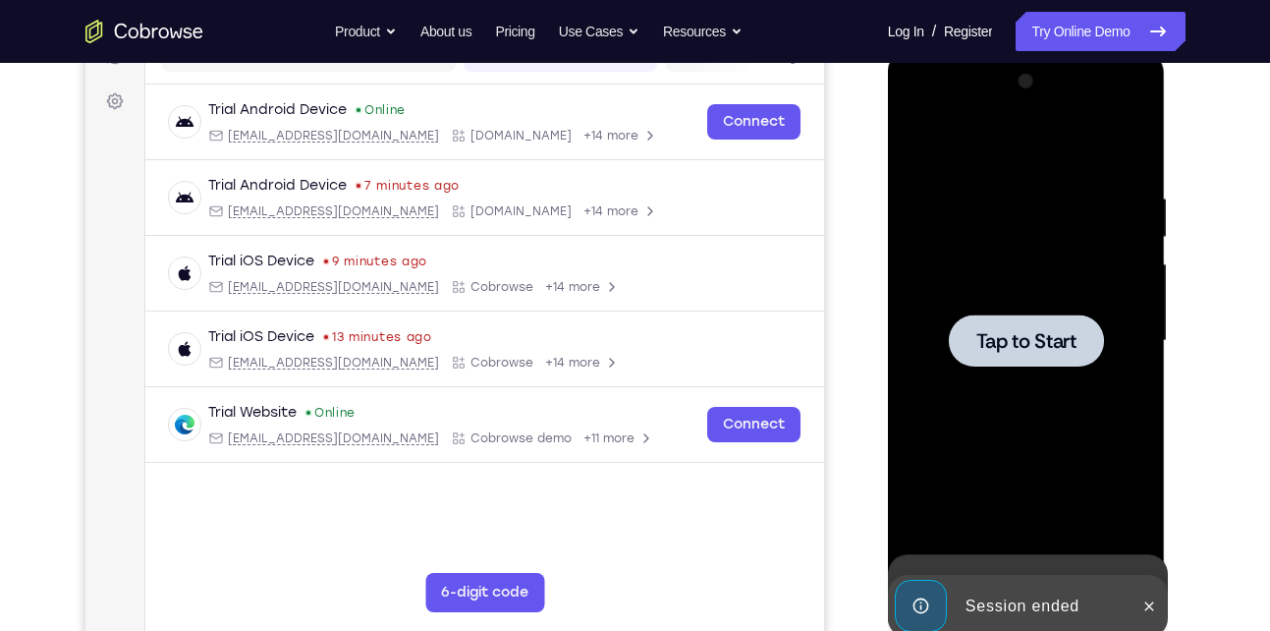
drag, startPoint x: 1032, startPoint y: 375, endPoint x: 1002, endPoint y: 97, distance: 279.6
click at [1002, 51] on div "Tap to Start" at bounding box center [1027, 51] width 278 height 0
